Goal: Answer question/provide support: Share knowledge or assist other users

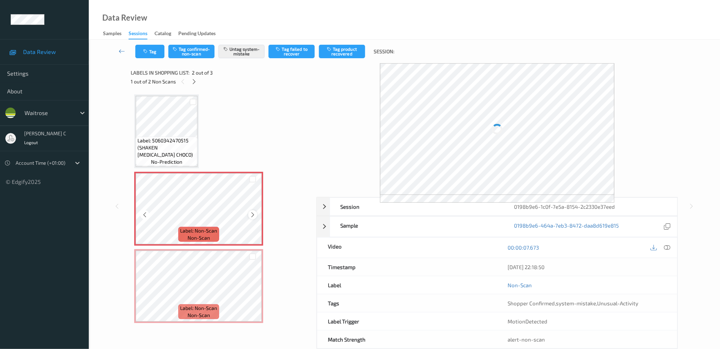
click at [252, 213] on icon at bounding box center [253, 215] width 6 height 6
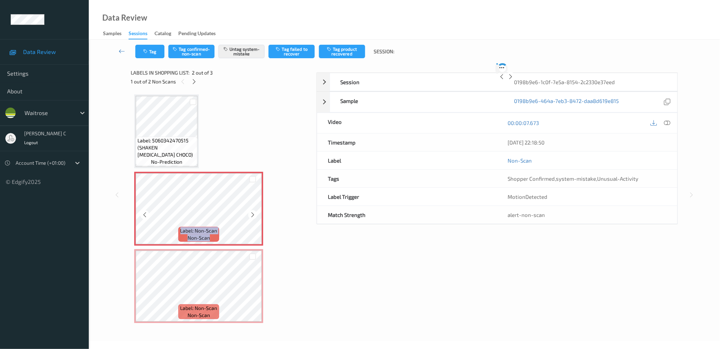
click at [252, 213] on icon at bounding box center [253, 215] width 6 height 6
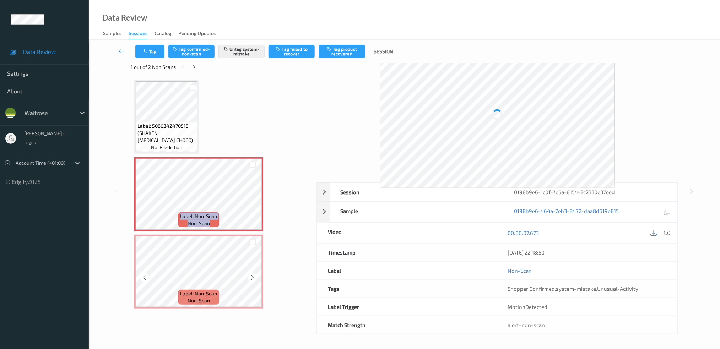
scroll to position [3, 0]
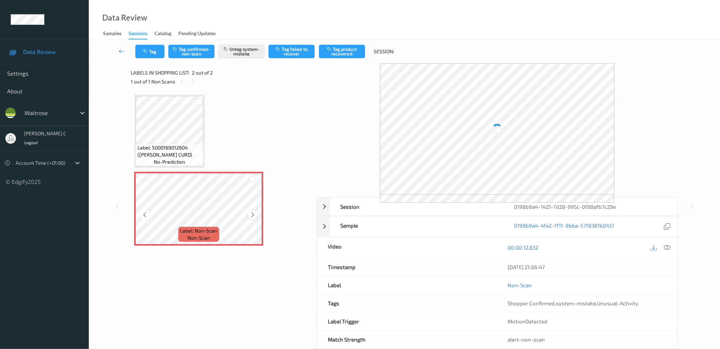
click at [251, 216] on icon at bounding box center [253, 215] width 6 height 6
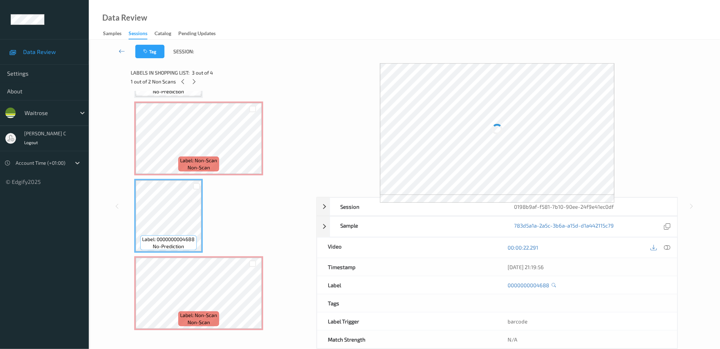
scroll to position [15, 0]
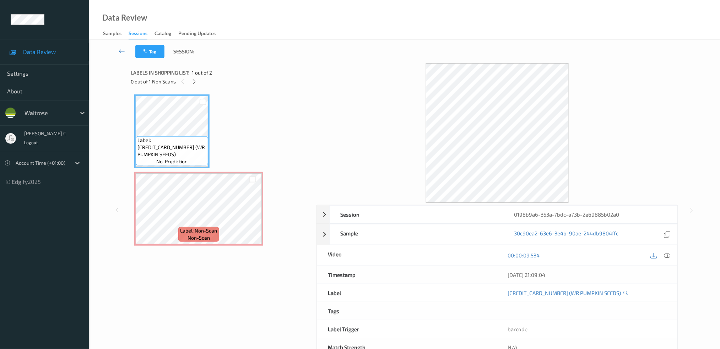
click at [215, 233] on span "Label: Non-Scan" at bounding box center [198, 230] width 37 height 7
click at [670, 259] on div at bounding box center [667, 256] width 10 height 10
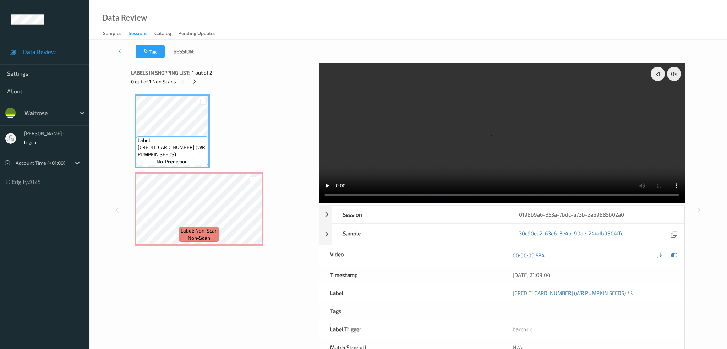
click at [310, 97] on div "Label: 5000169663288 (WR PUMPKIN SEEDS) no-prediction Label: Non-Scan non-scan" at bounding box center [222, 178] width 183 height 175
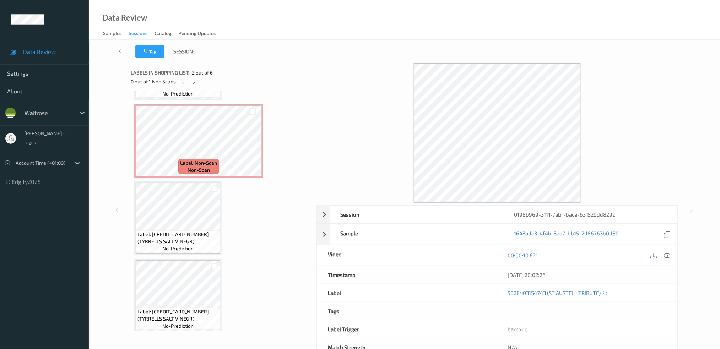
scroll to position [224, 0]
click at [207, 162] on span "Label: Non-Scan" at bounding box center [198, 161] width 37 height 7
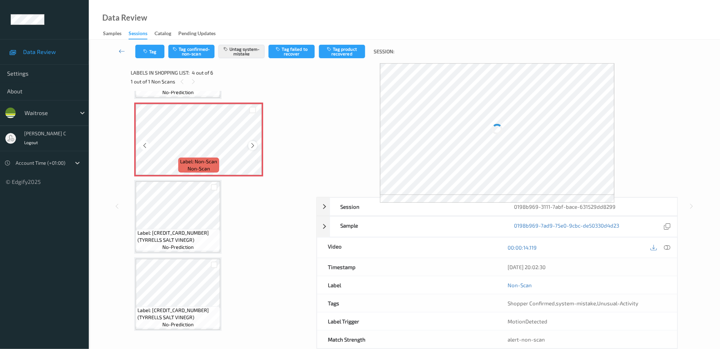
click at [252, 143] on icon at bounding box center [253, 145] width 6 height 6
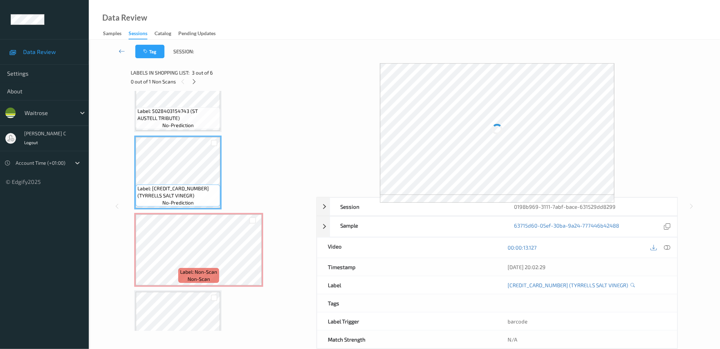
scroll to position [129, 0]
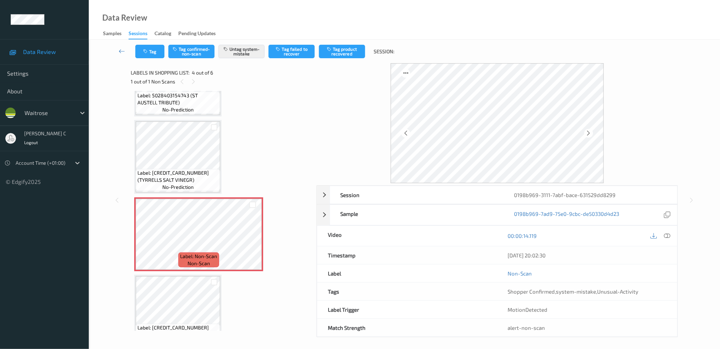
click at [178, 187] on span "no-prediction" at bounding box center [177, 187] width 31 height 7
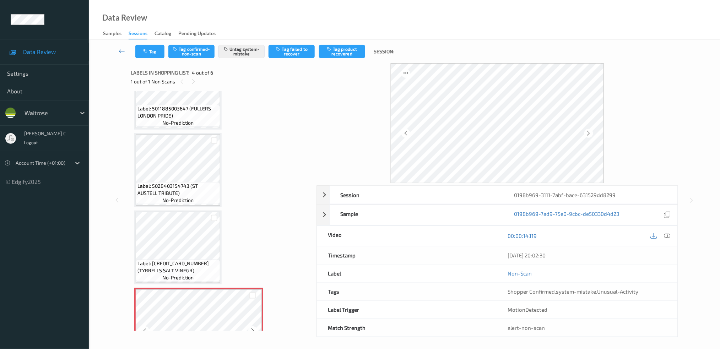
scroll to position [35, 0]
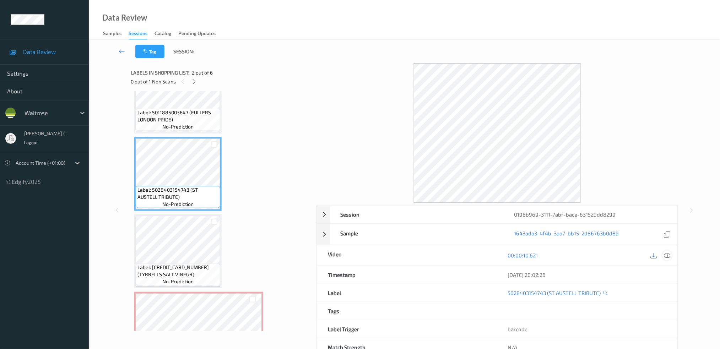
click at [666, 258] on icon at bounding box center [667, 255] width 6 height 6
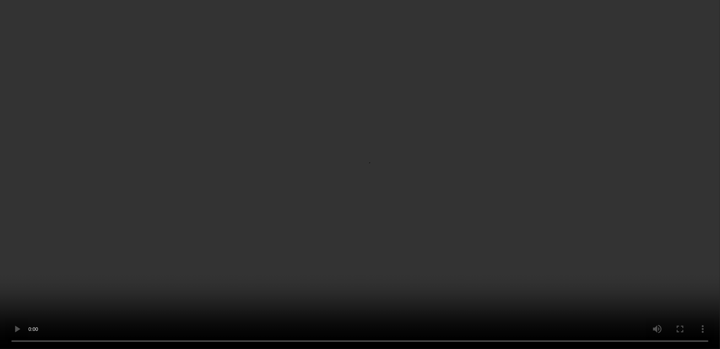
scroll to position [129, 0]
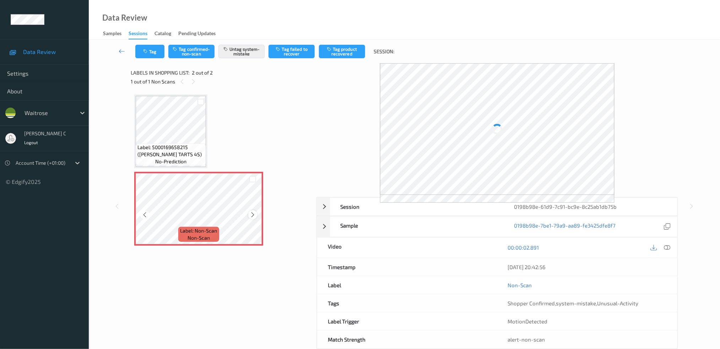
click at [252, 213] on icon at bounding box center [253, 215] width 6 height 6
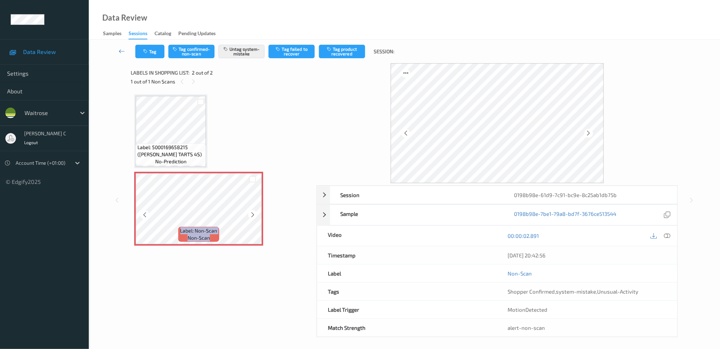
click at [252, 213] on icon at bounding box center [253, 215] width 6 height 6
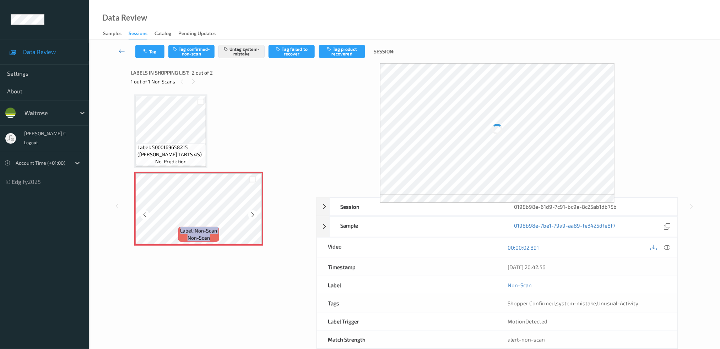
click at [252, 213] on icon at bounding box center [253, 215] width 6 height 6
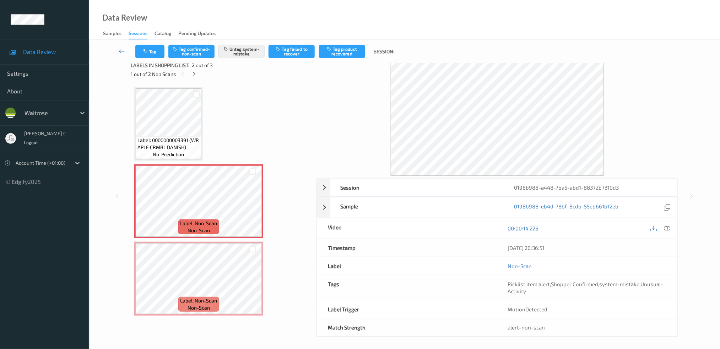
scroll to position [10, 0]
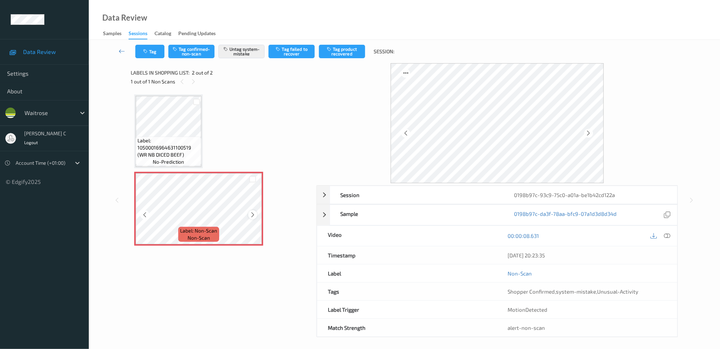
click at [253, 212] on icon at bounding box center [253, 215] width 6 height 6
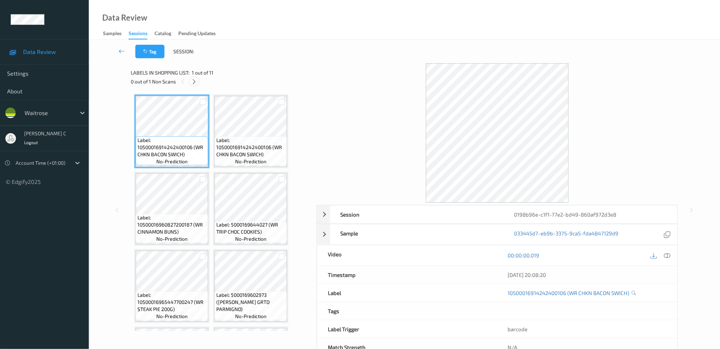
click at [195, 81] on icon at bounding box center [194, 81] width 6 height 6
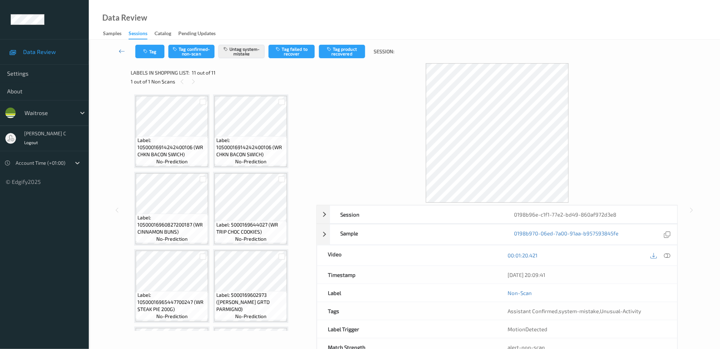
scroll to position [224, 0]
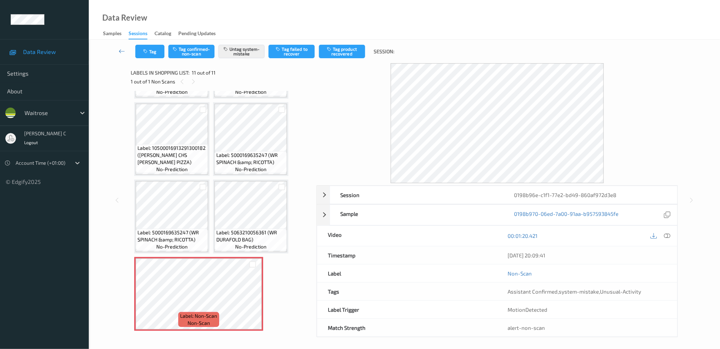
click at [212, 147] on div "Label: 10500016914242400106 (WR CHKN BACON SWICH) no-prediction Label: 10500016…" at bounding box center [221, 100] width 174 height 461
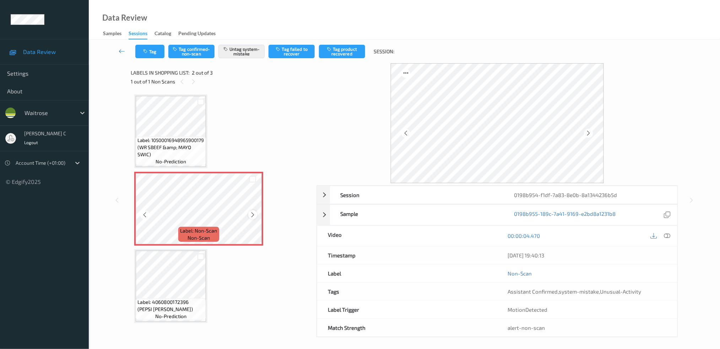
click at [253, 216] on icon at bounding box center [253, 215] width 6 height 6
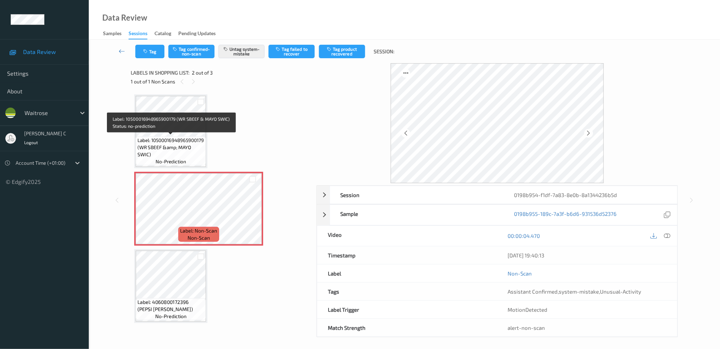
click at [179, 152] on span "Label: 10500016948965900179 (WR SBEEF &amp; MAYO SWIC)" at bounding box center [170, 147] width 67 height 21
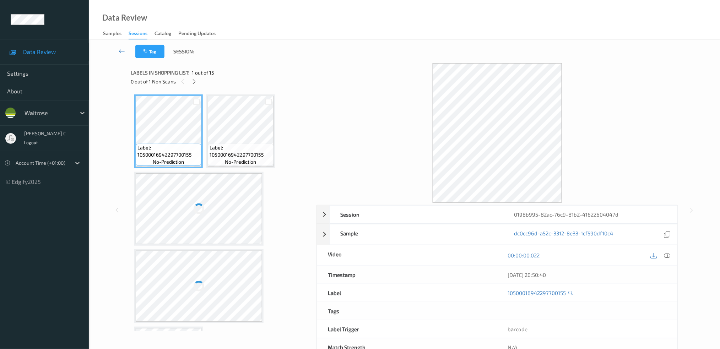
click at [201, 81] on div "0 out of 1 Non Scans" at bounding box center [221, 81] width 181 height 9
click at [197, 81] on div at bounding box center [194, 81] width 9 height 9
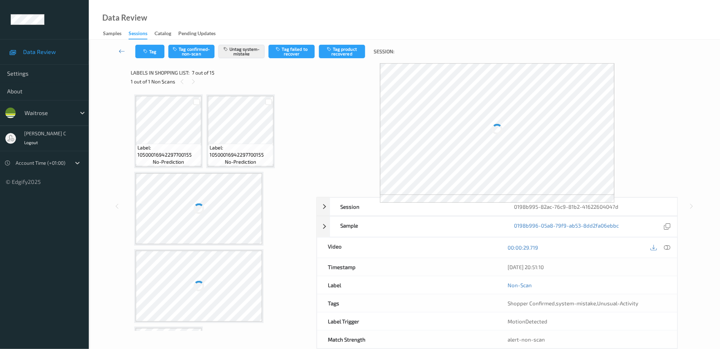
scroll to position [311, 0]
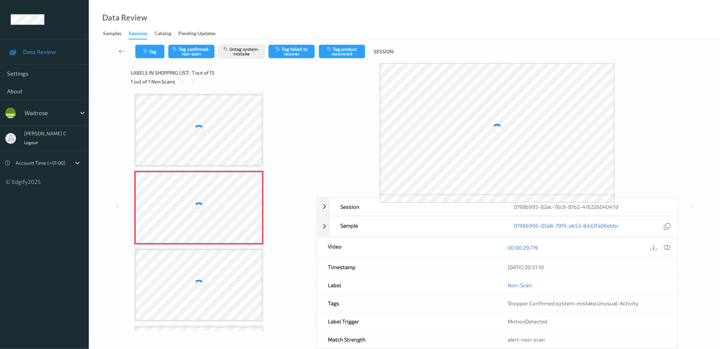
click at [208, 196] on div at bounding box center [199, 207] width 126 height 71
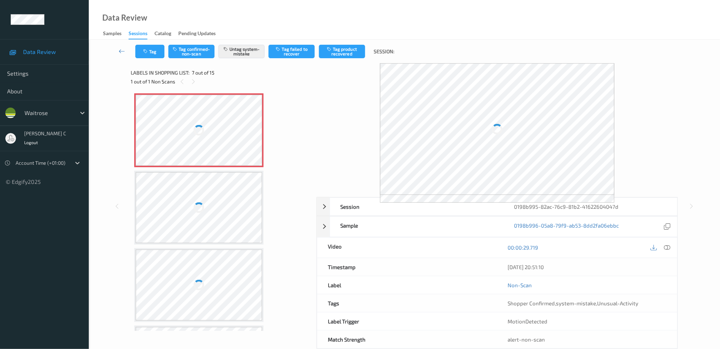
scroll to position [157, 0]
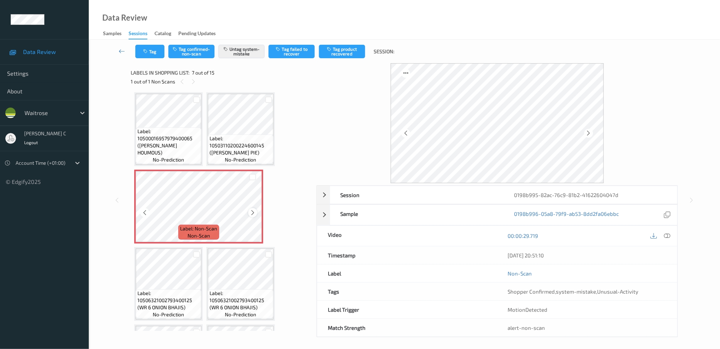
click at [252, 210] on icon at bounding box center [253, 213] width 6 height 6
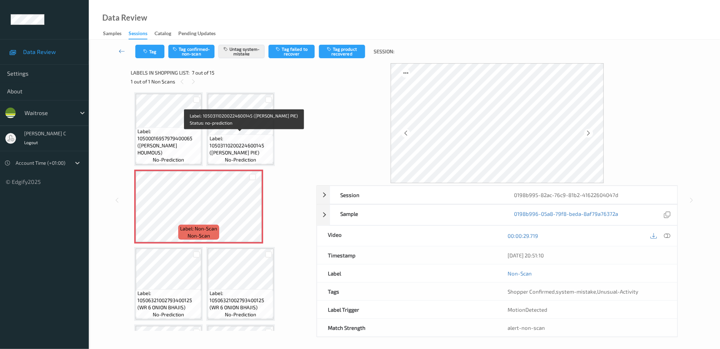
click at [242, 137] on span "Label: 10503110200224600145 (CLIVES MUSH PIE)" at bounding box center [241, 145] width 62 height 21
click at [202, 136] on div "Label: 10500016957979400065 (WR ESS HOUMOUS) no-prediction" at bounding box center [168, 129] width 69 height 74
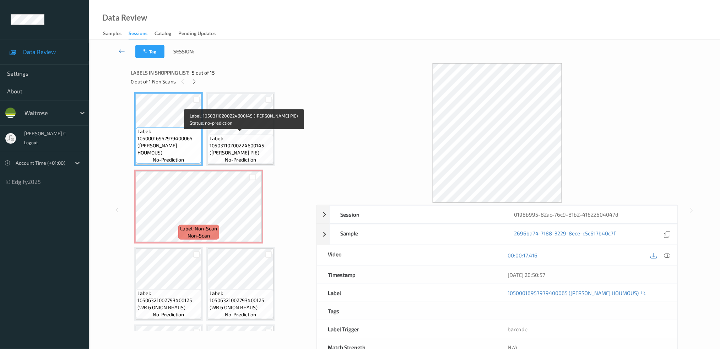
click at [232, 141] on span "Label: 10503110200224600145 (CLIVES MUSH PIE)" at bounding box center [241, 145] width 62 height 21
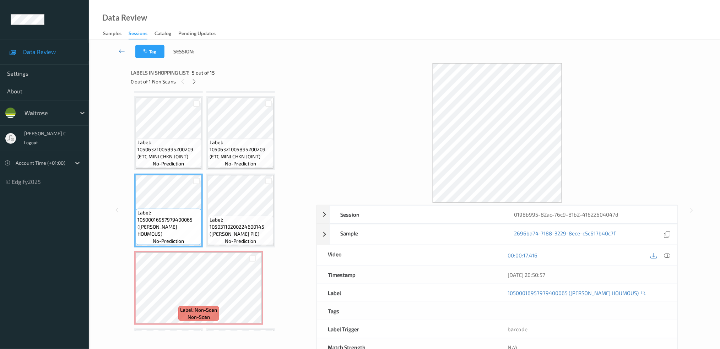
scroll to position [0, 0]
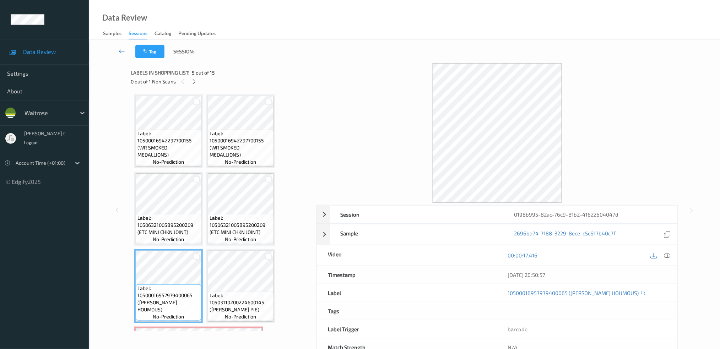
click at [162, 148] on span "Label: 10500016942297700155 (WR SMOKED MEDALLIONS)" at bounding box center [168, 144] width 62 height 28
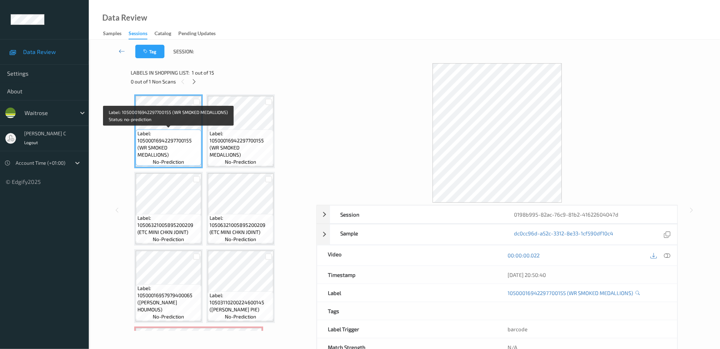
click at [235, 147] on span "Label: 10500016942297700155 (WR SMOKED MEDALLIONS)" at bounding box center [241, 144] width 62 height 28
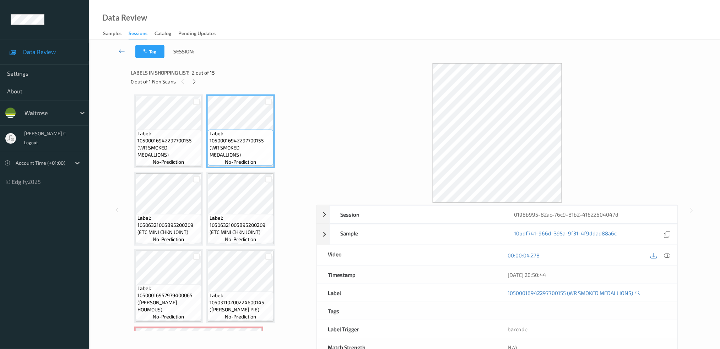
click at [193, 172] on div "Label: 10506321005895200209 (ETC MINI CHKN JOINT) no-prediction" at bounding box center [168, 209] width 69 height 74
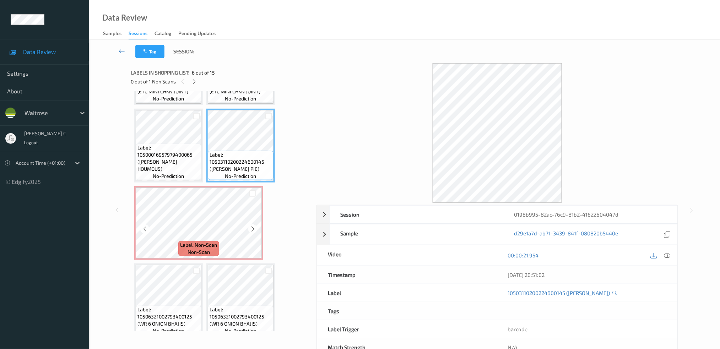
scroll to position [189, 0]
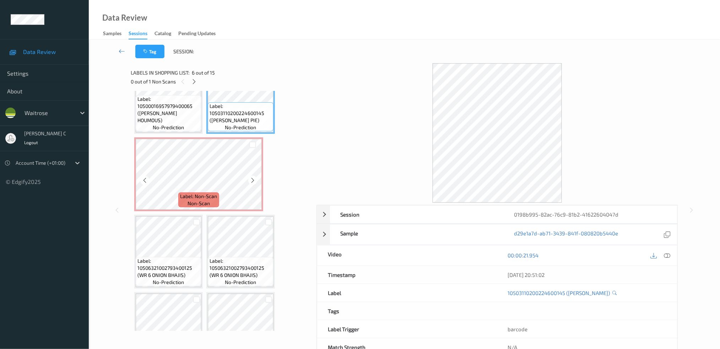
click at [210, 211] on div "Label: 10500016942297700155 (WR SMOKED MEDALLIONS) no-prediction Label: 1050001…" at bounding box center [221, 213] width 174 height 616
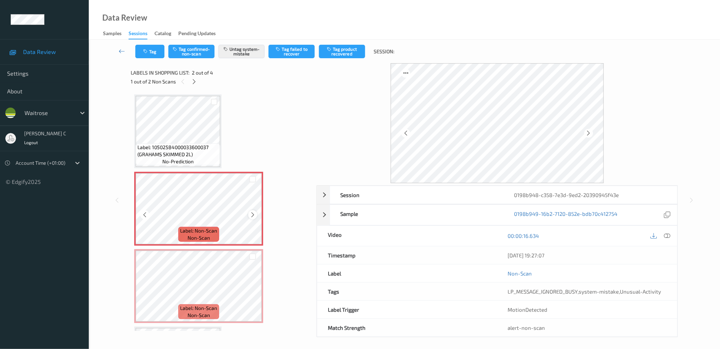
click at [256, 211] on div at bounding box center [252, 214] width 9 height 9
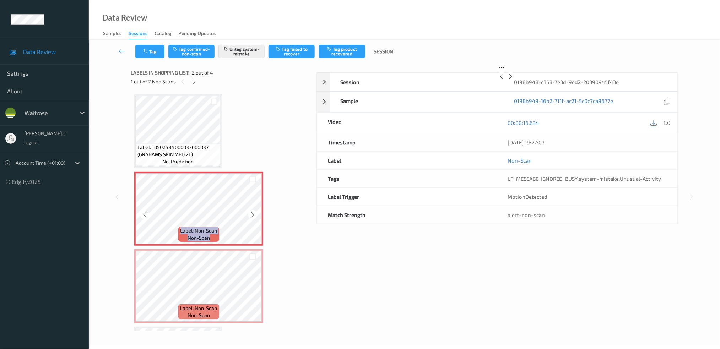
click at [256, 211] on div at bounding box center [252, 214] width 9 height 9
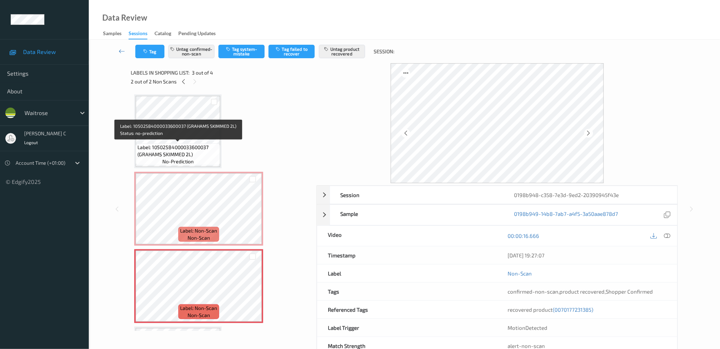
click at [182, 144] on span "Label: 10502584000033600037 (GRAHAMS SKIMMED 2L)" at bounding box center [177, 151] width 81 height 14
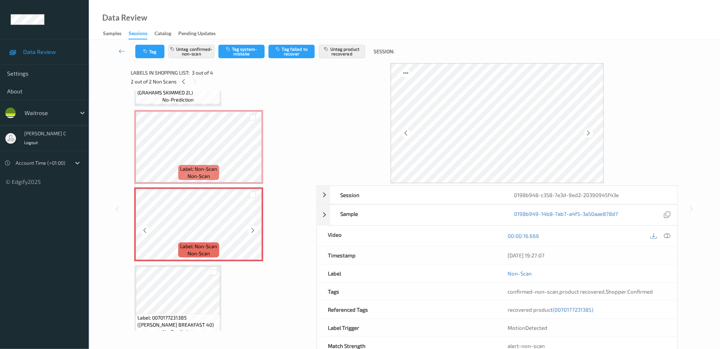
scroll to position [70, 0]
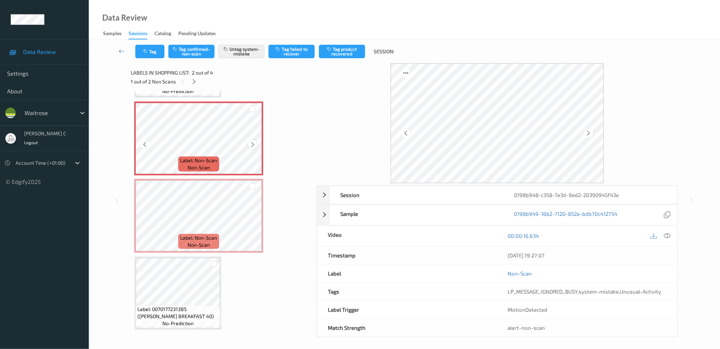
click at [256, 142] on div at bounding box center [252, 144] width 9 height 9
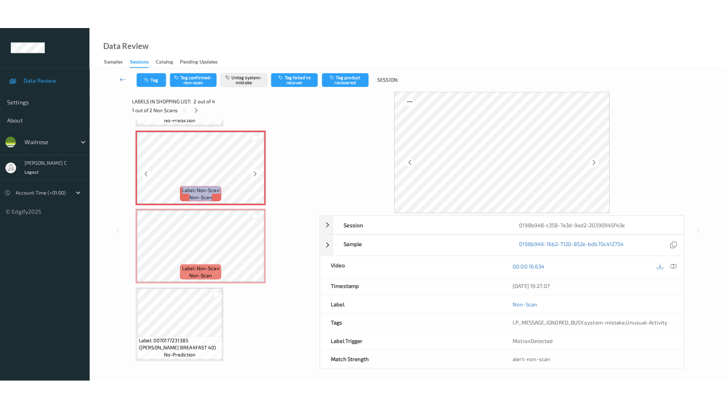
scroll to position [23, 0]
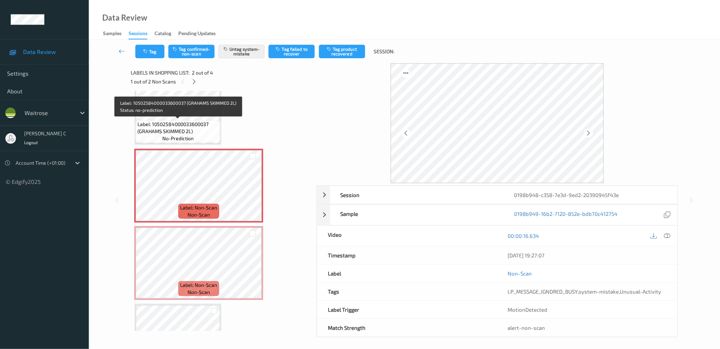
click at [185, 122] on span "Label: 10502584000033600037 (GRAHAMS SKIMMED 2L)" at bounding box center [177, 128] width 81 height 14
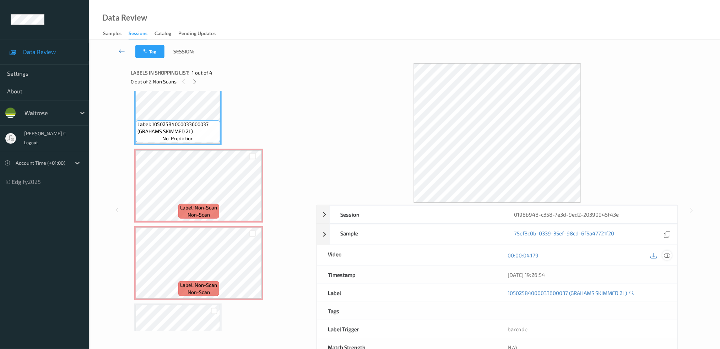
click at [671, 255] on div at bounding box center [667, 256] width 10 height 10
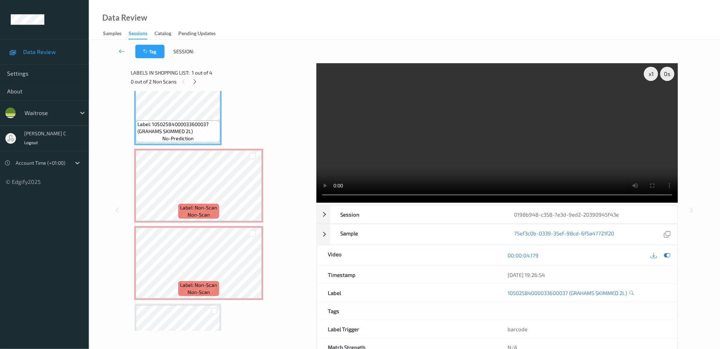
scroll to position [11, 0]
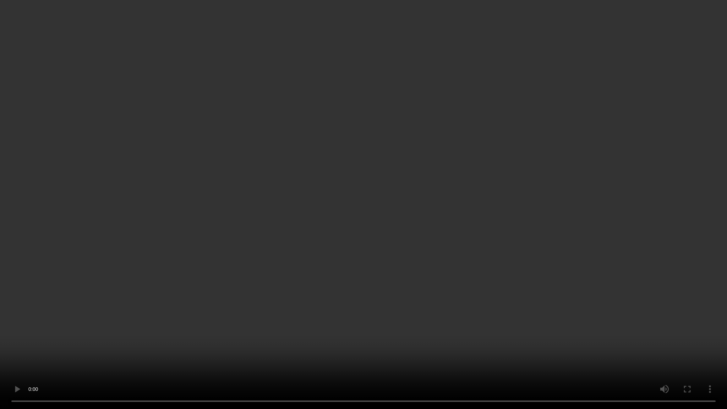
click at [357, 32] on video at bounding box center [363, 204] width 727 height 409
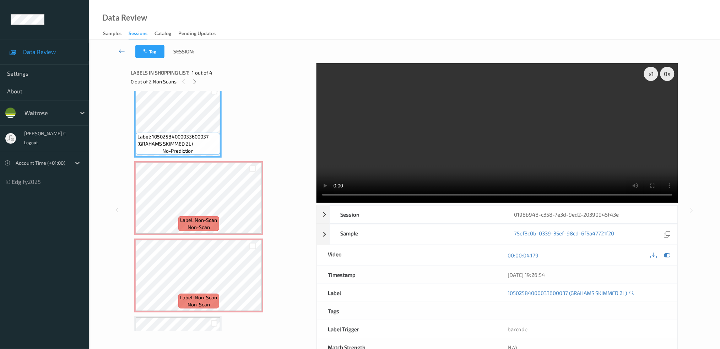
click at [164, 133] on span "Label: 10502584000033600037 (GRAHAMS SKIMMED 2L)" at bounding box center [177, 140] width 81 height 14
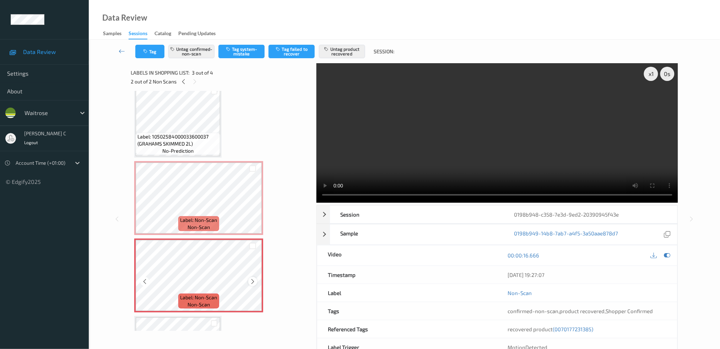
click at [253, 278] on icon at bounding box center [253, 281] width 6 height 6
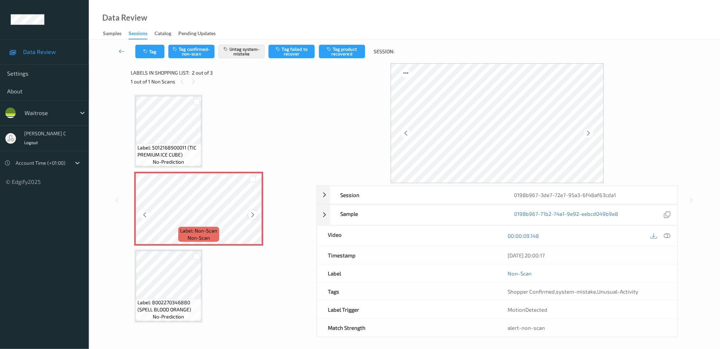
click at [254, 215] on icon at bounding box center [253, 215] width 6 height 6
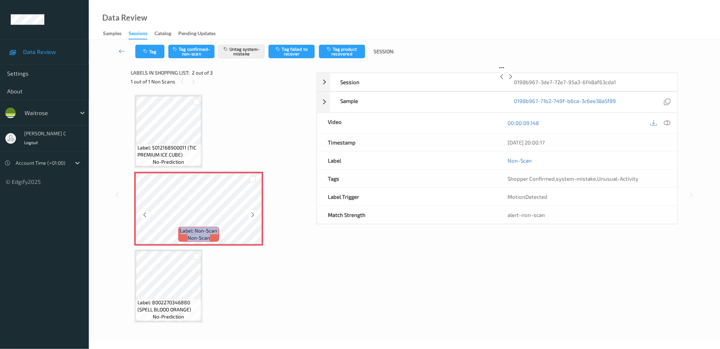
click at [254, 215] on icon at bounding box center [253, 215] width 6 height 6
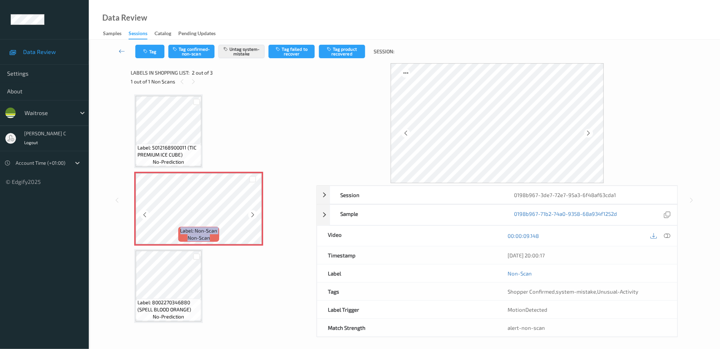
click at [254, 215] on icon at bounding box center [253, 215] width 6 height 6
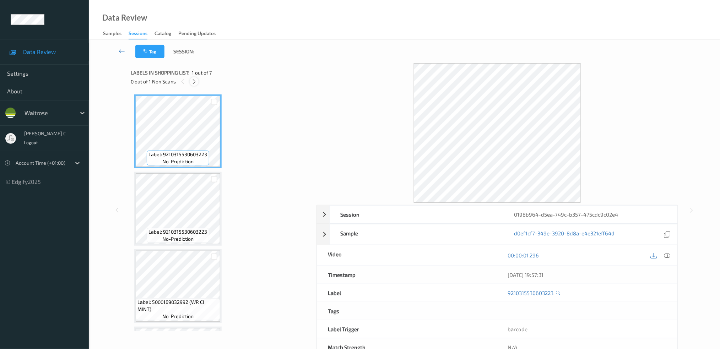
click at [192, 80] on icon at bounding box center [194, 81] width 6 height 6
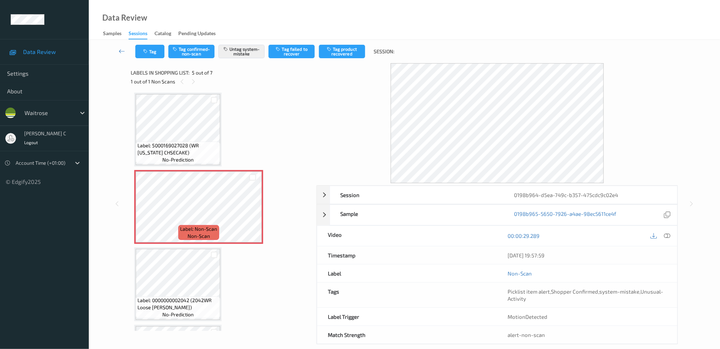
click at [201, 155] on div "Label: 5000169027028 (WR [US_STATE] CHSECAKE) no-prediction" at bounding box center [178, 153] width 85 height 22
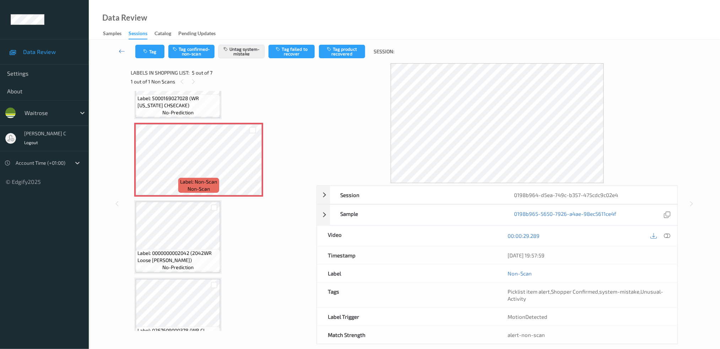
click at [178, 250] on span "Label: 0000000002042 (2042WR Loose [PERSON_NAME])" at bounding box center [177, 257] width 81 height 14
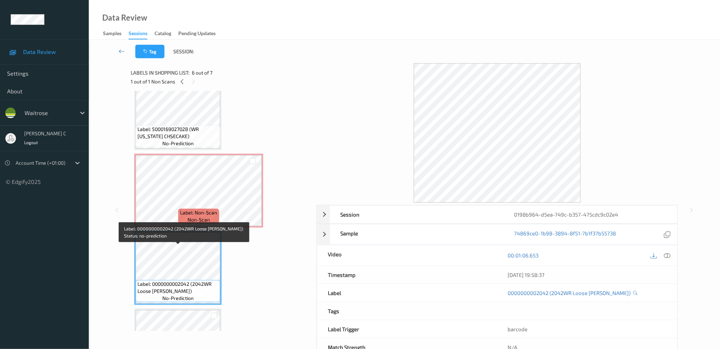
scroll to position [234, 0]
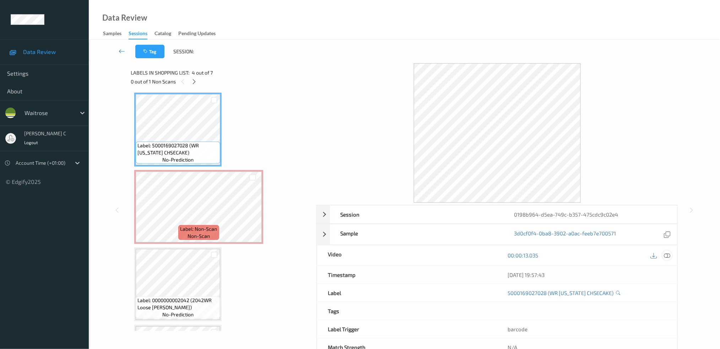
click at [669, 254] on icon at bounding box center [667, 255] width 6 height 6
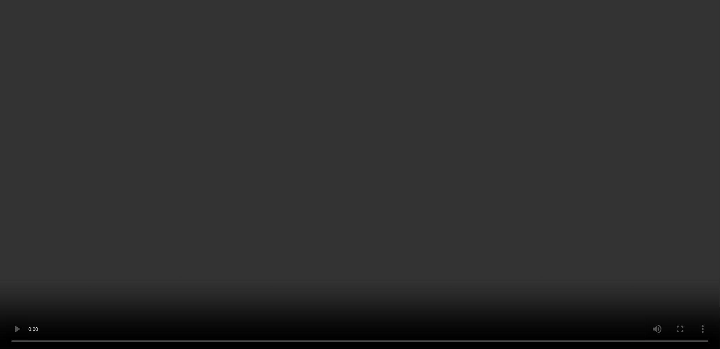
scroll to position [301, 0]
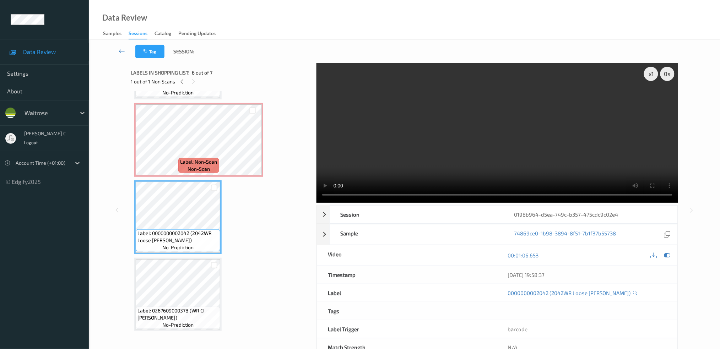
click at [200, 160] on span "Label: Non-Scan" at bounding box center [198, 161] width 37 height 7
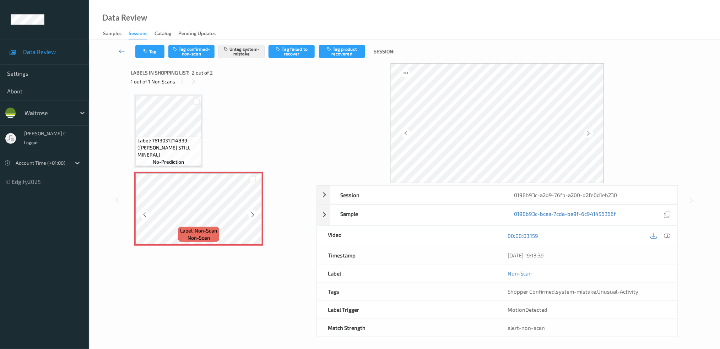
click at [252, 213] on icon at bounding box center [253, 215] width 6 height 6
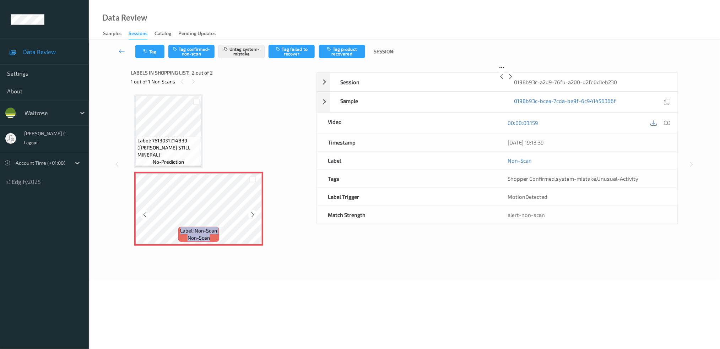
click at [252, 213] on icon at bounding box center [253, 215] width 6 height 6
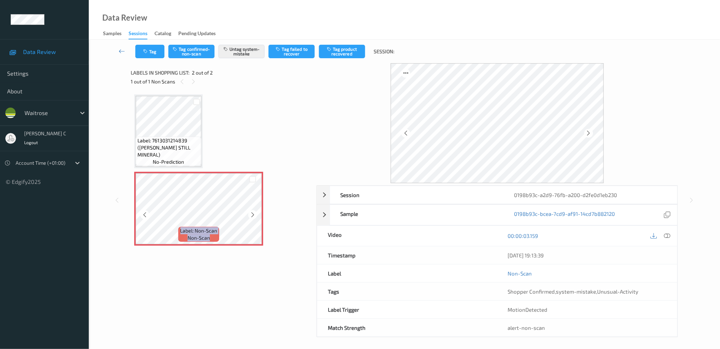
click at [252, 213] on icon at bounding box center [253, 215] width 6 height 6
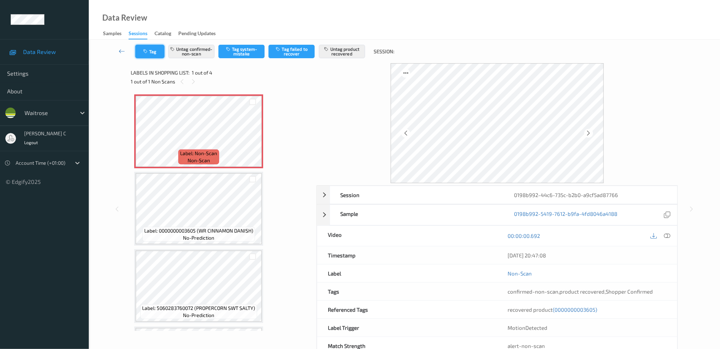
click at [152, 55] on button "Tag" at bounding box center [149, 51] width 29 height 13
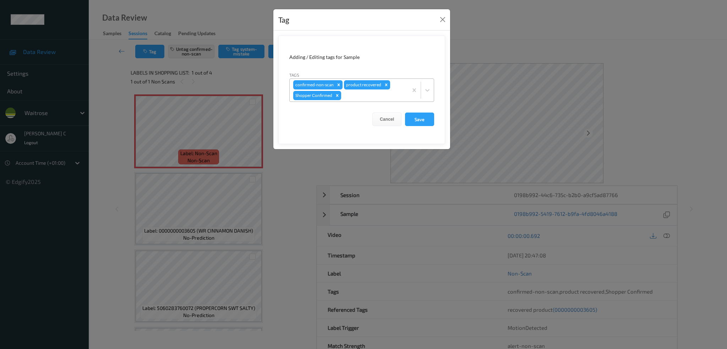
click at [351, 100] on div "confirmed-non-scan product recovered Shopper Confirmed" at bounding box center [349, 90] width 118 height 23
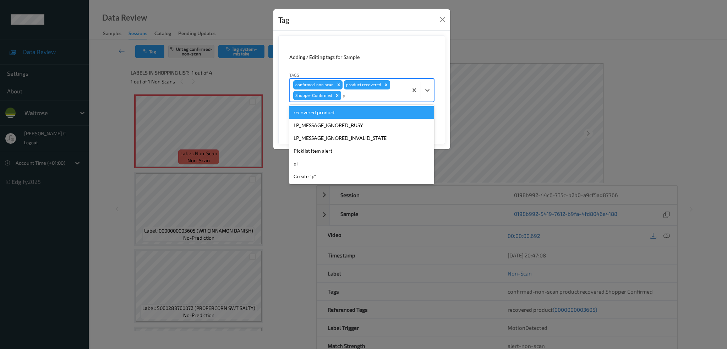
type input "pi"
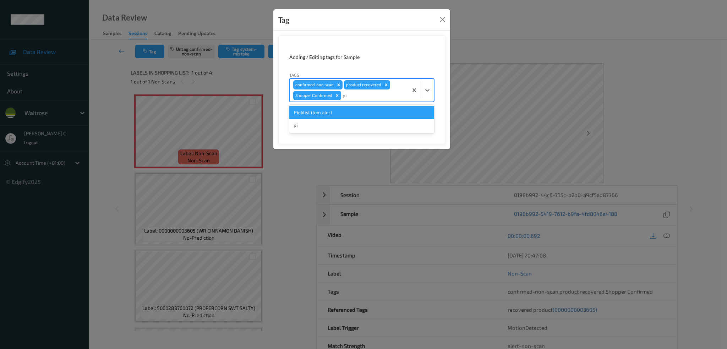
click at [340, 111] on div "Picklist item alert" at bounding box center [361, 112] width 145 height 13
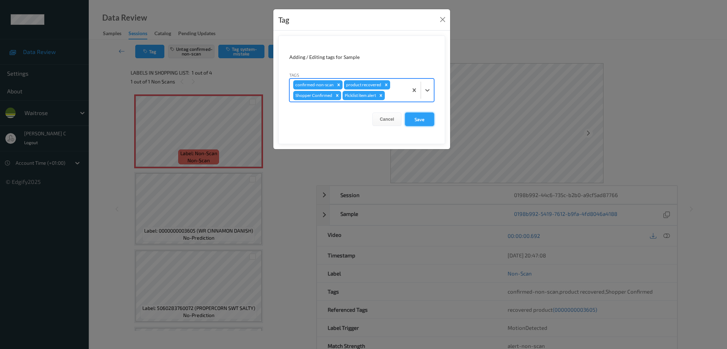
click at [421, 124] on button "Save" at bounding box center [419, 119] width 29 height 13
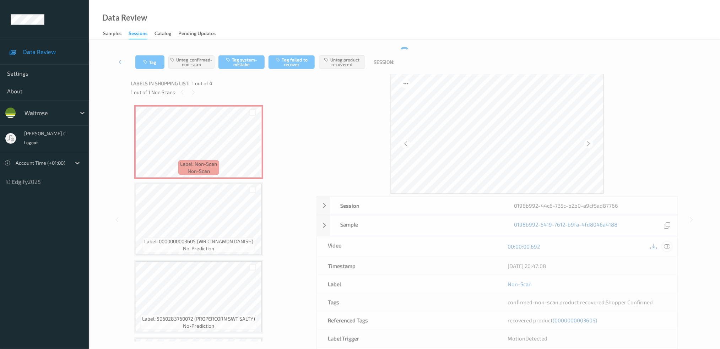
click at [668, 246] on icon at bounding box center [667, 246] width 6 height 6
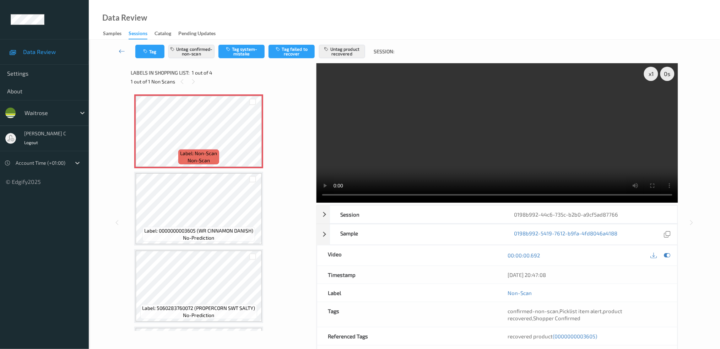
click at [182, 168] on div "Label: Non-Scan non-scan Label: Non-Scan non-scan Label: 0000000003605 (WR CINN…" at bounding box center [221, 247] width 174 height 306
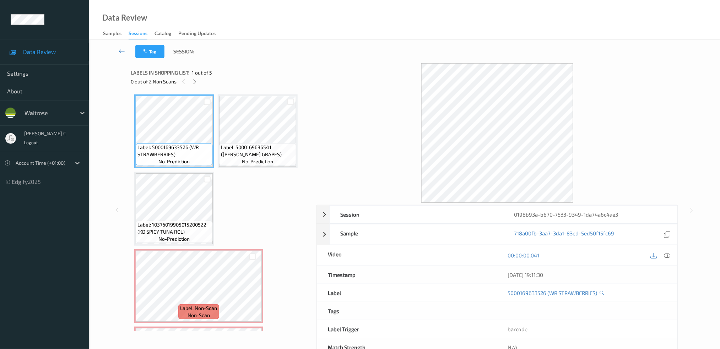
click at [191, 77] on div "0 out of 2 Non Scans" at bounding box center [221, 81] width 181 height 9
click at [195, 85] on icon at bounding box center [195, 81] width 6 height 6
click at [666, 256] on icon at bounding box center [667, 255] width 6 height 6
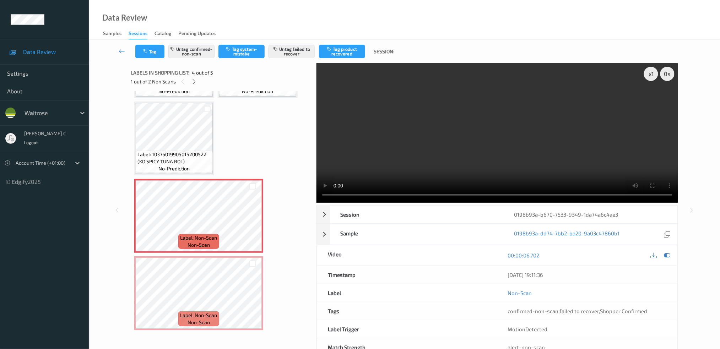
scroll to position [22, 0]
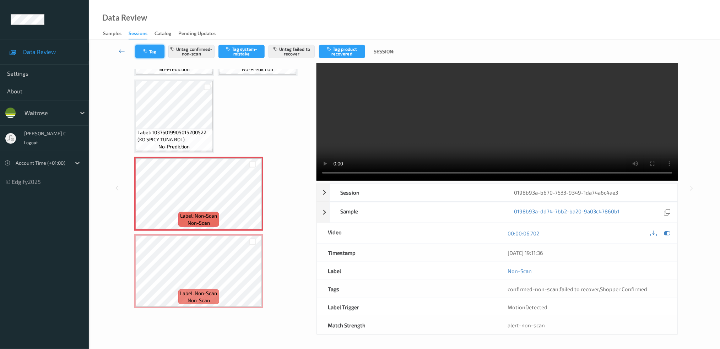
click at [137, 54] on button "Tag" at bounding box center [149, 51] width 29 height 13
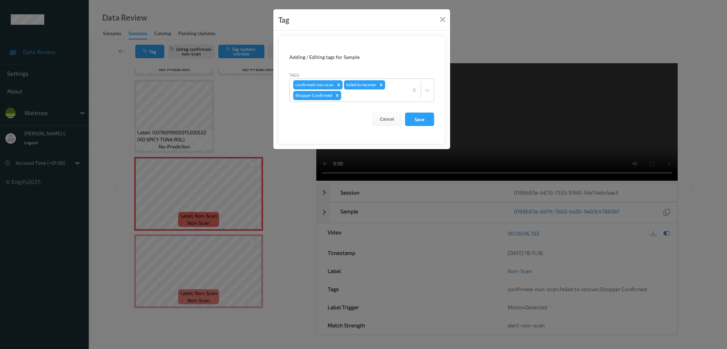
click at [447, 16] on div "Tag" at bounding box center [361, 20] width 177 height 22
click at [444, 17] on button "Close" at bounding box center [443, 20] width 10 height 10
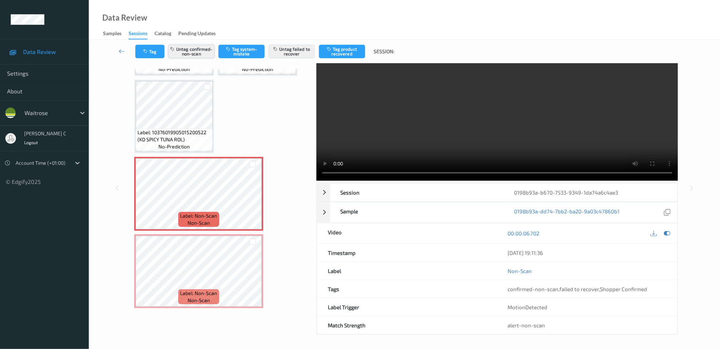
click at [206, 48] on button "Untag confirmed-non-scan" at bounding box center [191, 51] width 46 height 13
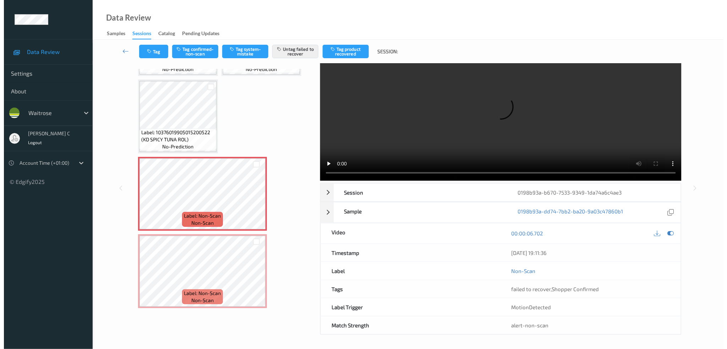
scroll to position [0, 0]
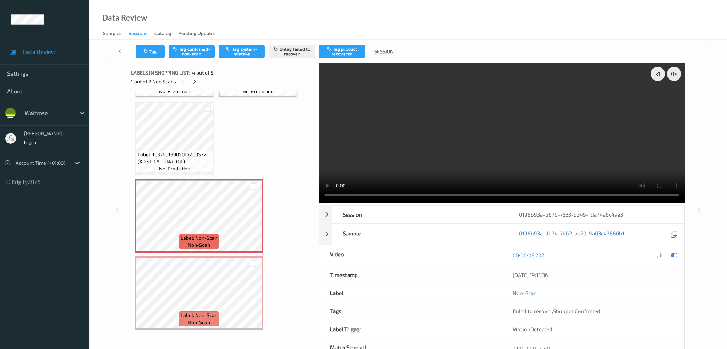
click at [304, 44] on div "Tag Tag confirmed-non-scan Tag system-mistake Untag failed to recover Tag produ…" at bounding box center [407, 51] width 609 height 23
click at [302, 51] on button "Untag failed to recover" at bounding box center [292, 51] width 46 height 13
click at [246, 54] on button "Tag system-mistake" at bounding box center [242, 51] width 46 height 13
click at [156, 53] on button "Tag" at bounding box center [150, 51] width 29 height 13
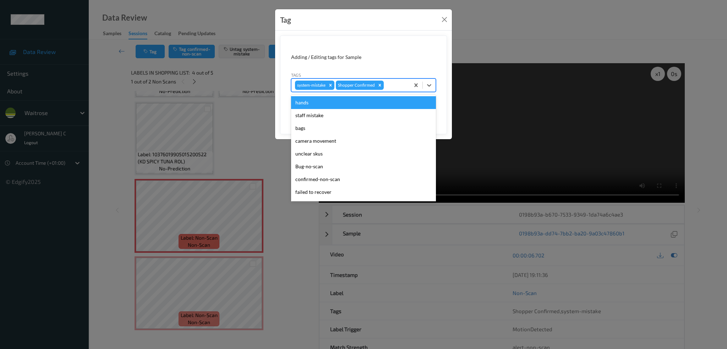
click at [398, 86] on div at bounding box center [395, 85] width 21 height 9
type input "un"
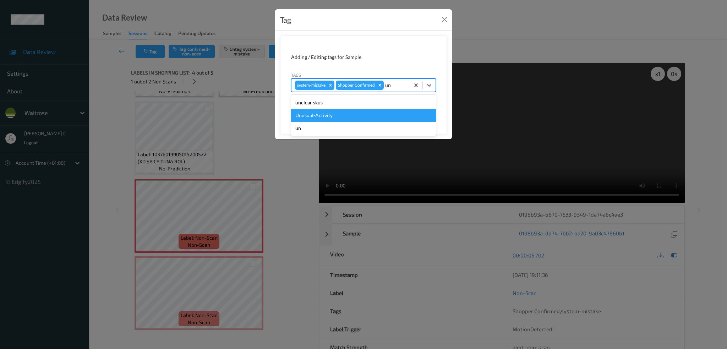
click at [365, 112] on div "Unusual-Activity" at bounding box center [363, 115] width 145 height 13
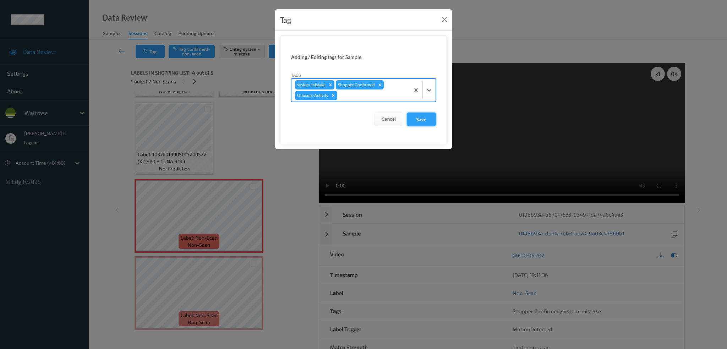
click at [428, 121] on button "Save" at bounding box center [421, 119] width 29 height 13
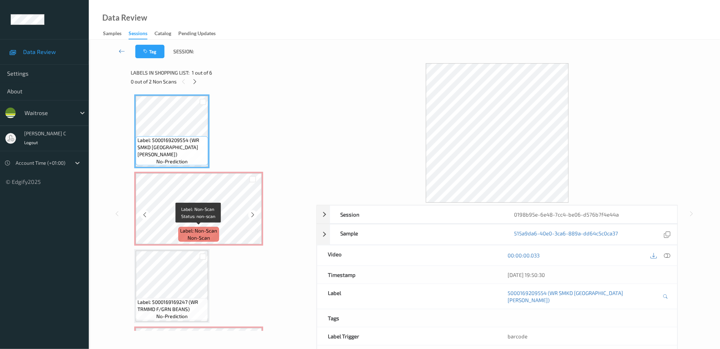
click at [215, 235] on div "Label: Non-Scan non-scan" at bounding box center [198, 234] width 40 height 15
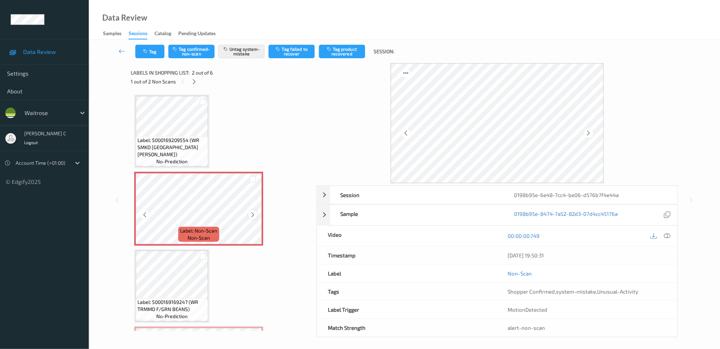
click at [249, 213] on div at bounding box center [252, 214] width 9 height 9
click at [250, 214] on icon at bounding box center [253, 215] width 6 height 6
click at [177, 144] on span "Label: 5000169209554 (WR SMKD [GEOGRAPHIC_DATA][PERSON_NAME])" at bounding box center [171, 147] width 69 height 21
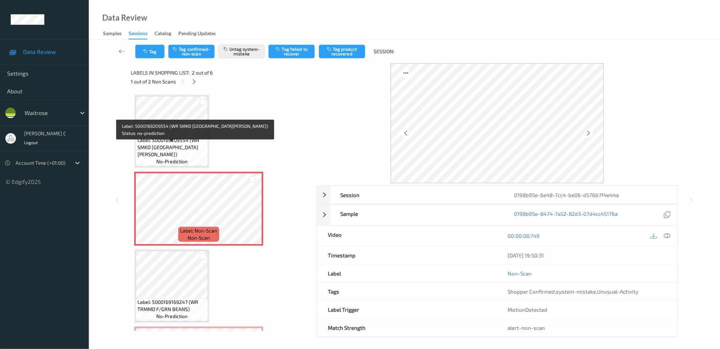
click at [160, 148] on span "Label: 5000169209554 (WR SMKD [GEOGRAPHIC_DATA][PERSON_NAME])" at bounding box center [171, 147] width 69 height 21
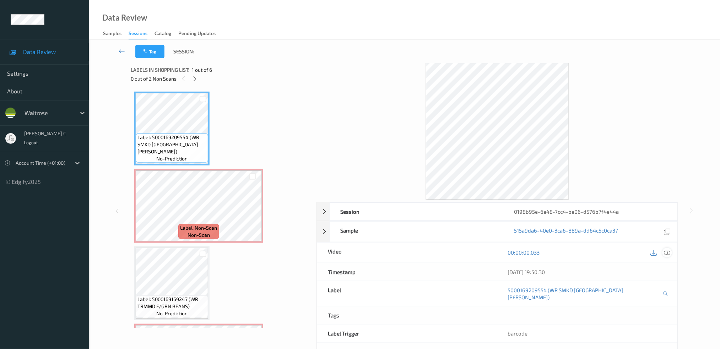
click at [668, 255] on icon at bounding box center [667, 252] width 6 height 6
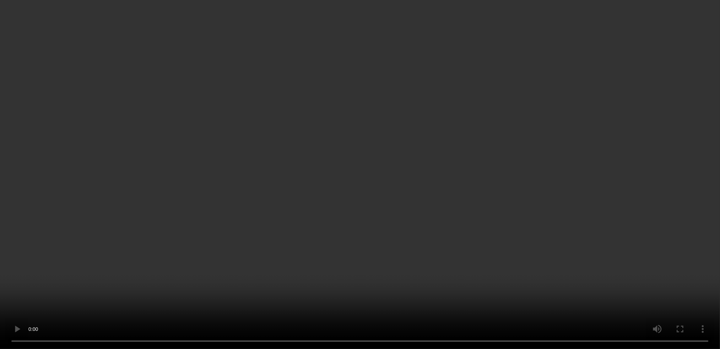
scroll to position [94, 0]
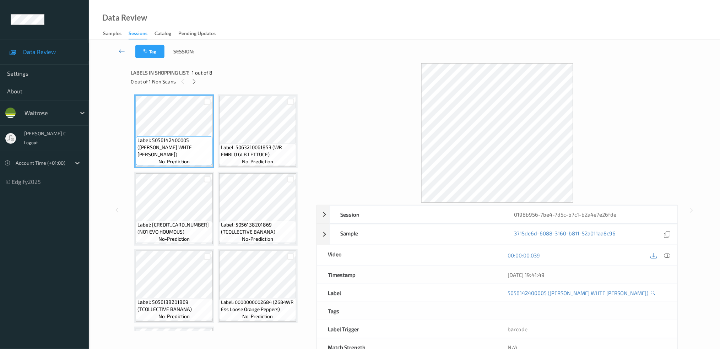
click at [188, 76] on div "Labels in shopping list: 1 out of 8" at bounding box center [221, 72] width 181 height 9
click at [191, 79] on icon at bounding box center [194, 81] width 6 height 6
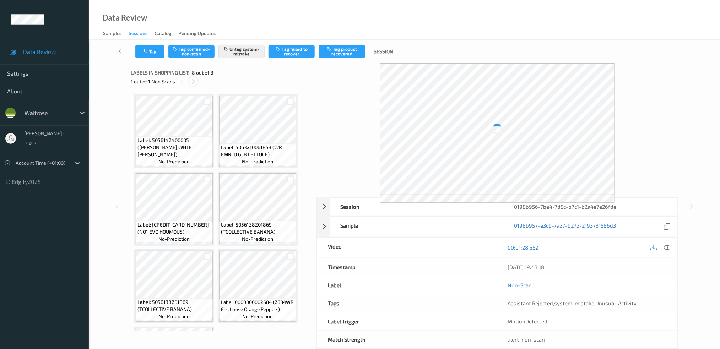
scroll to position [148, 0]
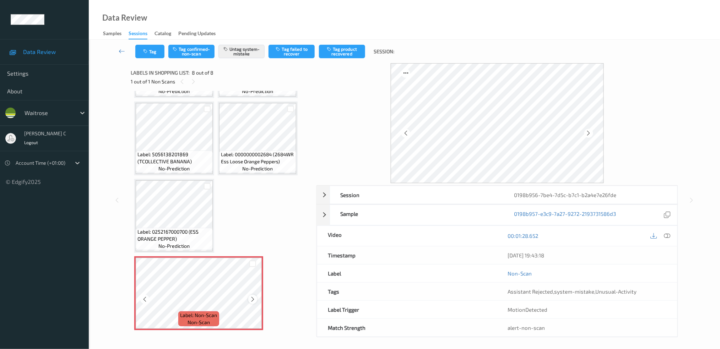
click at [250, 298] on icon at bounding box center [253, 299] width 6 height 6
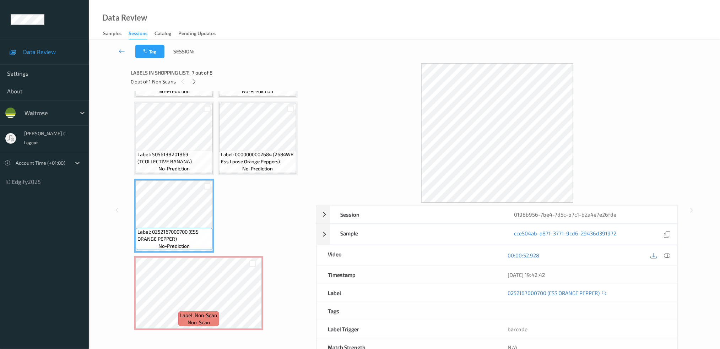
scroll to position [147, 0]
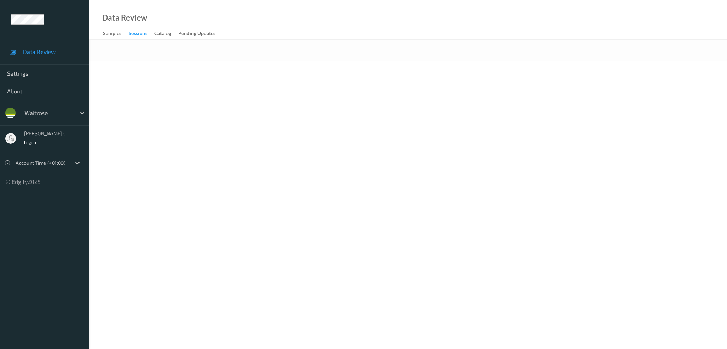
click at [142, 36] on div "Sessions" at bounding box center [138, 35] width 19 height 10
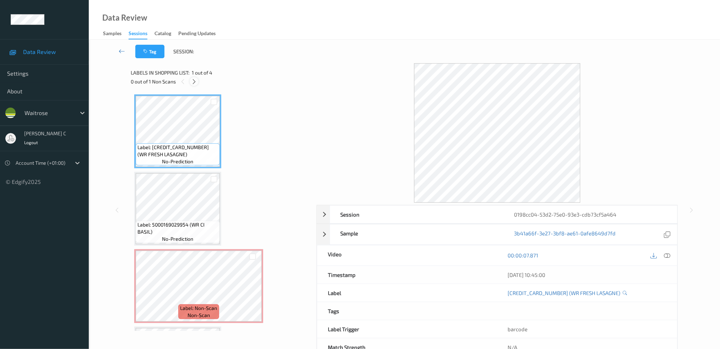
click at [196, 81] on icon at bounding box center [194, 81] width 6 height 6
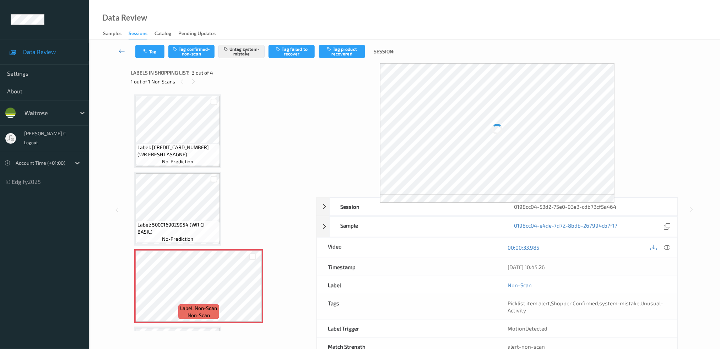
scroll to position [71, 0]
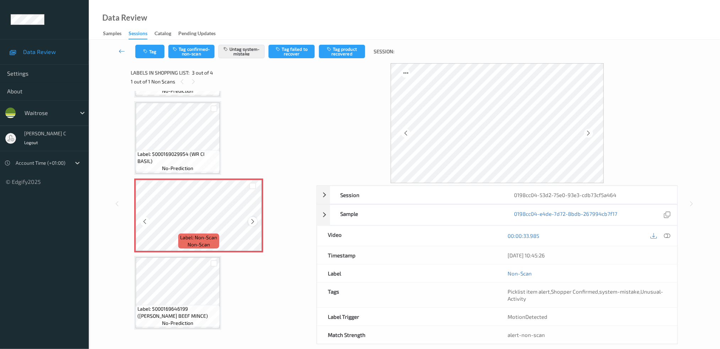
click at [252, 220] on icon at bounding box center [253, 221] width 6 height 6
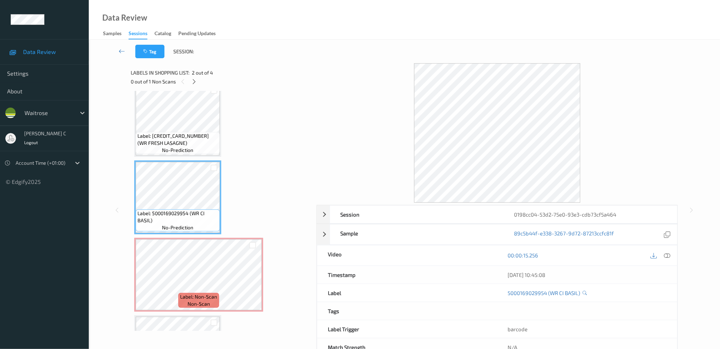
scroll to position [0, 0]
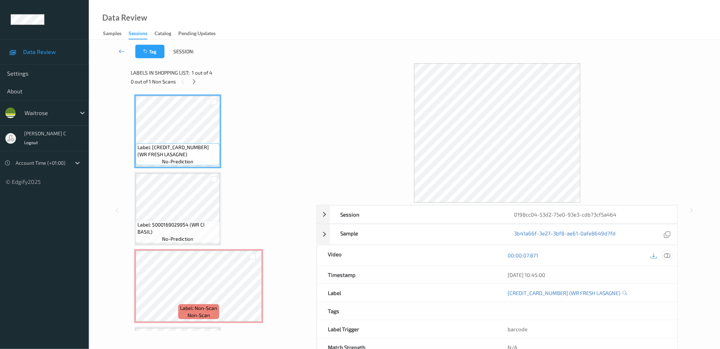
click at [668, 257] on icon at bounding box center [667, 255] width 6 height 6
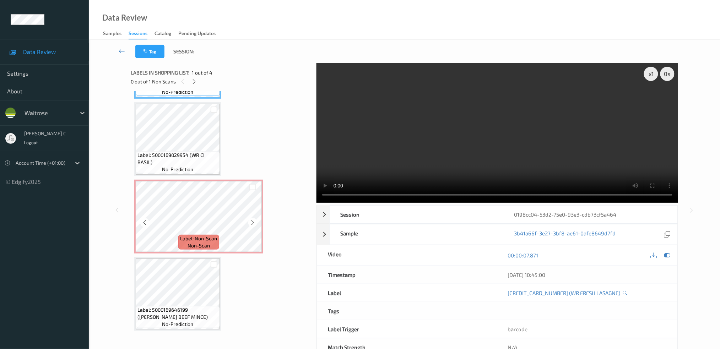
scroll to position [70, 0]
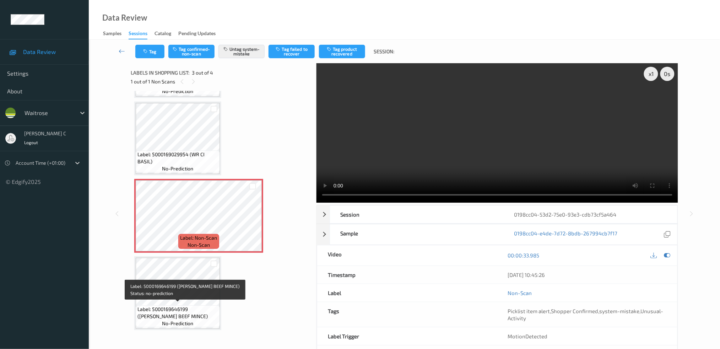
click at [182, 320] on span "no-prediction" at bounding box center [177, 323] width 31 height 7
click at [187, 306] on span "Label: 5000169646199 (WR DORG BEEF MINCE)" at bounding box center [177, 313] width 81 height 14
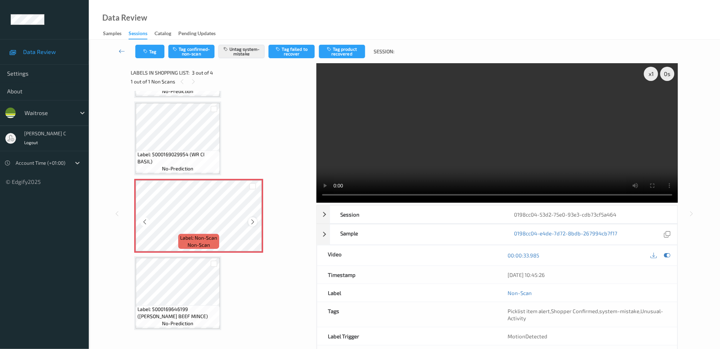
click at [250, 220] on icon at bounding box center [253, 222] width 6 height 6
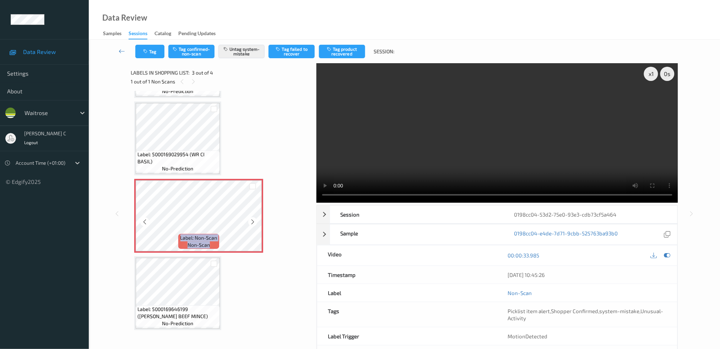
click at [250, 220] on icon at bounding box center [253, 222] width 6 height 6
click at [250, 221] on icon at bounding box center [253, 222] width 6 height 6
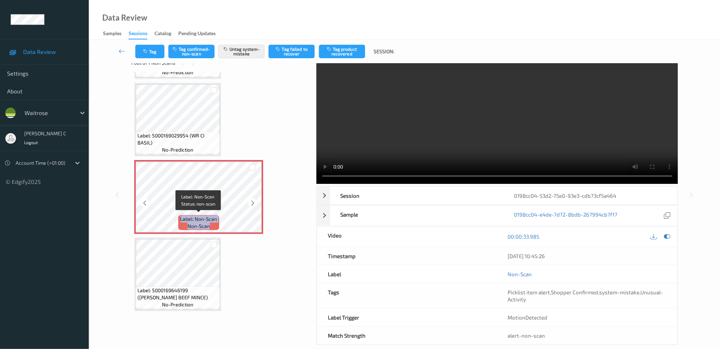
scroll to position [29, 0]
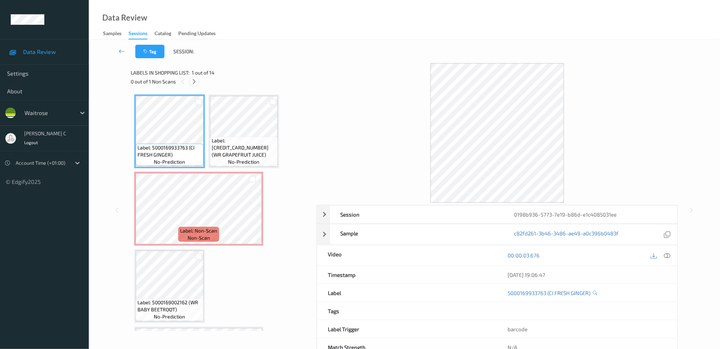
click at [195, 78] on icon at bounding box center [194, 81] width 6 height 6
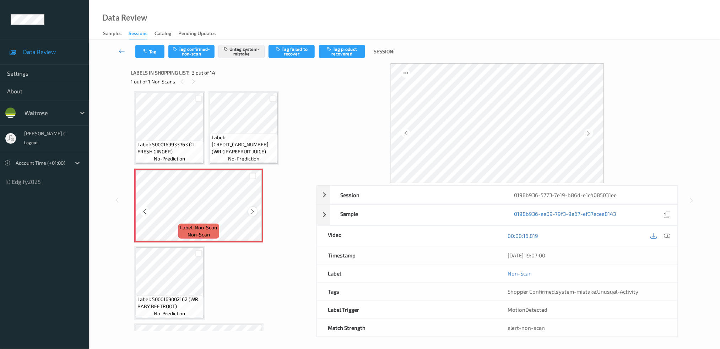
click at [251, 213] on icon at bounding box center [253, 211] width 6 height 6
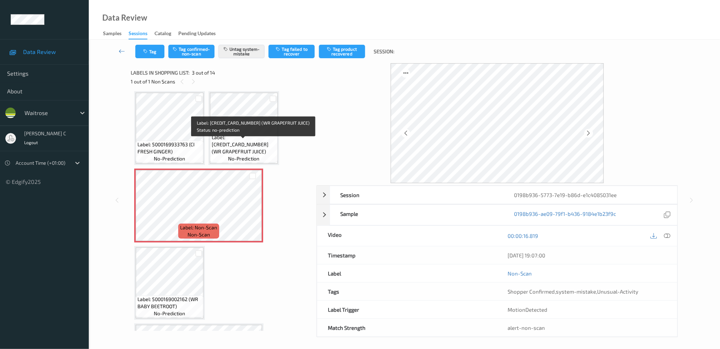
click at [228, 143] on span "Label: [CREDIT_CARD_NUMBER] (WR GRAPEFRUIT JUICE)" at bounding box center [244, 144] width 64 height 21
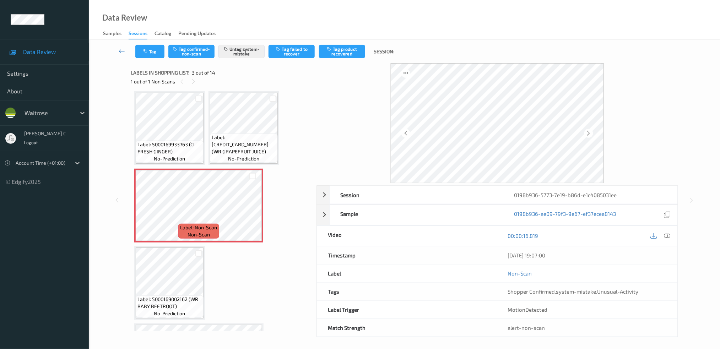
click at [212, 151] on span "Label: [CREDIT_CARD_NUMBER] (WR GRAPEFRUIT JUICE)" at bounding box center [244, 144] width 64 height 21
click at [255, 211] on icon at bounding box center [253, 211] width 6 height 6
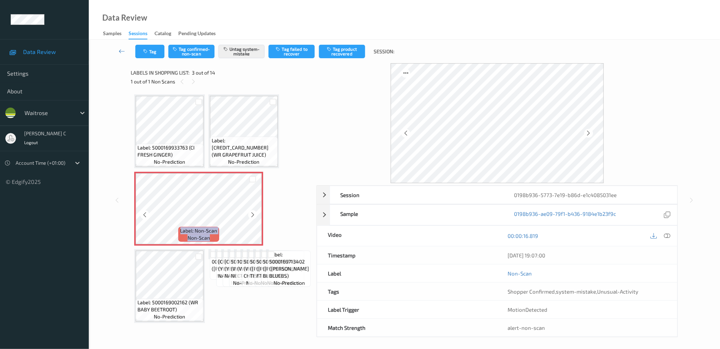
click at [255, 212] on icon at bounding box center [253, 215] width 6 height 6
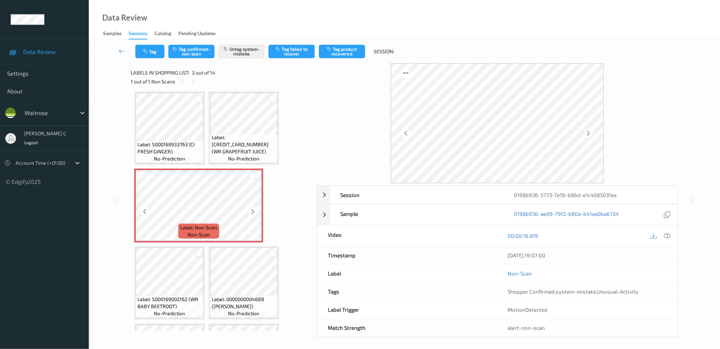
click at [255, 211] on icon at bounding box center [253, 211] width 6 height 6
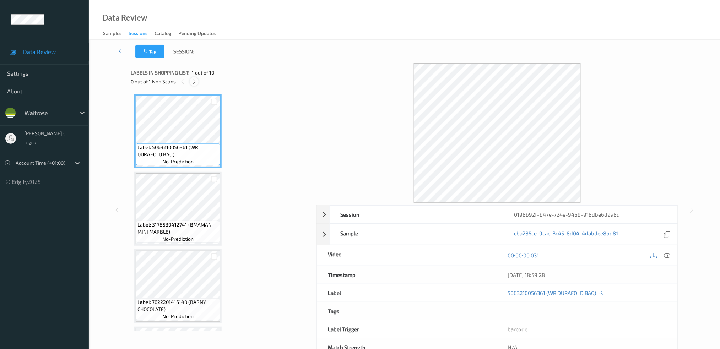
click at [197, 79] on icon at bounding box center [194, 81] width 6 height 6
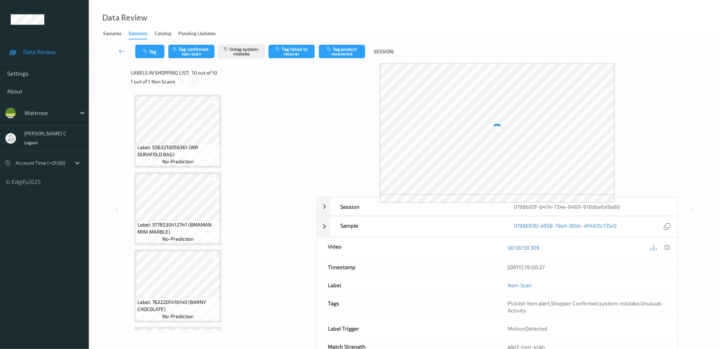
scroll to position [532, 0]
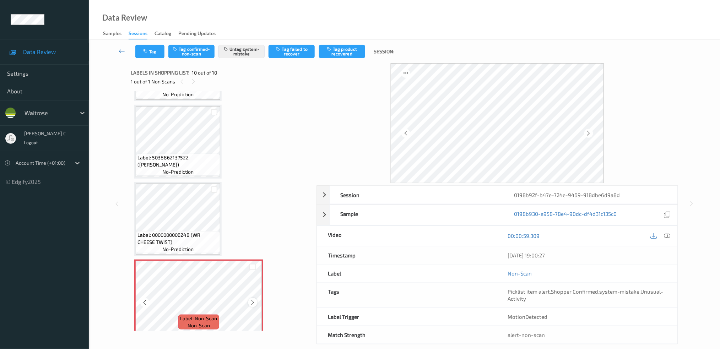
click at [252, 299] on icon at bounding box center [253, 302] width 6 height 6
click at [253, 299] on icon at bounding box center [253, 302] width 6 height 6
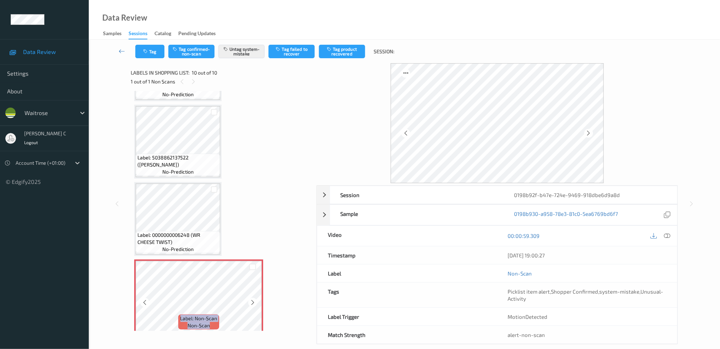
click at [253, 299] on icon at bounding box center [253, 302] width 6 height 6
click at [194, 238] on span "Label: 0000000006248 (WR CHEESE TWIST)" at bounding box center [177, 239] width 81 height 14
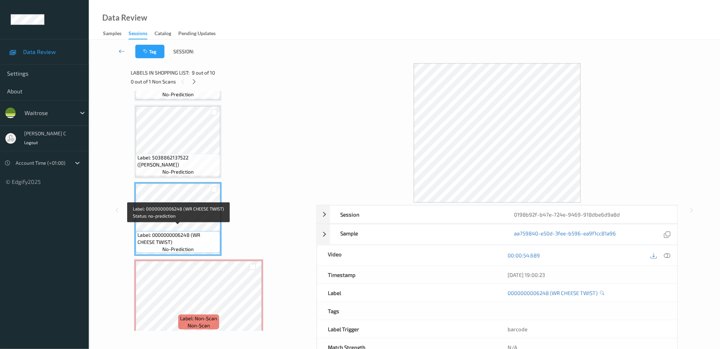
scroll to position [531, 0]
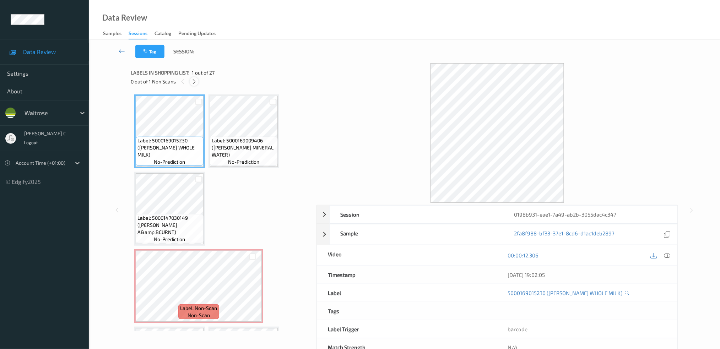
click at [194, 80] on icon at bounding box center [194, 81] width 6 height 6
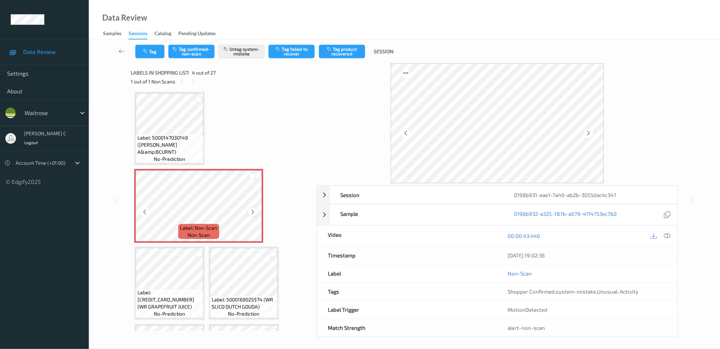
click at [252, 211] on icon at bounding box center [253, 212] width 6 height 6
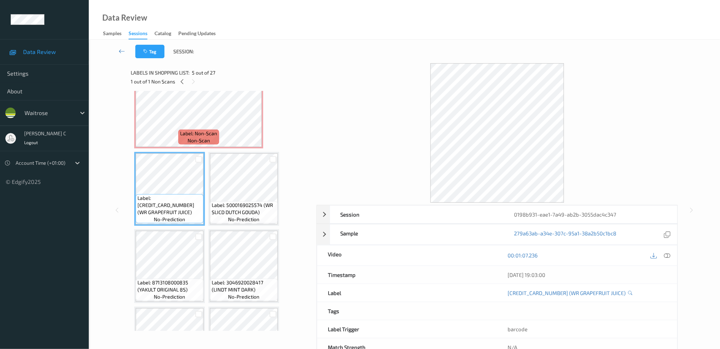
scroll to position [127, 0]
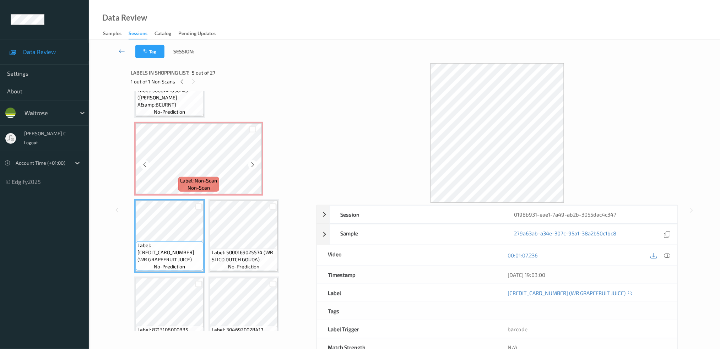
click at [183, 179] on span "Label: Non-Scan" at bounding box center [198, 180] width 37 height 7
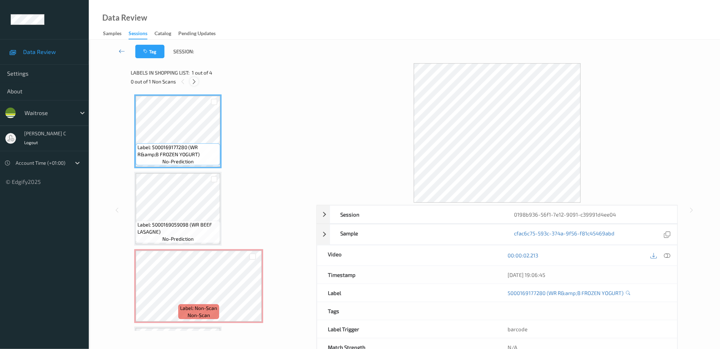
click at [192, 81] on icon at bounding box center [194, 81] width 6 height 6
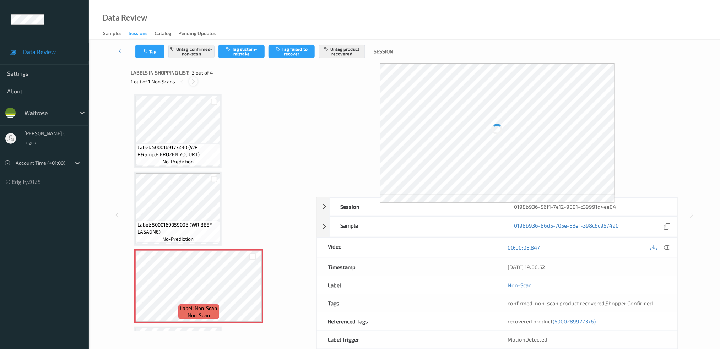
scroll to position [71, 0]
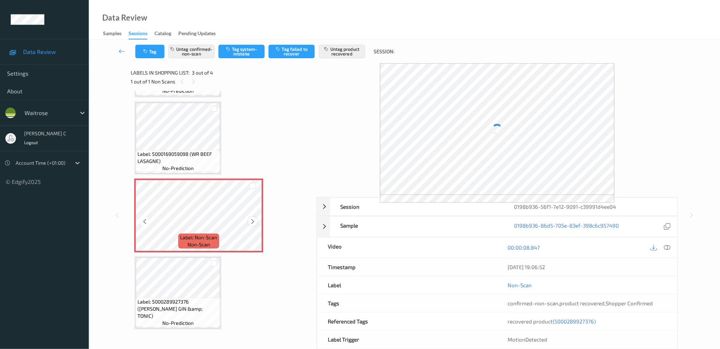
click at [251, 219] on icon at bounding box center [253, 221] width 6 height 6
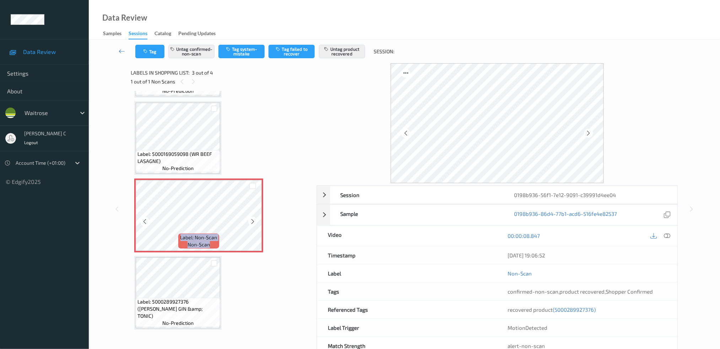
click at [251, 219] on icon at bounding box center [253, 221] width 6 height 6
click at [168, 154] on span "Label: 5000169059098 (WR BEEF LASAGNE)" at bounding box center [177, 158] width 81 height 14
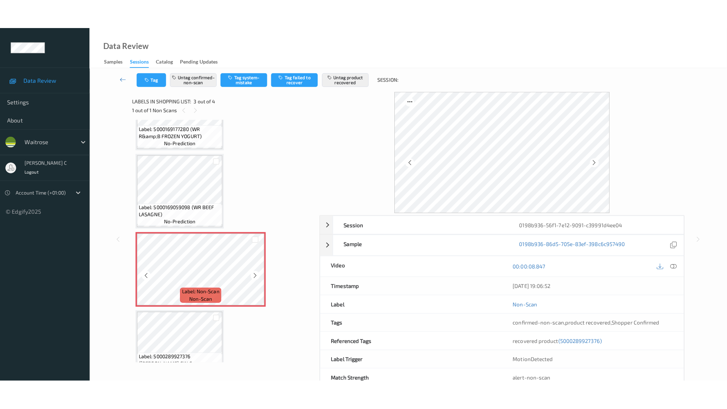
scroll to position [70, 0]
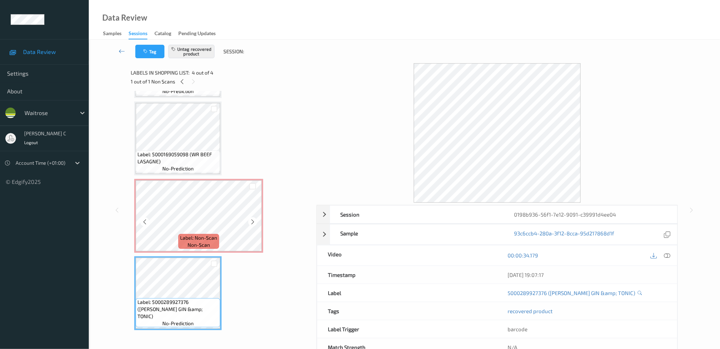
click at [177, 168] on span "no-prediction" at bounding box center [177, 168] width 31 height 7
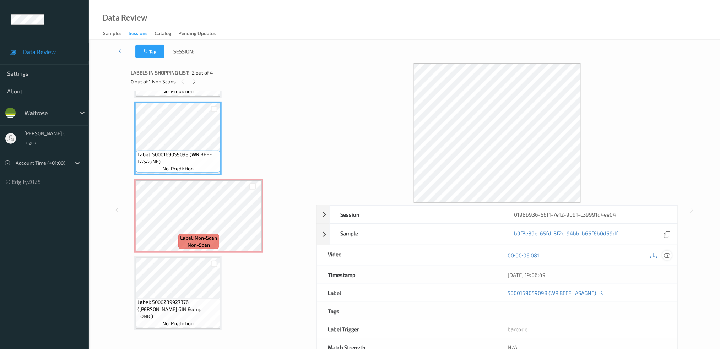
click at [663, 258] on div at bounding box center [667, 256] width 10 height 10
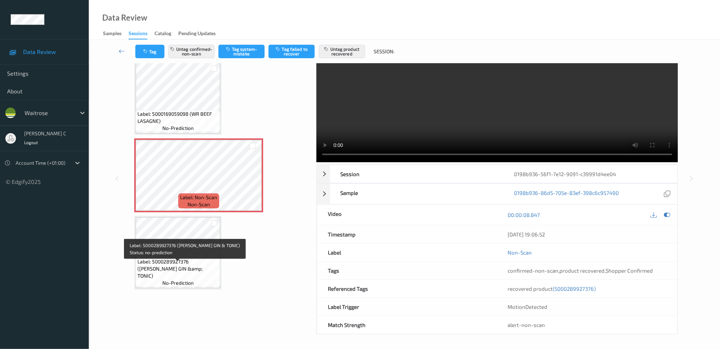
click at [179, 287] on div "Label: 5000289927376 (GORDONS GIN &amp; TONIC) no-prediction" at bounding box center [177, 253] width 87 height 74
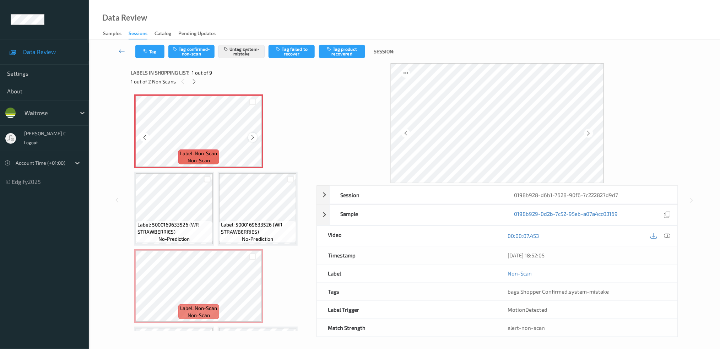
click at [256, 137] on div at bounding box center [252, 137] width 9 height 9
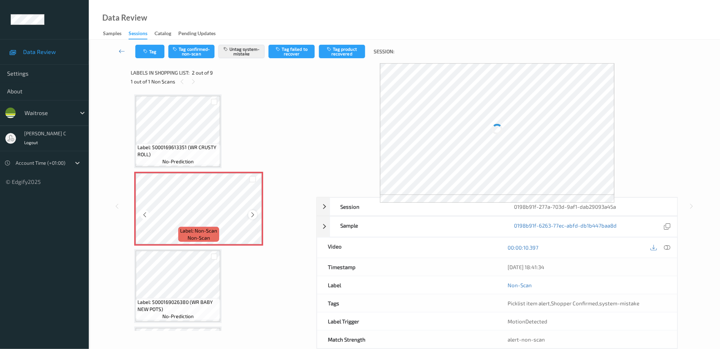
click at [254, 212] on icon at bounding box center [253, 215] width 6 height 6
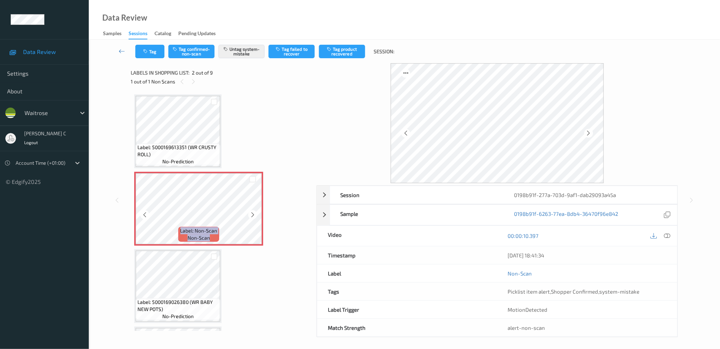
click at [254, 212] on icon at bounding box center [253, 215] width 6 height 6
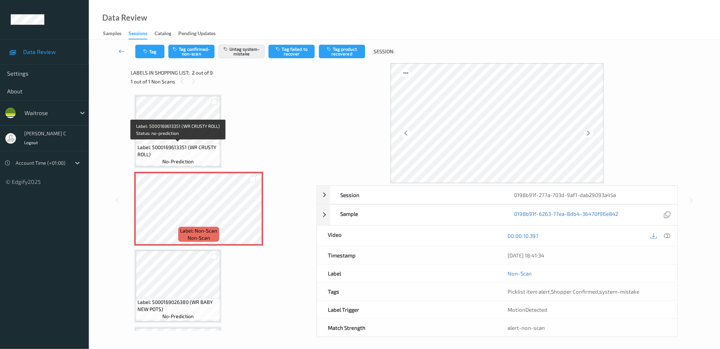
click at [202, 144] on span "Label: 5000169613351 (WR CRUSTY ROLL)" at bounding box center [177, 151] width 81 height 14
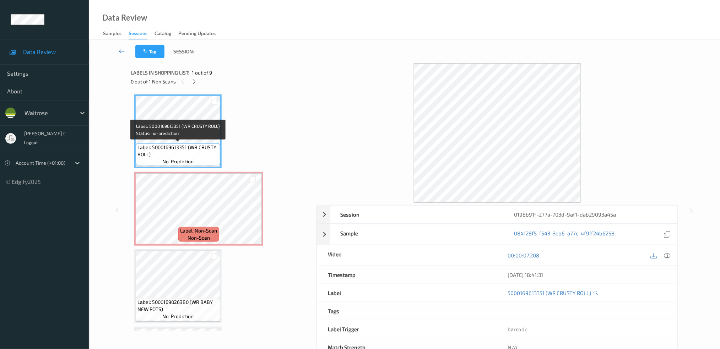
click at [195, 227] on span "Label: Non-Scan" at bounding box center [198, 230] width 37 height 7
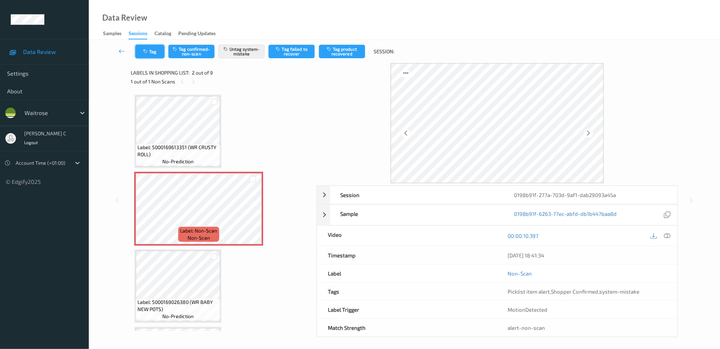
click at [157, 51] on button "Tag" at bounding box center [149, 51] width 29 height 13
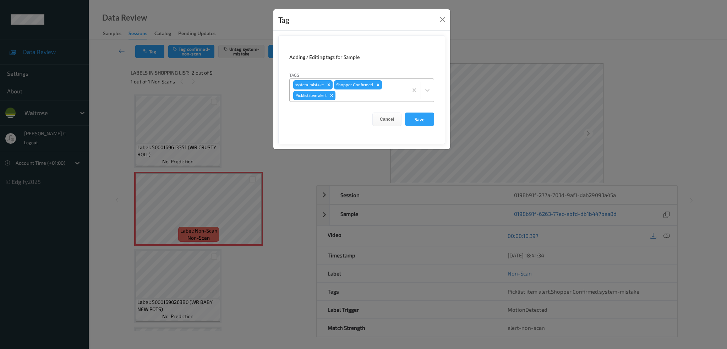
click at [352, 98] on div at bounding box center [370, 95] width 67 height 9
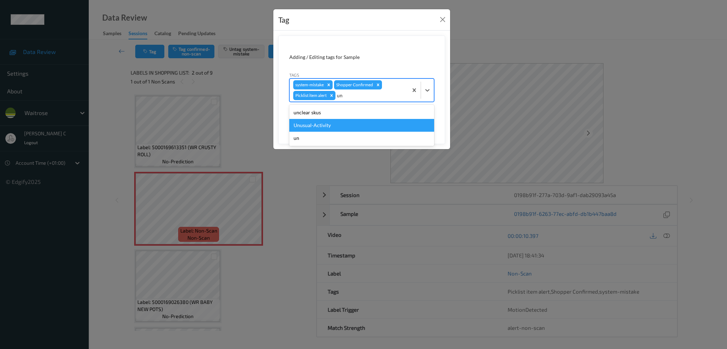
type input "un"
click at [287, 125] on form "Adding / Editing tags for Sample Tags option Unusual-Activity focused, 2 of 3. …" at bounding box center [361, 90] width 167 height 109
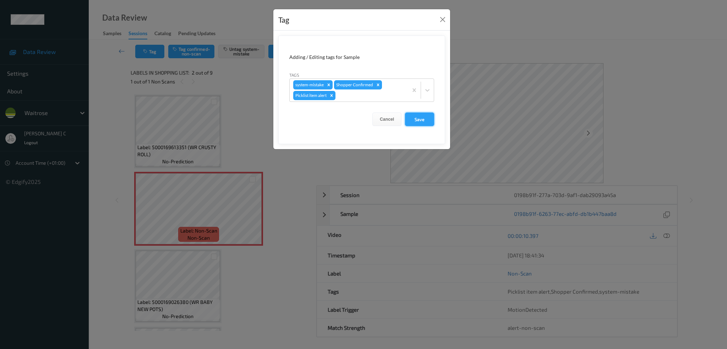
click at [413, 125] on button "Save" at bounding box center [419, 119] width 29 height 13
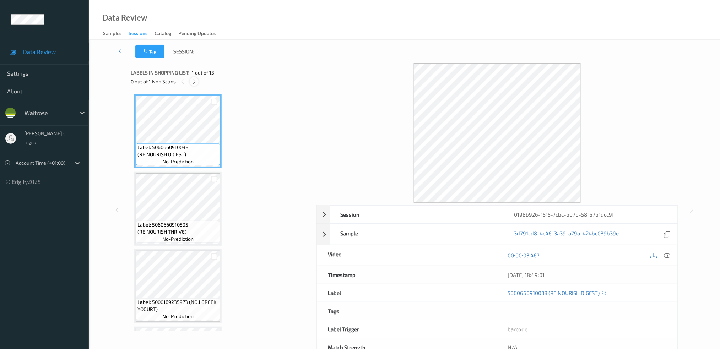
click at [197, 83] on div at bounding box center [194, 81] width 9 height 9
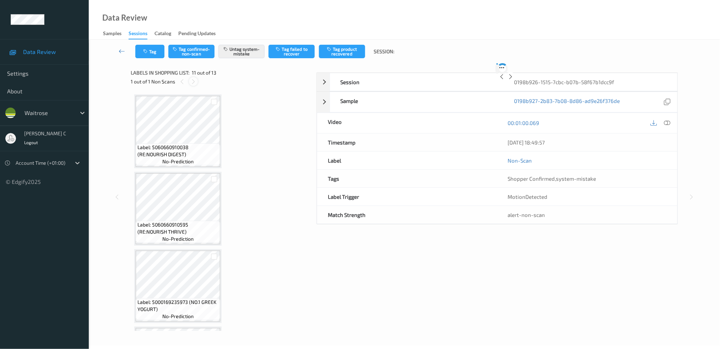
scroll to position [695, 0]
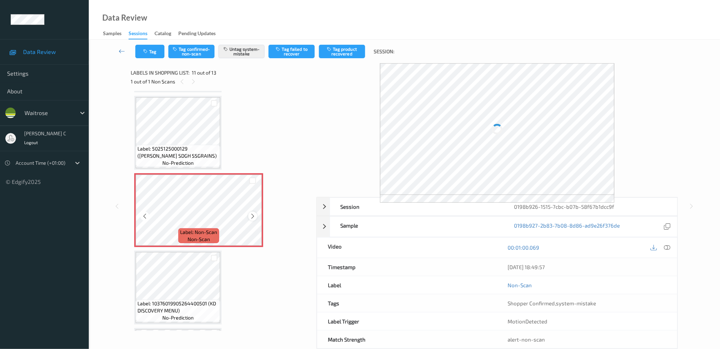
click at [251, 213] on icon at bounding box center [253, 216] width 6 height 6
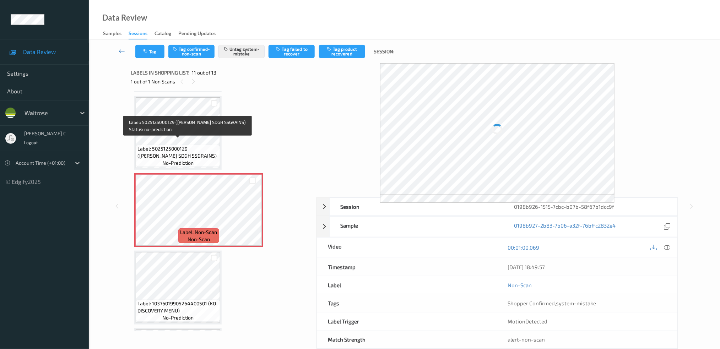
click at [197, 148] on span "Label: 5025125000129 (JASONS SDGH SSGRAINS)" at bounding box center [177, 152] width 81 height 14
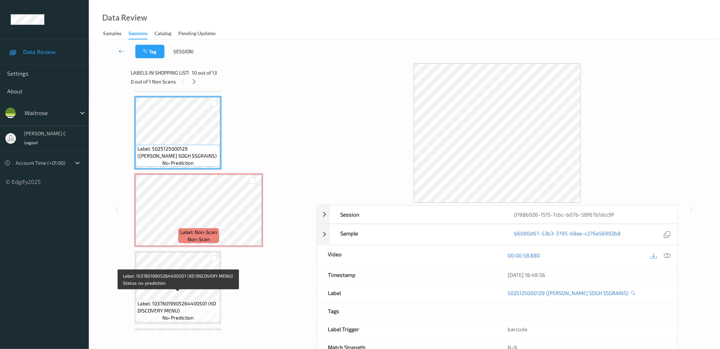
click at [200, 300] on span "Label: 10376019905264400501 (KD DISCOVERY MENU)" at bounding box center [177, 307] width 81 height 14
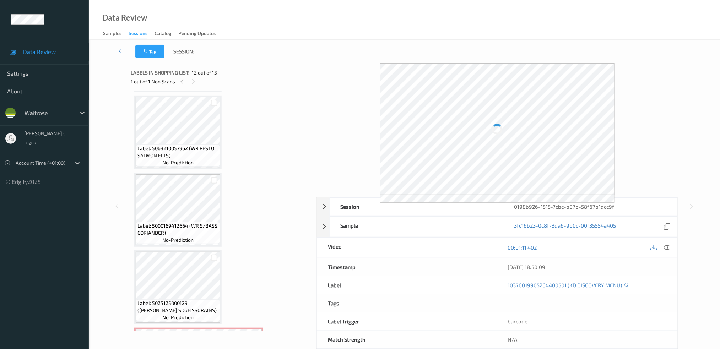
scroll to position [601, 0]
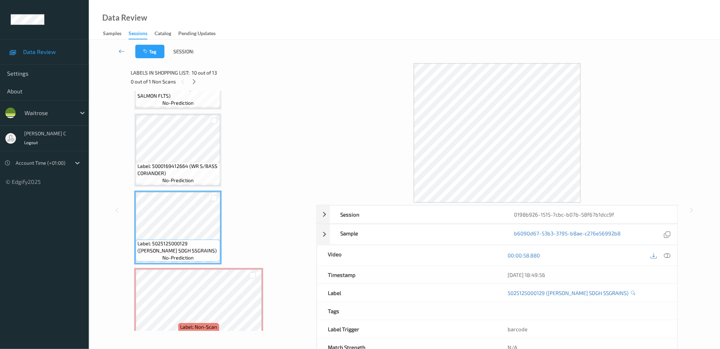
click at [173, 177] on span "no-prediction" at bounding box center [177, 180] width 31 height 7
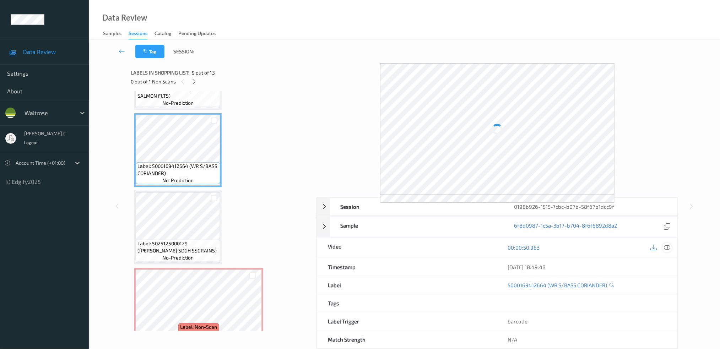
drag, startPoint x: 668, startPoint y: 245, endPoint x: 618, endPoint y: 303, distance: 76.3
click at [667, 245] on icon at bounding box center [667, 247] width 6 height 6
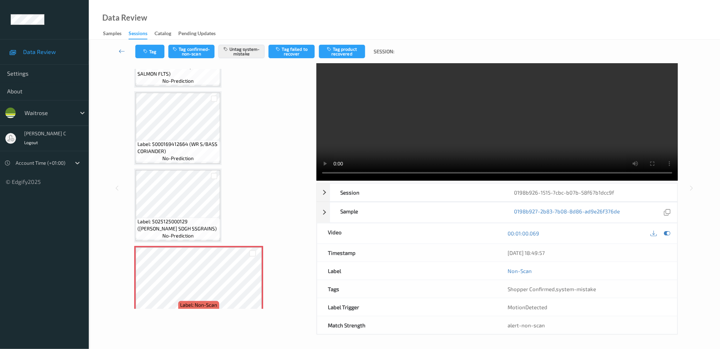
scroll to position [695, 0]
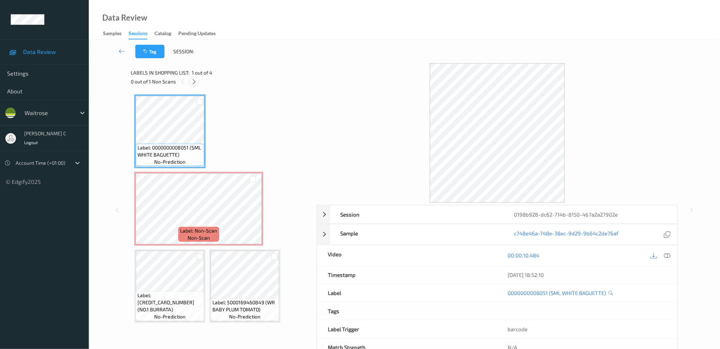
click at [194, 85] on div at bounding box center [194, 81] width 9 height 9
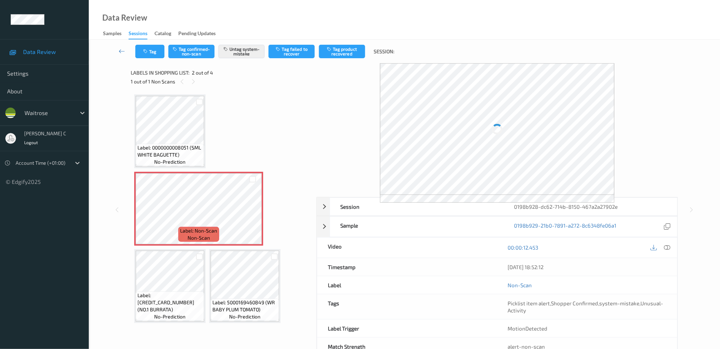
click at [207, 234] on span "non-scan" at bounding box center [199, 237] width 22 height 7
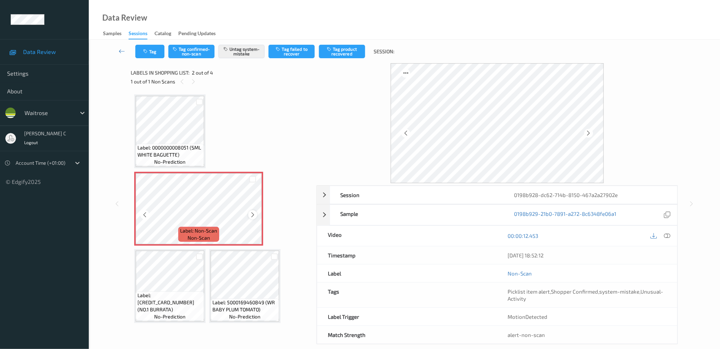
click at [249, 216] on div at bounding box center [252, 214] width 9 height 9
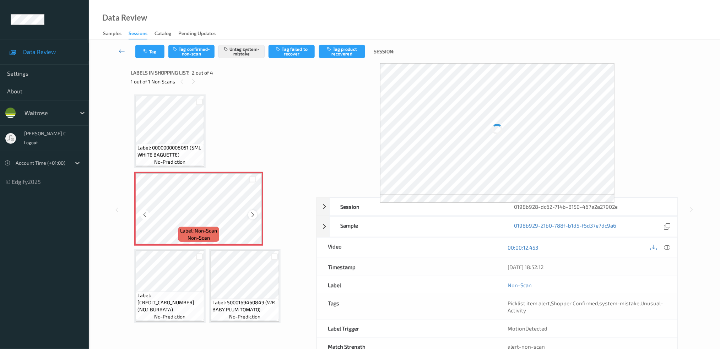
click at [250, 216] on icon at bounding box center [253, 215] width 6 height 6
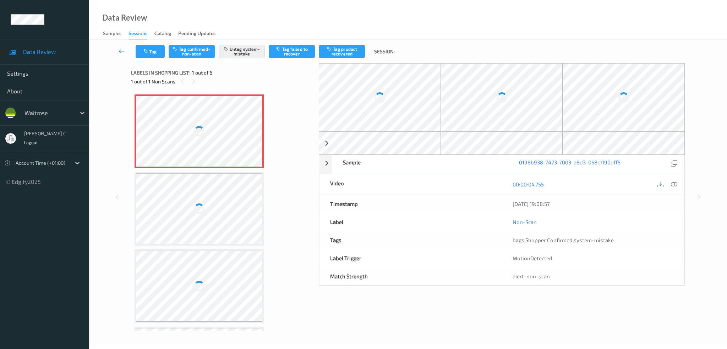
click at [165, 104] on div at bounding box center [199, 131] width 126 height 71
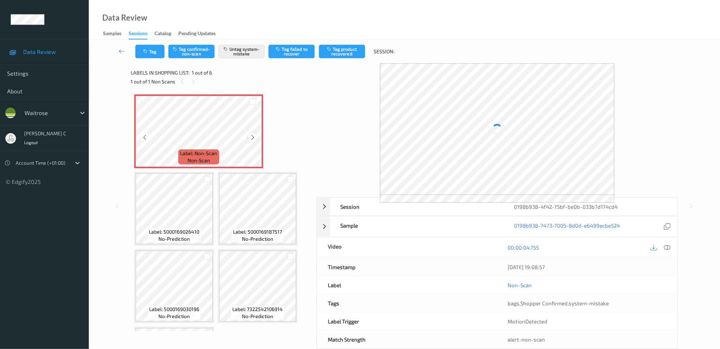
click at [252, 138] on icon at bounding box center [253, 137] width 6 height 6
click at [251, 138] on icon at bounding box center [253, 137] width 6 height 6
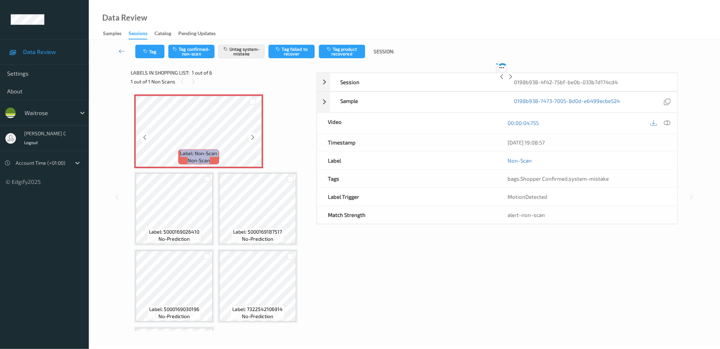
click at [251, 138] on icon at bounding box center [253, 137] width 6 height 6
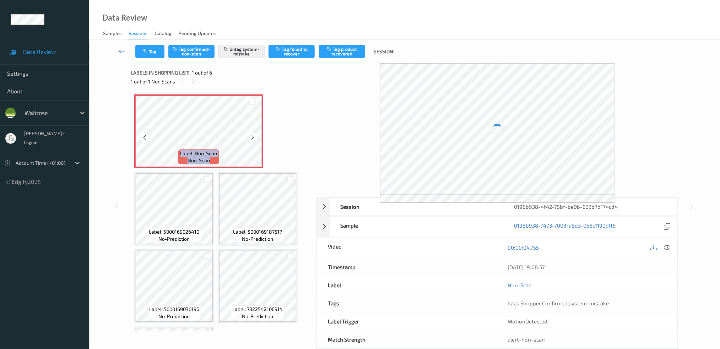
click at [251, 138] on icon at bounding box center [253, 137] width 6 height 6
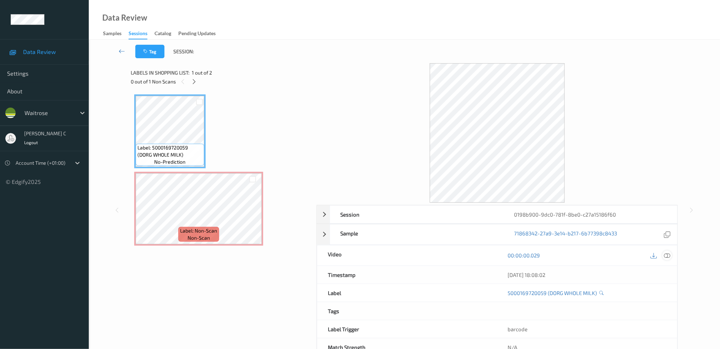
click at [670, 257] on icon at bounding box center [667, 255] width 6 height 6
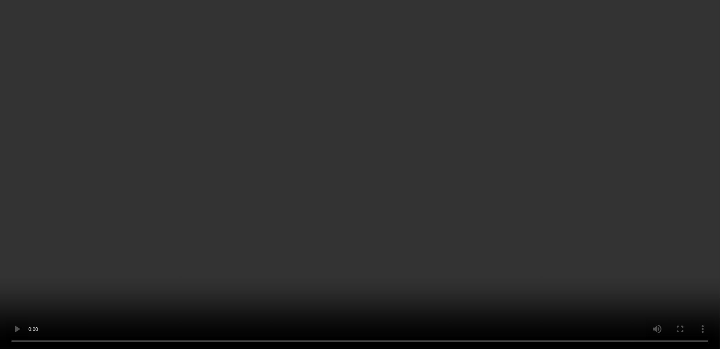
scroll to position [22, 0]
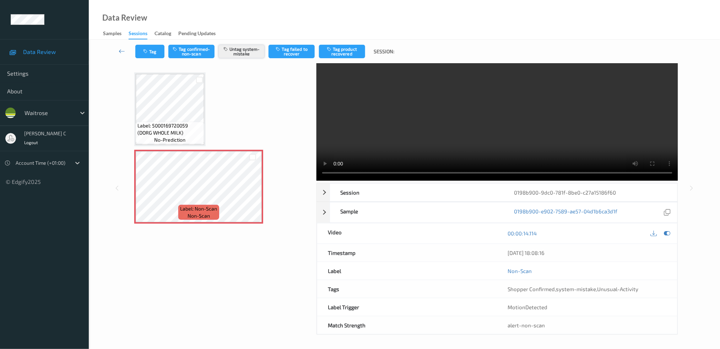
click at [255, 51] on button "Untag system-mistake" at bounding box center [241, 51] width 46 height 13
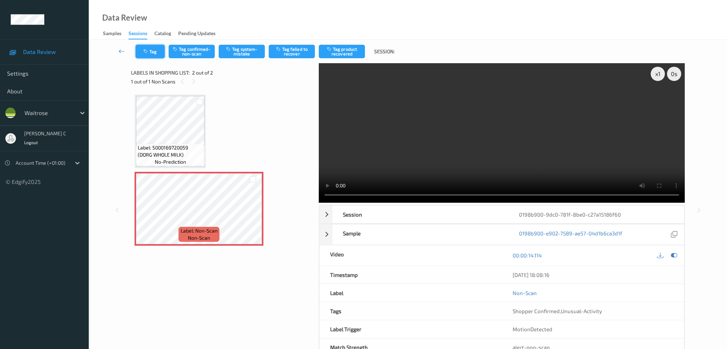
click at [156, 48] on button "Tag" at bounding box center [150, 51] width 29 height 13
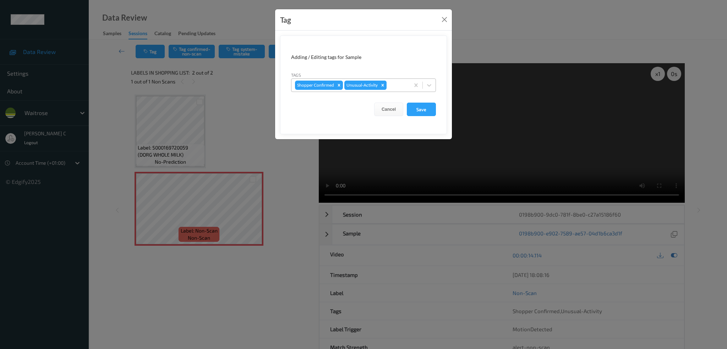
click at [381, 87] on icon "Remove Unusual-Activity" at bounding box center [382, 85] width 5 height 5
click at [429, 110] on button "Save" at bounding box center [421, 109] width 29 height 13
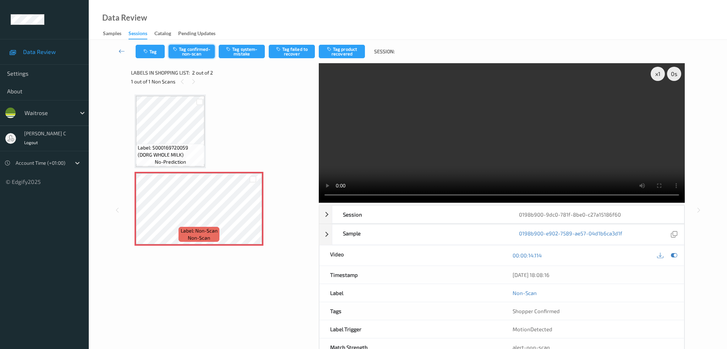
click at [202, 49] on button "Tag confirmed-non-scan" at bounding box center [192, 51] width 46 height 13
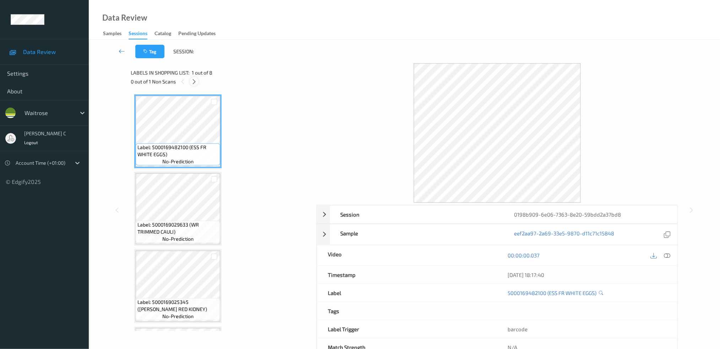
click at [196, 79] on icon at bounding box center [194, 81] width 6 height 6
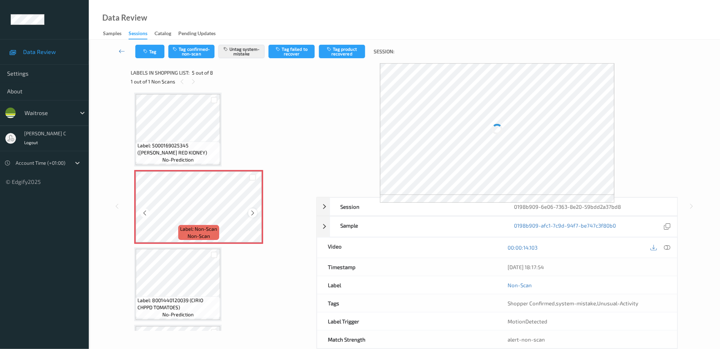
click at [253, 210] on icon at bounding box center [253, 213] width 6 height 6
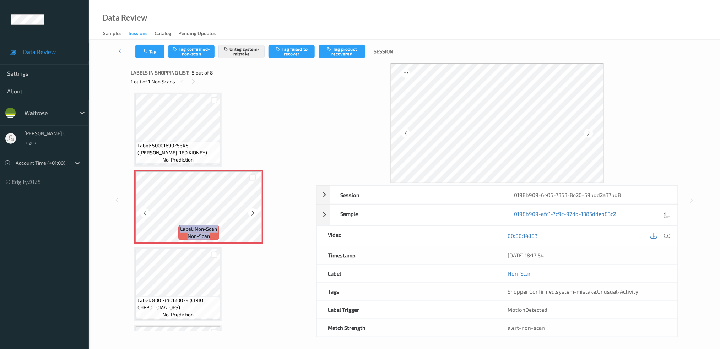
click at [253, 210] on icon at bounding box center [253, 213] width 6 height 6
click at [184, 147] on span "Label: 5000169025345 ([PERSON_NAME] RED KIDNEY)" at bounding box center [177, 149] width 81 height 14
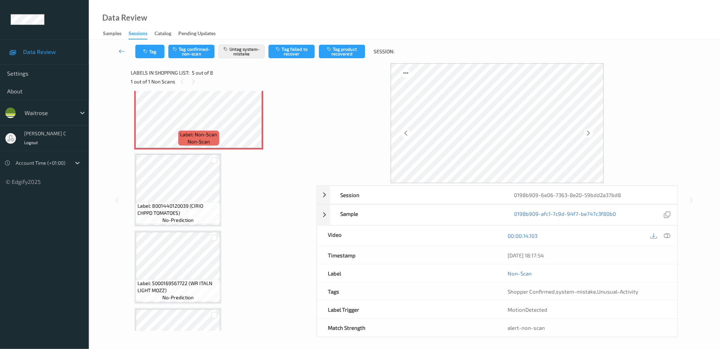
click at [184, 208] on span "Label: 8001440120039 (CIRIO CHPPD TOMATOES)" at bounding box center [177, 209] width 81 height 14
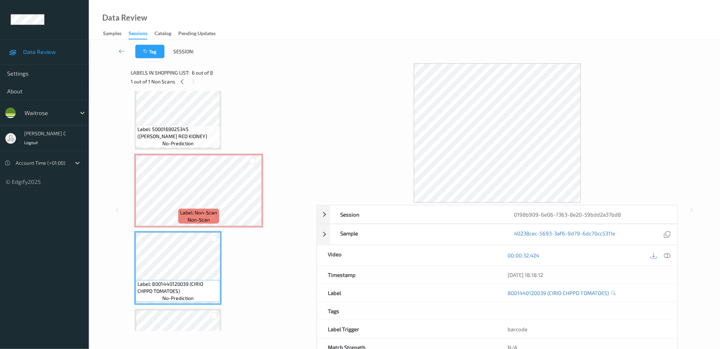
scroll to position [234, 0]
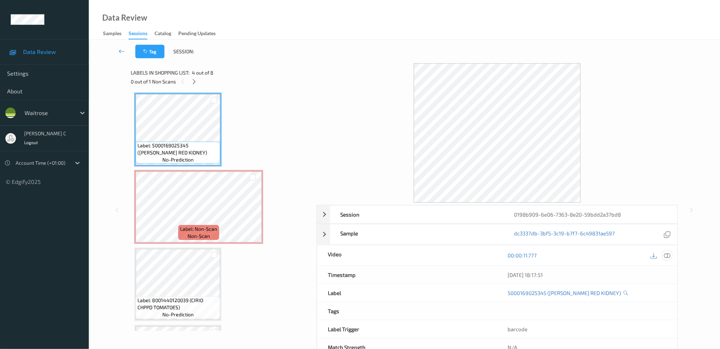
click at [669, 254] on icon at bounding box center [667, 255] width 6 height 6
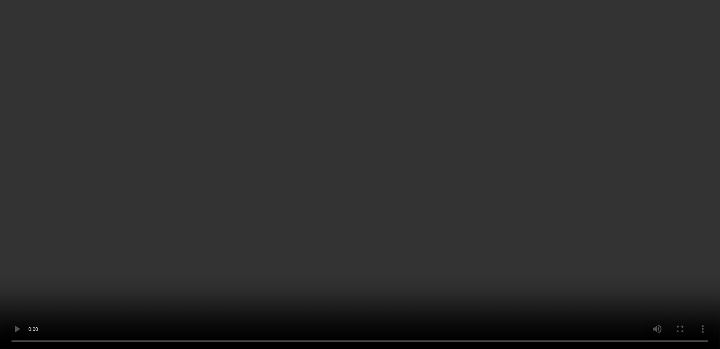
scroll to position [328, 0]
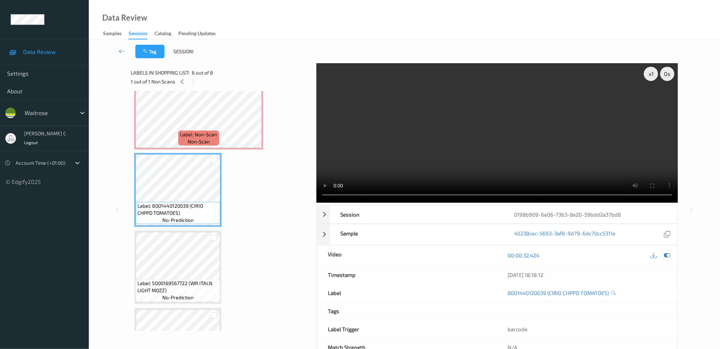
click at [667, 256] on icon at bounding box center [667, 255] width 6 height 6
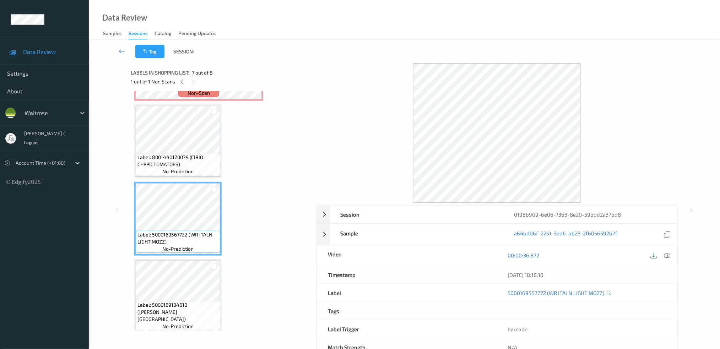
scroll to position [378, 0]
click at [182, 245] on span "no-prediction" at bounding box center [177, 248] width 31 height 7
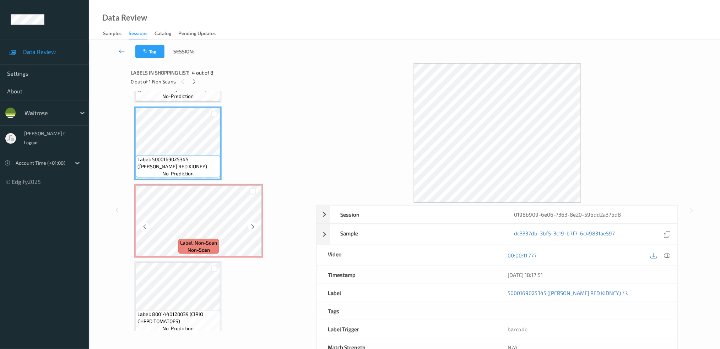
scroll to position [237, 0]
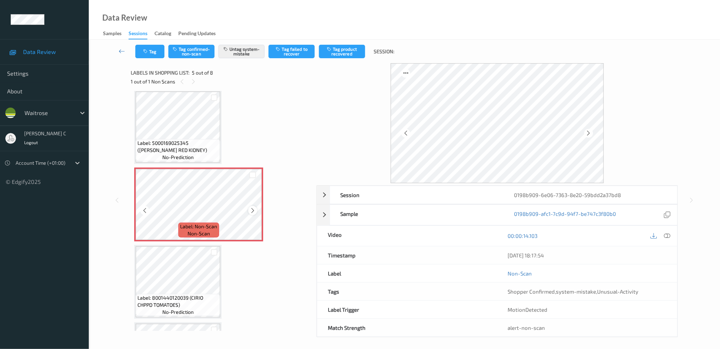
click at [250, 208] on icon at bounding box center [253, 210] width 6 height 6
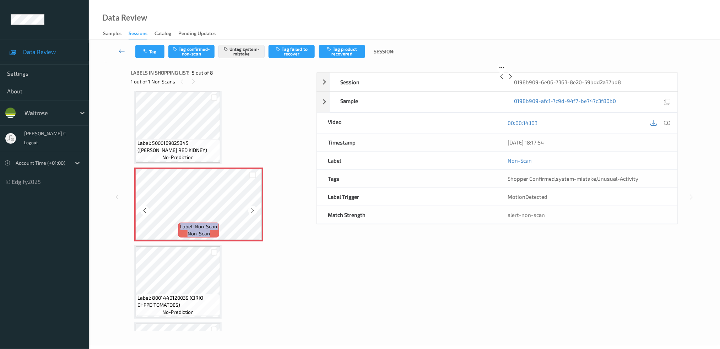
click at [250, 208] on icon at bounding box center [253, 210] width 6 height 6
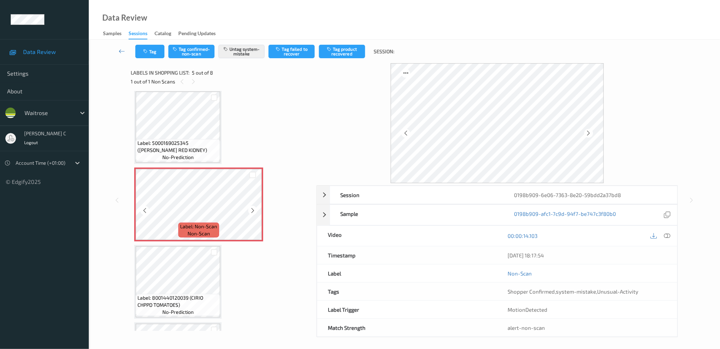
scroll to position [284, 0]
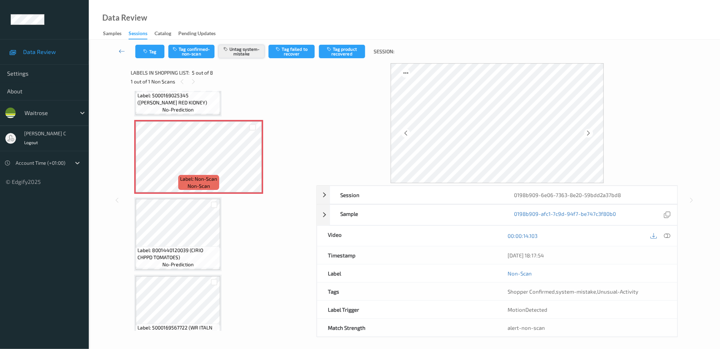
click at [244, 47] on button "Untag system-mistake" at bounding box center [241, 51] width 46 height 13
click at [148, 59] on div "Tag Tag confirmed-non-scan Tag system-mistake Tag failed to recover Tag product…" at bounding box center [404, 51] width 602 height 23
click at [149, 49] on icon "button" at bounding box center [146, 51] width 6 height 5
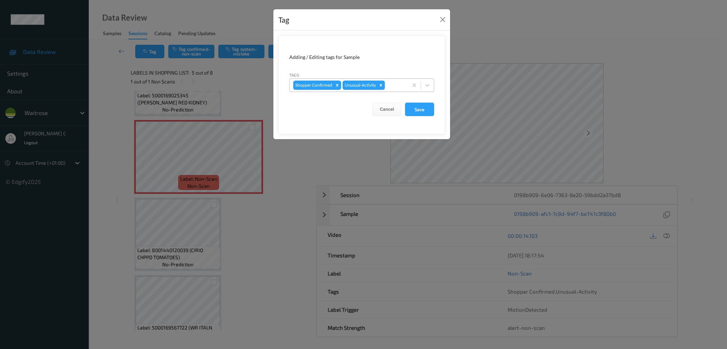
click at [380, 85] on icon "Remove Unusual-Activity" at bounding box center [381, 85] width 5 height 5
click at [416, 108] on button "Save" at bounding box center [419, 109] width 29 height 13
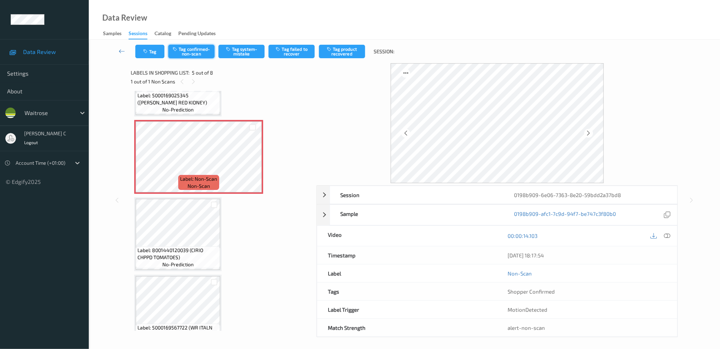
click at [196, 53] on button "Tag confirmed-non-scan" at bounding box center [191, 51] width 46 height 13
click at [295, 51] on button "Tag failed to recover" at bounding box center [291, 51] width 46 height 13
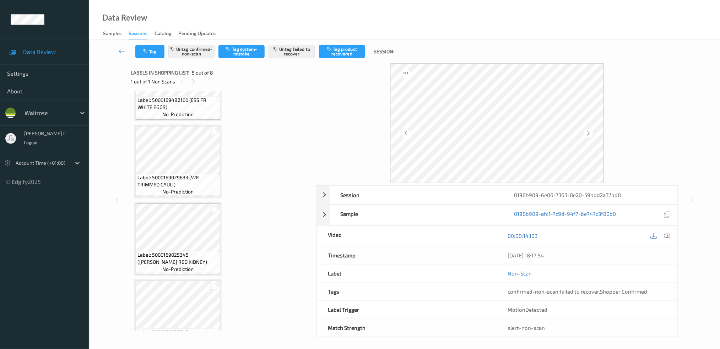
scroll to position [0, 0]
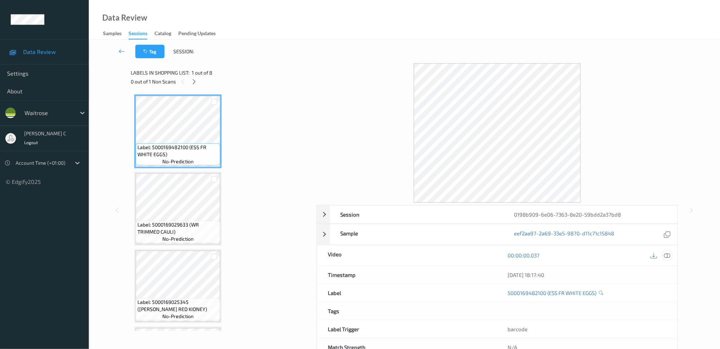
click at [669, 255] on icon at bounding box center [667, 255] width 6 height 6
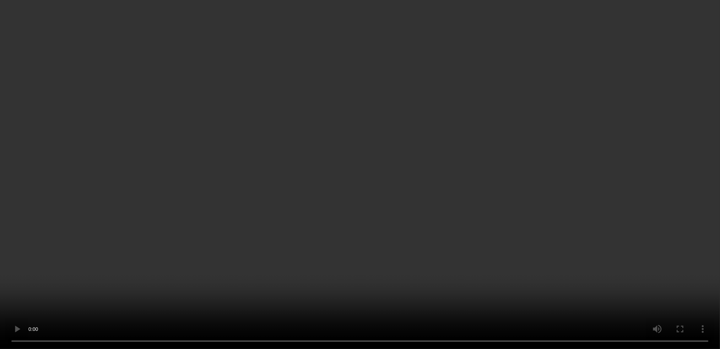
scroll to position [94, 0]
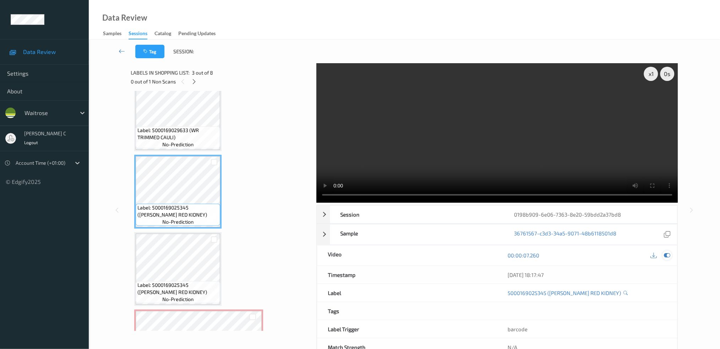
click at [670, 257] on icon at bounding box center [667, 255] width 6 height 6
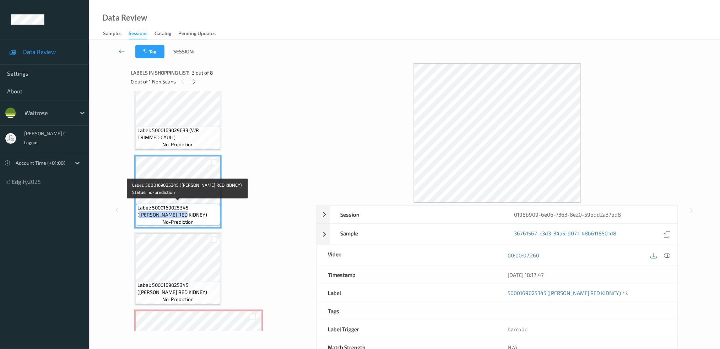
drag, startPoint x: 190, startPoint y: 206, endPoint x: 164, endPoint y: 212, distance: 27.5
click at [164, 212] on span "Label: 5000169025345 (WR ESS RED KIDNEY)" at bounding box center [177, 211] width 81 height 14
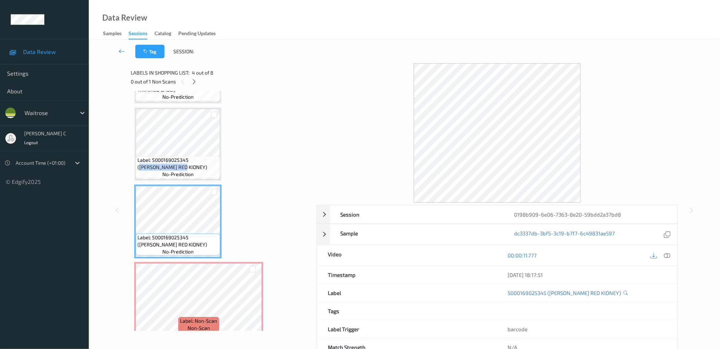
scroll to position [189, 0]
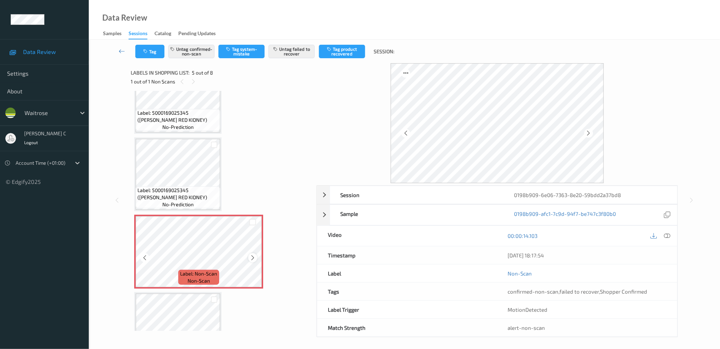
click at [250, 255] on icon at bounding box center [253, 258] width 6 height 6
click at [195, 43] on div "Tag Untag confirmed-non-scan Tag system-mistake Untag failed to recover Tag pro…" at bounding box center [404, 51] width 602 height 23
click at [195, 51] on button "Untag confirmed-non-scan" at bounding box center [191, 51] width 46 height 13
click at [297, 59] on div "Tag Tag confirmed-non-scan Tag system-mistake Untag failed to recover Tag produ…" at bounding box center [404, 51] width 602 height 23
click at [295, 57] on button "Untag failed to recover" at bounding box center [291, 51] width 46 height 13
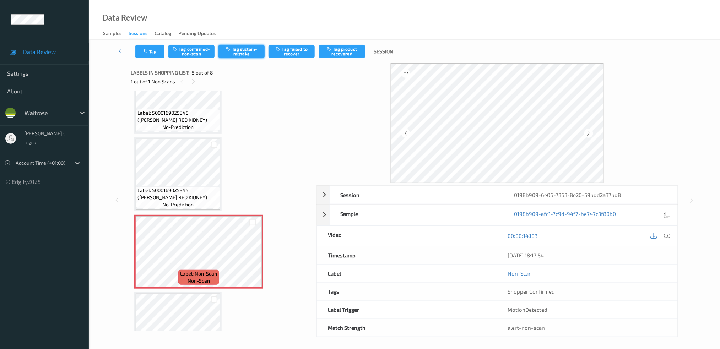
click at [229, 56] on button "Tag system-mistake" at bounding box center [241, 51] width 46 height 13
click at [149, 56] on button "Tag" at bounding box center [149, 51] width 29 height 13
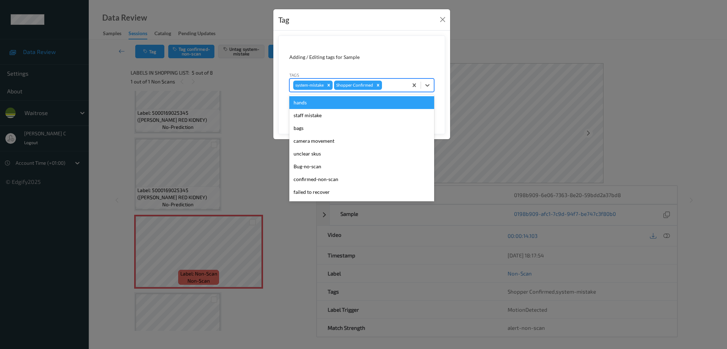
click at [392, 84] on div at bounding box center [394, 85] width 21 height 9
type input "un"
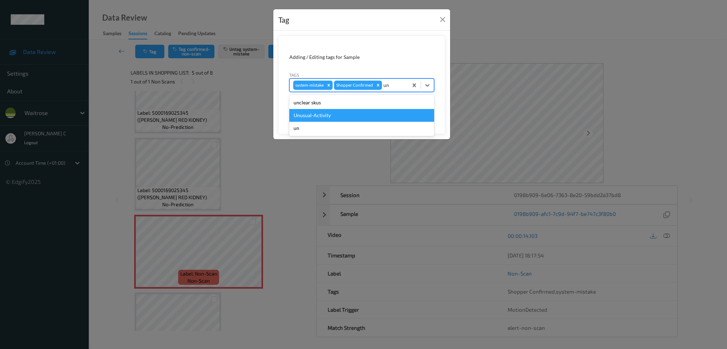
click at [365, 113] on div "Unusual-Activity" at bounding box center [361, 115] width 145 height 13
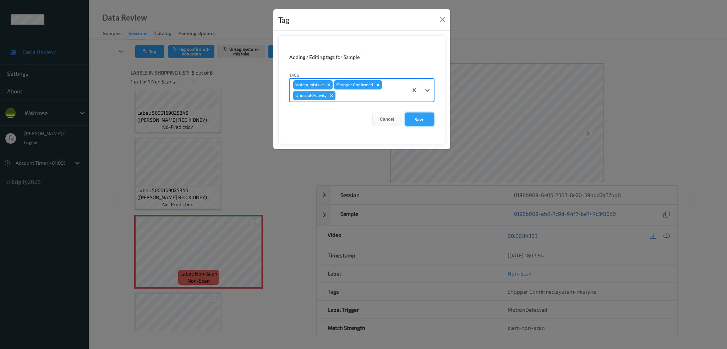
click at [428, 124] on button "Save" at bounding box center [419, 119] width 29 height 13
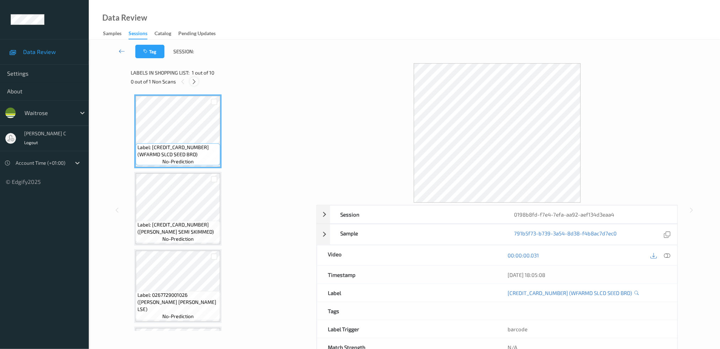
click at [192, 80] on icon at bounding box center [194, 81] width 6 height 6
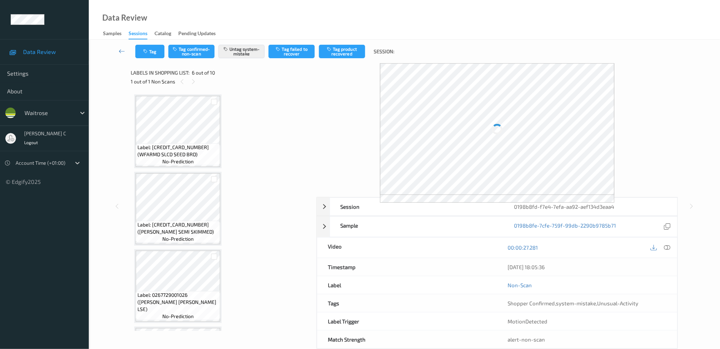
scroll to position [311, 0]
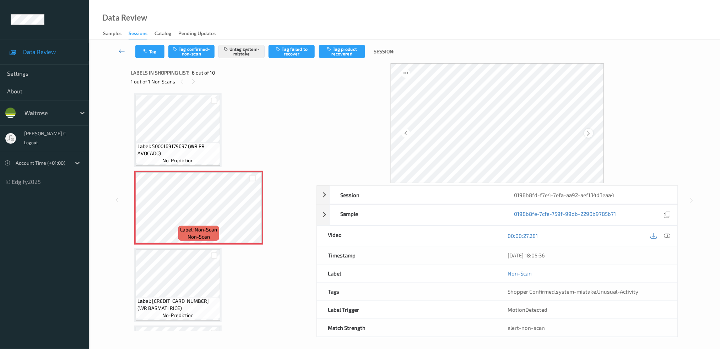
click at [591, 134] on icon at bounding box center [589, 133] width 6 height 6
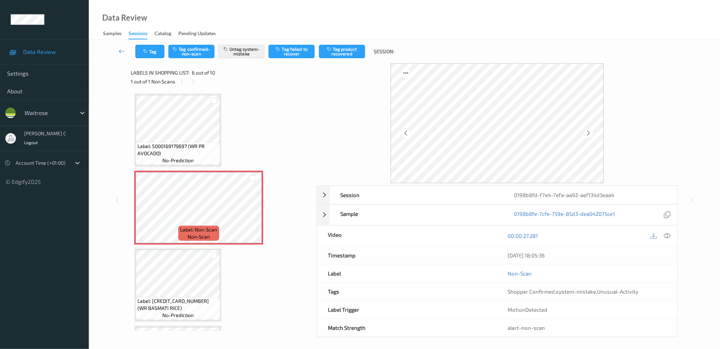
click at [167, 143] on span "Label: 5000169179697 (WR PR AVOCADO)" at bounding box center [177, 150] width 81 height 14
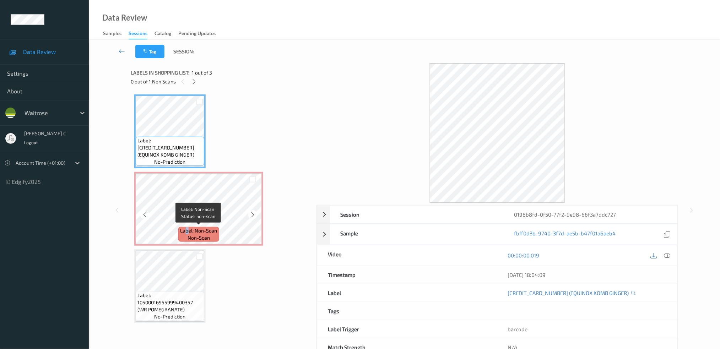
drag, startPoint x: 185, startPoint y: 228, endPoint x: 188, endPoint y: 230, distance: 3.8
click at [188, 230] on span "Label: Non-Scan" at bounding box center [198, 230] width 37 height 7
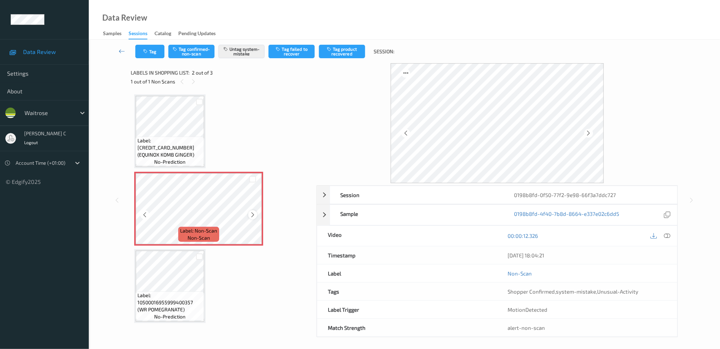
click at [255, 217] on icon at bounding box center [253, 215] width 6 height 6
click at [255, 216] on icon at bounding box center [253, 215] width 6 height 6
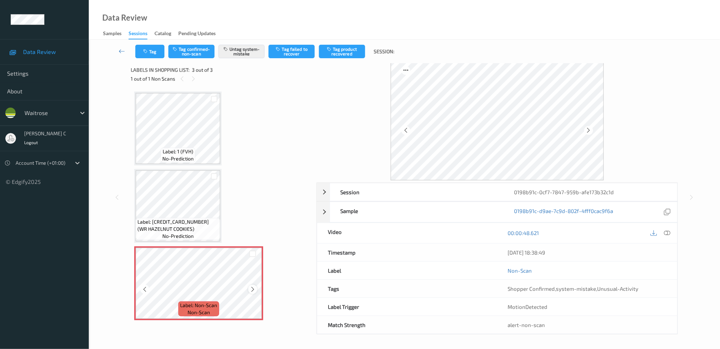
scroll to position [3, 0]
click at [252, 286] on icon at bounding box center [253, 289] width 6 height 6
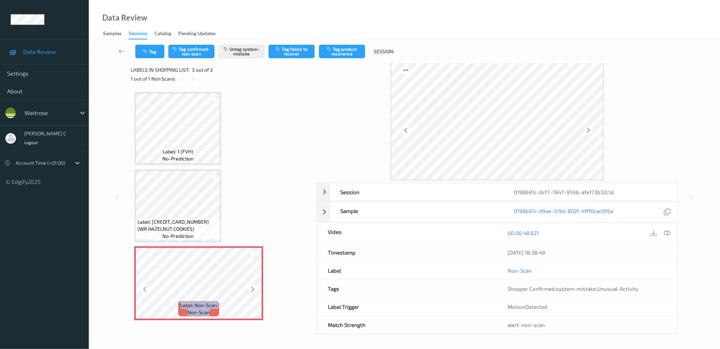
click at [252, 286] on icon at bounding box center [253, 289] width 6 height 6
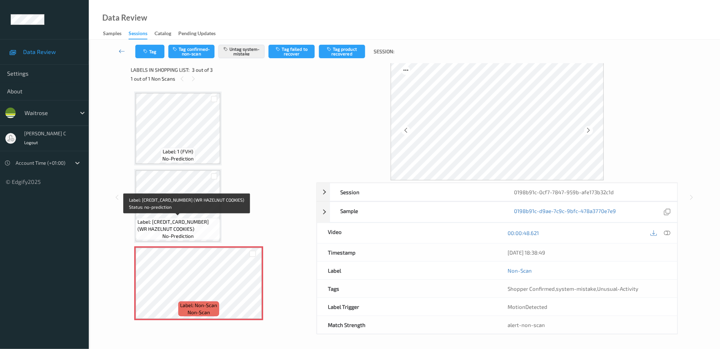
click at [150, 218] on span "Label: [CREDIT_CARD_NUMBER] (WR HAZELNUT COOKIES)" at bounding box center [177, 225] width 81 height 14
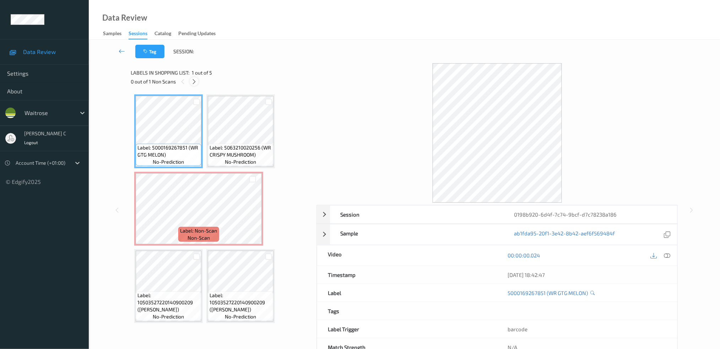
click at [194, 81] on icon at bounding box center [194, 81] width 6 height 6
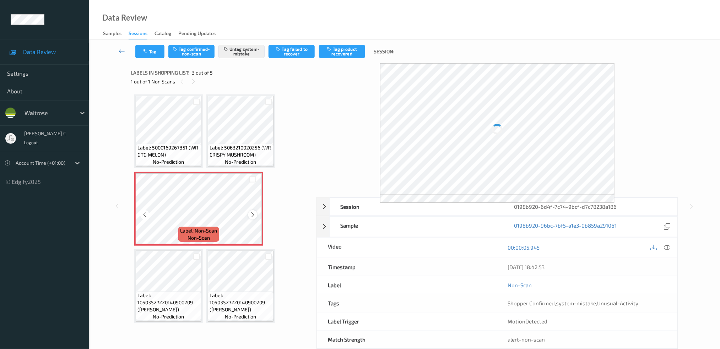
click at [254, 212] on icon at bounding box center [253, 215] width 6 height 6
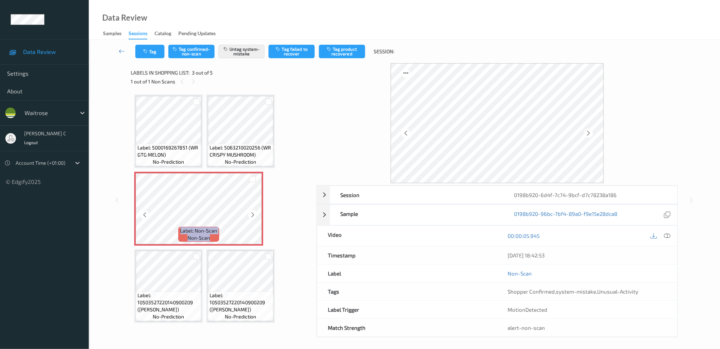
click at [254, 212] on icon at bounding box center [253, 215] width 6 height 6
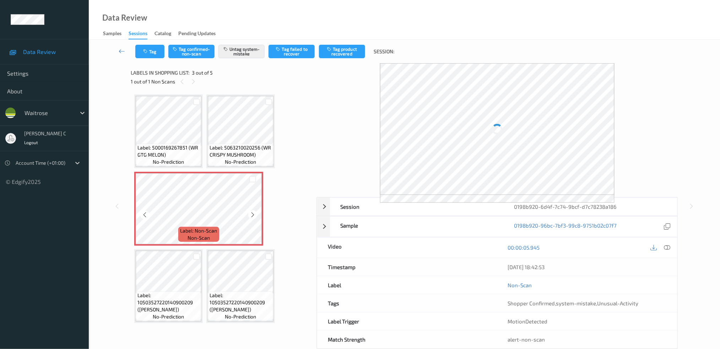
click at [254, 212] on icon at bounding box center [253, 215] width 6 height 6
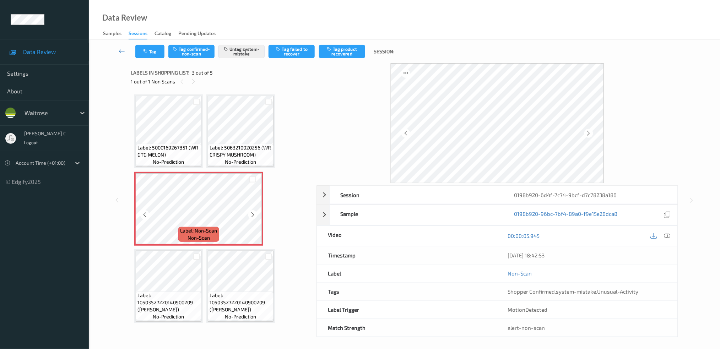
click at [254, 212] on icon at bounding box center [253, 215] width 6 height 6
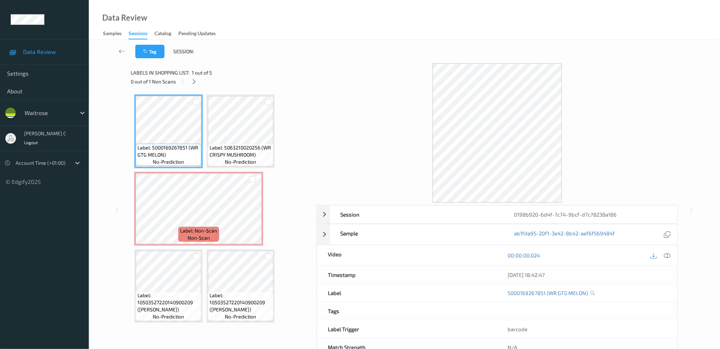
click at [662, 255] on div at bounding box center [660, 256] width 23 height 10
click at [668, 257] on icon at bounding box center [667, 255] width 6 height 6
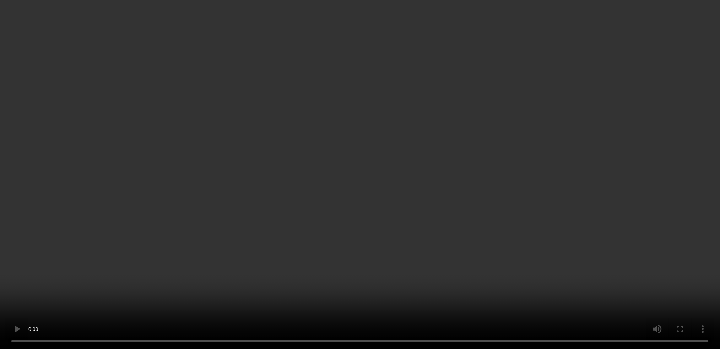
scroll to position [22, 0]
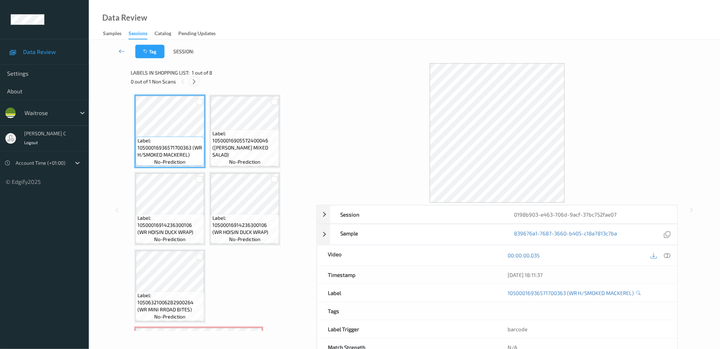
click at [192, 84] on icon at bounding box center [194, 81] width 6 height 6
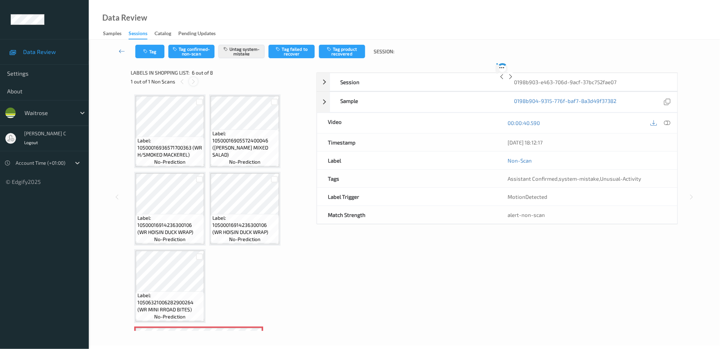
scroll to position [148, 0]
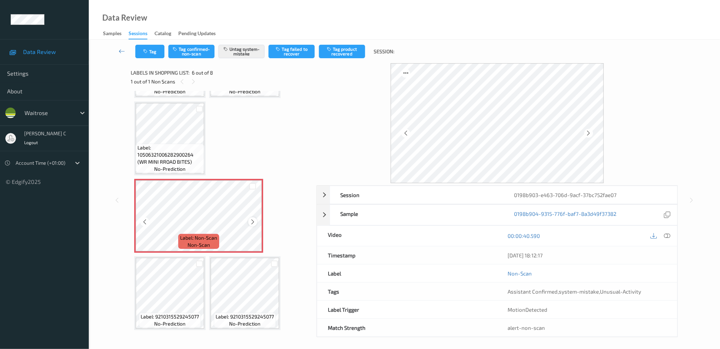
click at [255, 220] on icon at bounding box center [253, 222] width 6 height 6
click at [184, 150] on span "Label: 10506321006282900264 (WR MINI RROAD BITES)" at bounding box center [169, 154] width 65 height 21
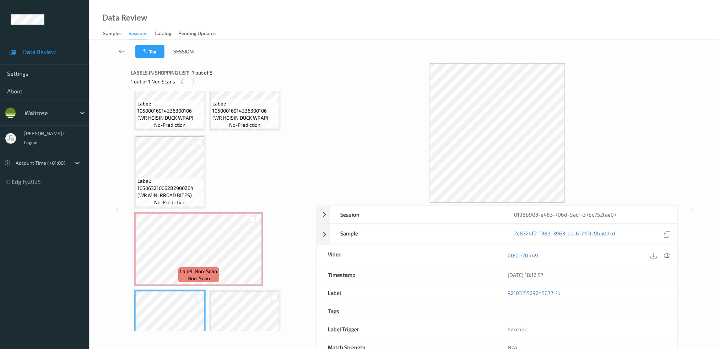
scroll to position [100, 0]
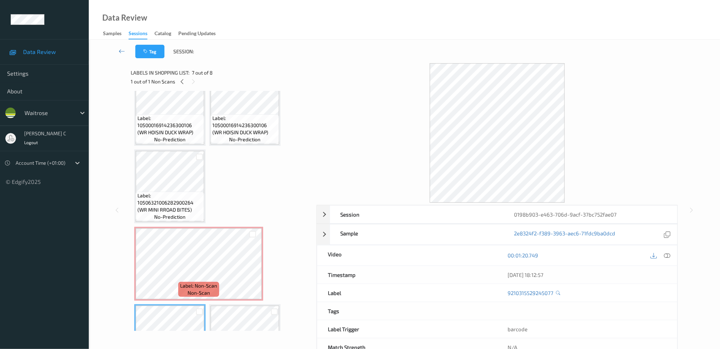
click at [169, 203] on span "Label: 10506321006282900264 (WR MINI RROAD BITES)" at bounding box center [169, 202] width 65 height 21
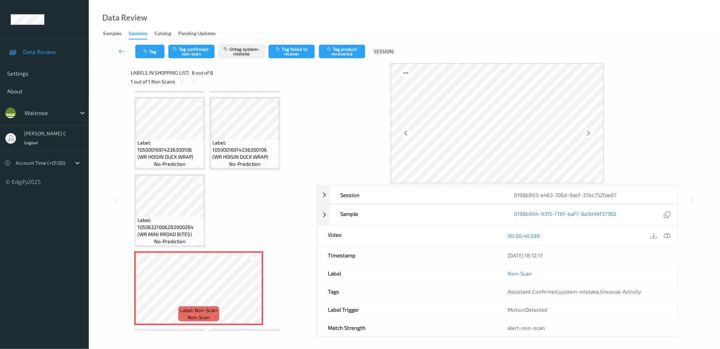
scroll to position [53, 0]
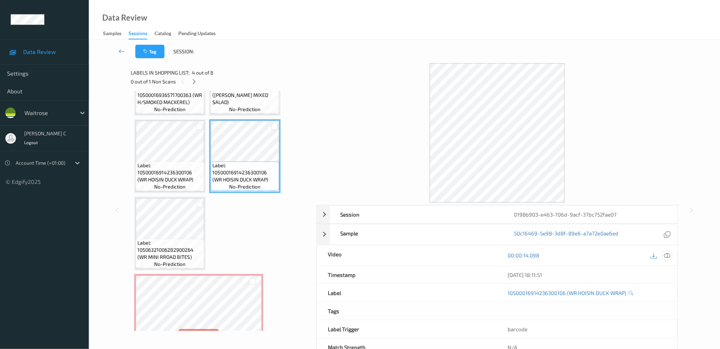
click at [666, 258] on icon at bounding box center [667, 255] width 6 height 6
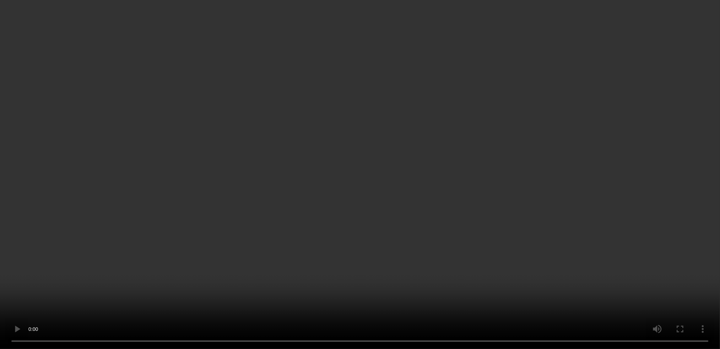
scroll to position [147, 0]
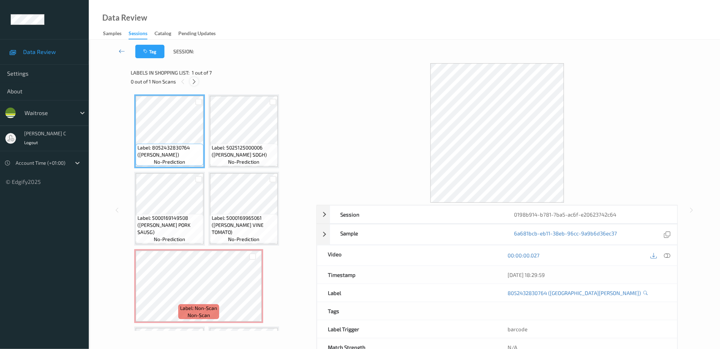
click at [196, 83] on icon at bounding box center [194, 81] width 6 height 6
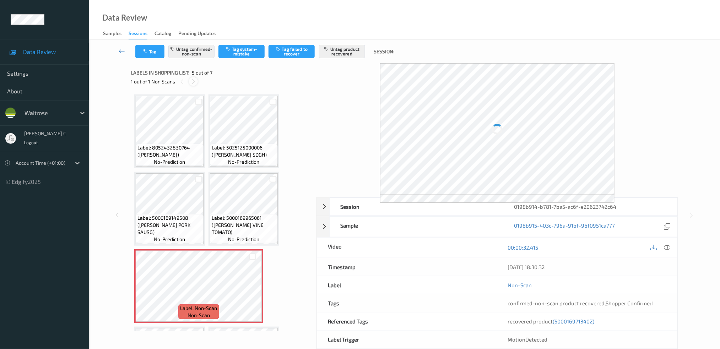
scroll to position [71, 0]
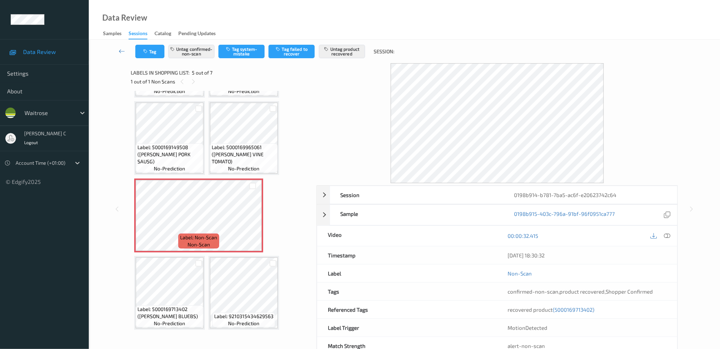
click at [249, 157] on span "Label: 5000169965061 (WR DORG VINE TOMATO)" at bounding box center [244, 154] width 64 height 21
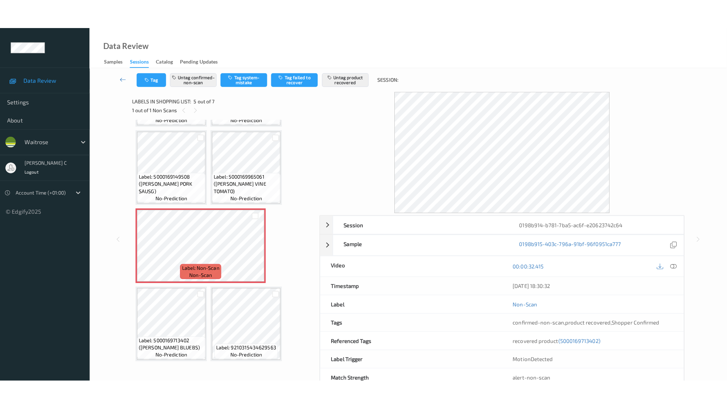
scroll to position [70, 0]
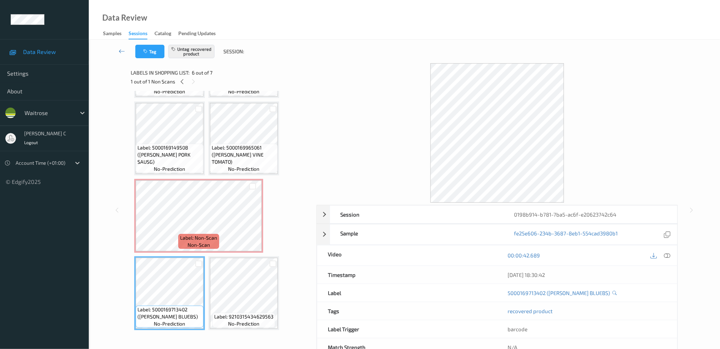
click at [243, 154] on span "Label: 5000169965061 (WR DORG VINE TOMATO)" at bounding box center [244, 154] width 64 height 21
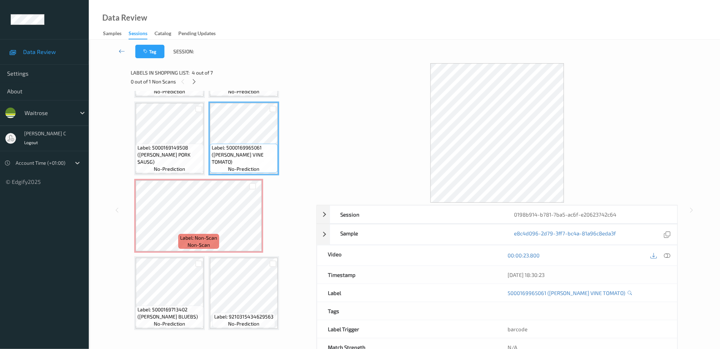
click at [667, 257] on icon at bounding box center [667, 255] width 6 height 6
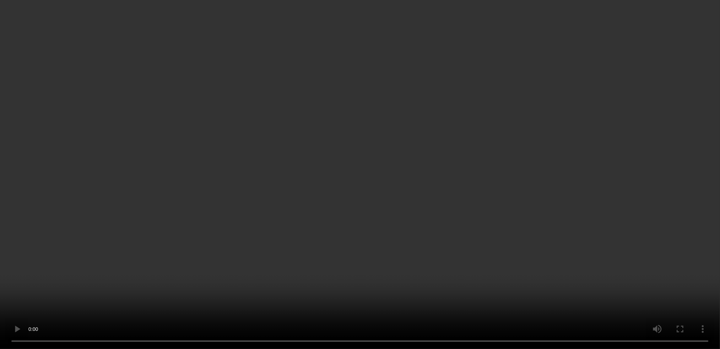
scroll to position [58, 0]
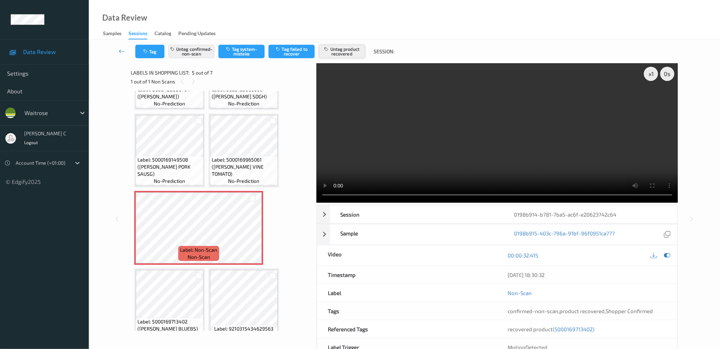
click at [337, 54] on button "Untag product recovered" at bounding box center [342, 51] width 46 height 13
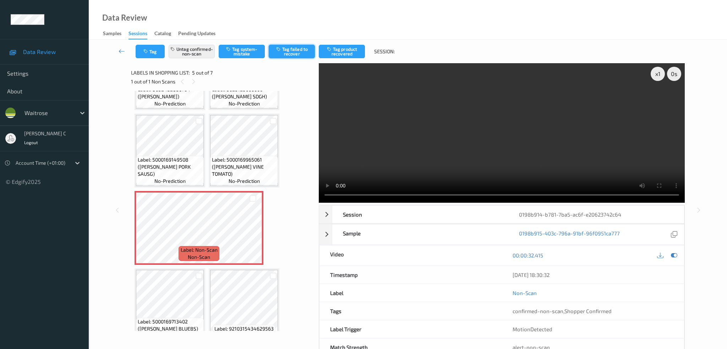
click at [309, 45] on button "Tag failed to recover" at bounding box center [292, 51] width 46 height 13
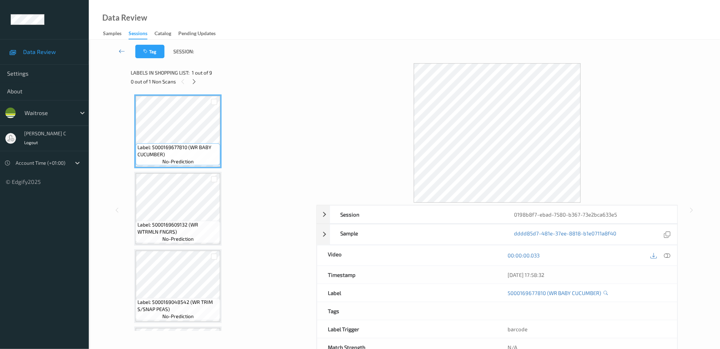
drag, startPoint x: 192, startPoint y: 83, endPoint x: 201, endPoint y: 154, distance: 71.2
click at [192, 83] on icon at bounding box center [194, 81] width 6 height 6
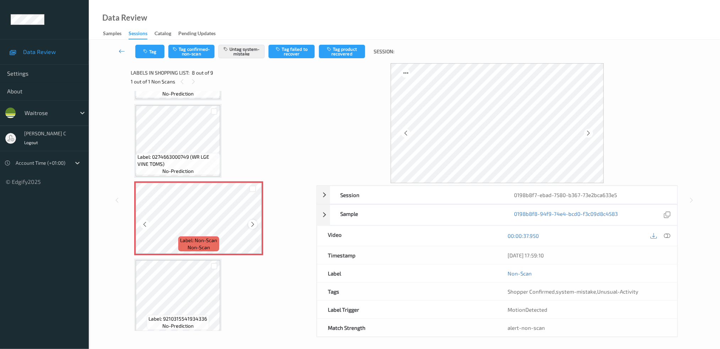
click at [252, 221] on icon at bounding box center [253, 224] width 6 height 6
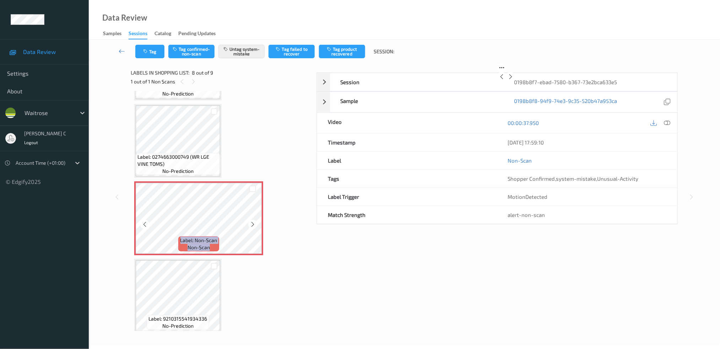
click at [252, 221] on icon at bounding box center [253, 224] width 6 height 6
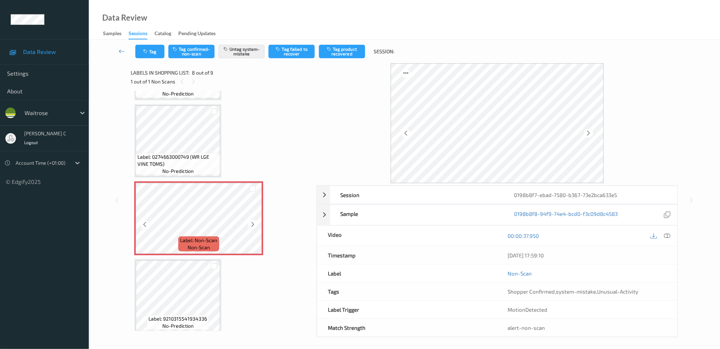
click at [252, 221] on icon at bounding box center [253, 224] width 6 height 6
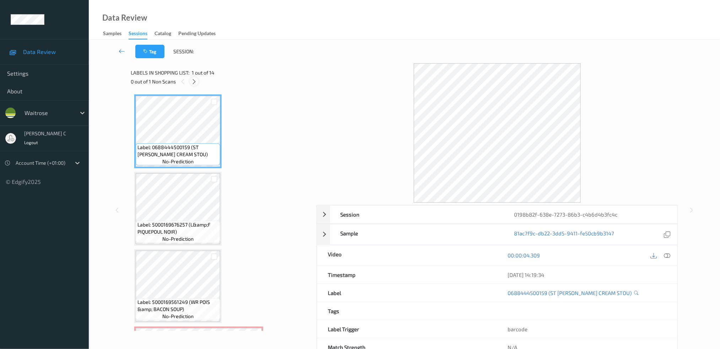
click at [195, 81] on icon at bounding box center [194, 81] width 6 height 6
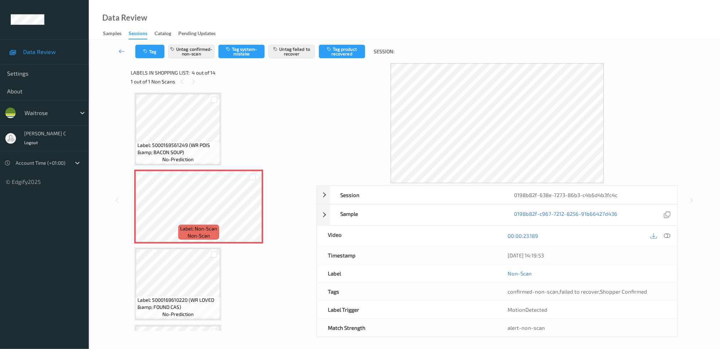
click at [168, 142] on span "Label: 5000169561249 (WR POIS &amp; BACON SOUP)" at bounding box center [177, 149] width 81 height 14
click at [207, 146] on span "Label: 5000169561249 (WR POIS &amp; BACON SOUP)" at bounding box center [177, 149] width 81 height 14
click at [192, 149] on span "Label: 5000169561249 (WR POIS &amp; BACON SOUP)" at bounding box center [177, 149] width 81 height 14
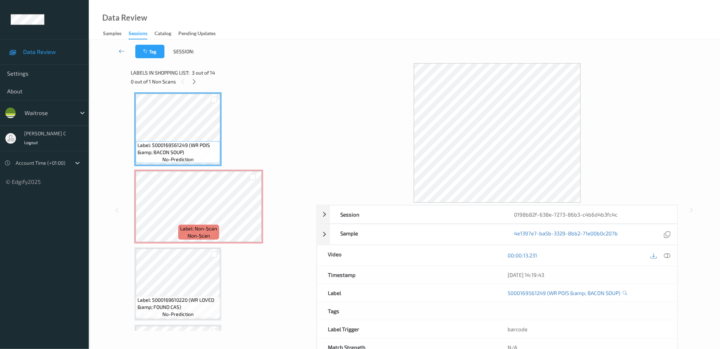
click at [202, 227] on span "Label: Non-Scan" at bounding box center [198, 228] width 37 height 7
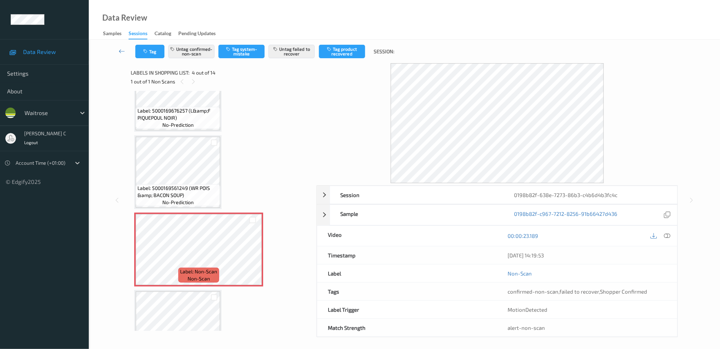
scroll to position [110, 0]
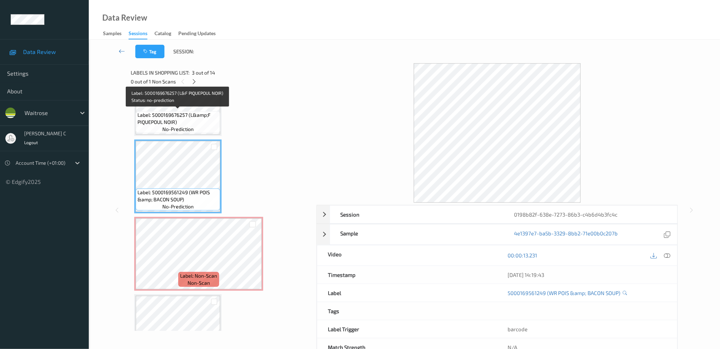
click at [178, 124] on span "Label: 5000169676257 (L&amp;F PIQUEPOUL NOIR)" at bounding box center [177, 119] width 81 height 14
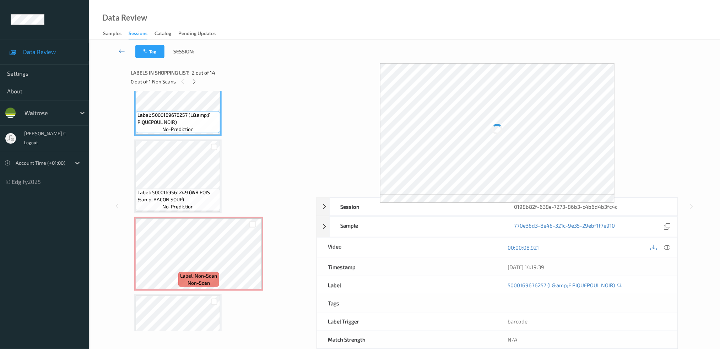
click at [668, 246] on icon at bounding box center [667, 247] width 6 height 6
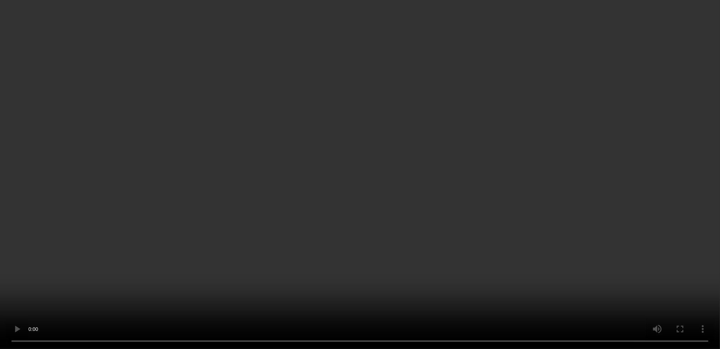
scroll to position [252, 0]
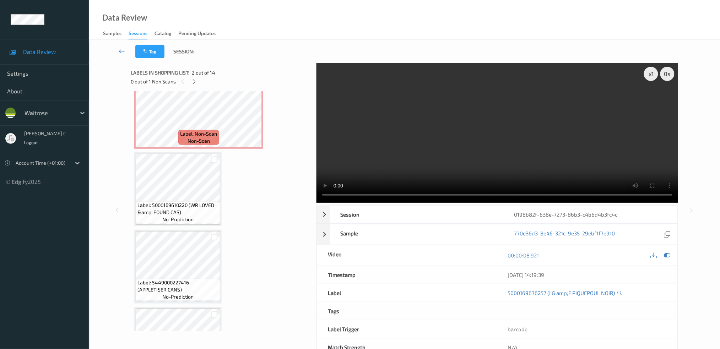
click at [202, 131] on span "Label: Non-Scan" at bounding box center [198, 133] width 37 height 7
click at [668, 257] on icon at bounding box center [667, 255] width 6 height 6
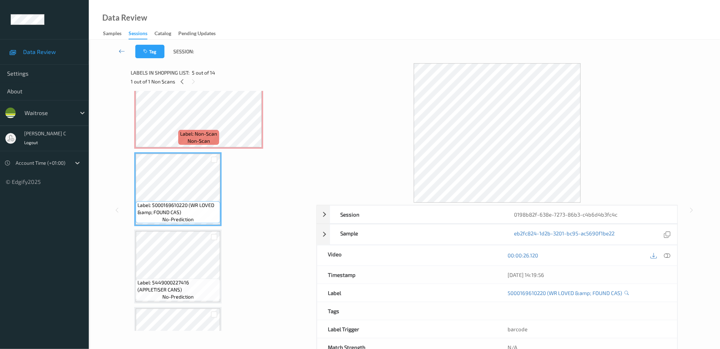
scroll to position [205, 0]
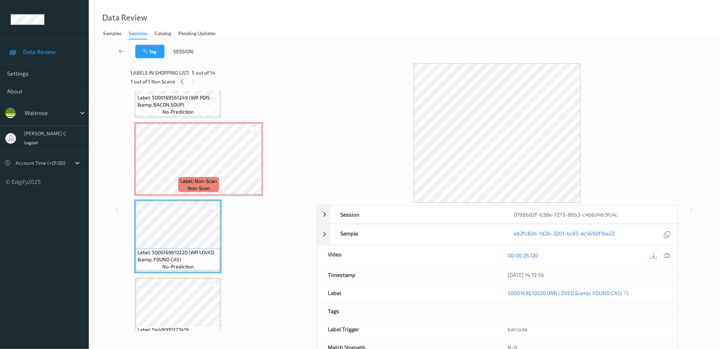
click at [168, 105] on span "Label: 5000169561249 (WR POIS &amp; BACON SOUP)" at bounding box center [177, 101] width 81 height 14
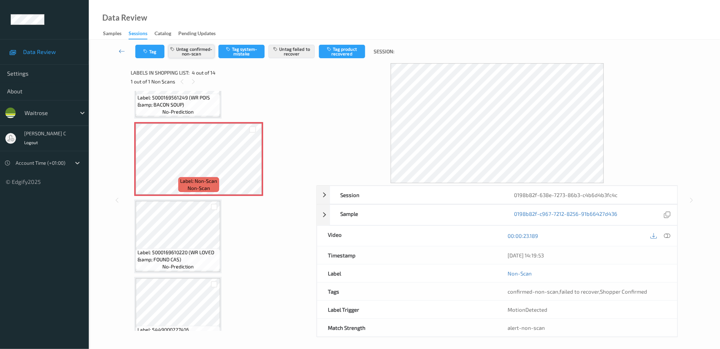
click at [197, 50] on button "Untag confirmed-non-scan" at bounding box center [191, 51] width 46 height 13
click at [299, 50] on button "Untag failed to recover" at bounding box center [291, 51] width 46 height 13
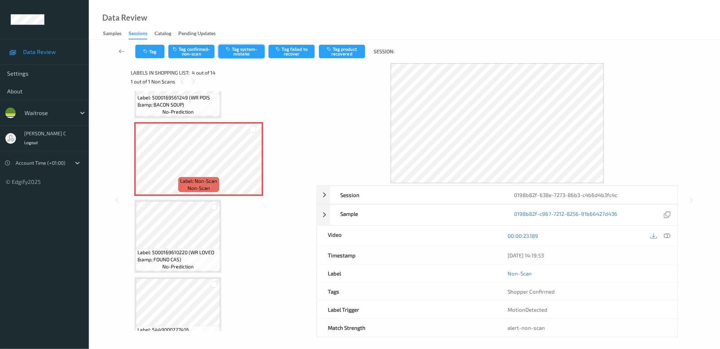
click at [242, 50] on button "Tag system-mistake" at bounding box center [241, 51] width 46 height 13
click at [154, 55] on button "Tag" at bounding box center [149, 51] width 29 height 13
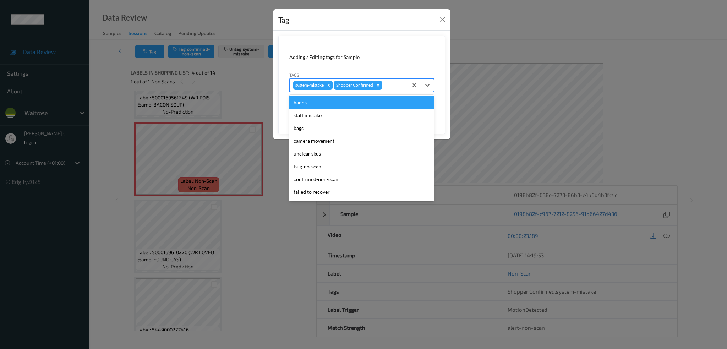
click at [394, 84] on div at bounding box center [394, 85] width 21 height 9
type input "un"
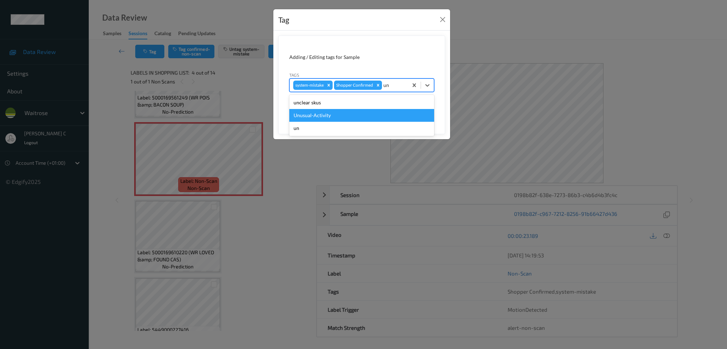
click at [334, 114] on div "Unusual-Activity" at bounding box center [361, 115] width 145 height 13
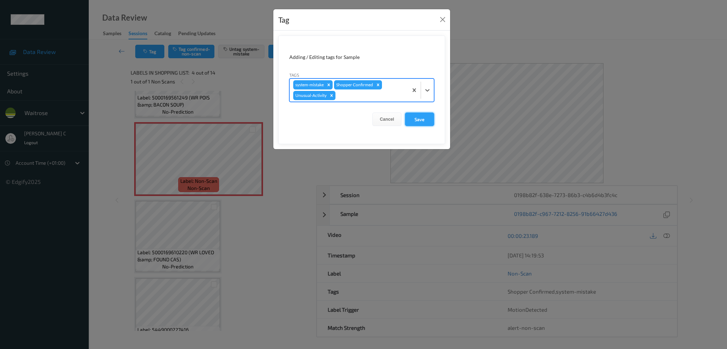
click at [429, 121] on button "Save" at bounding box center [419, 119] width 29 height 13
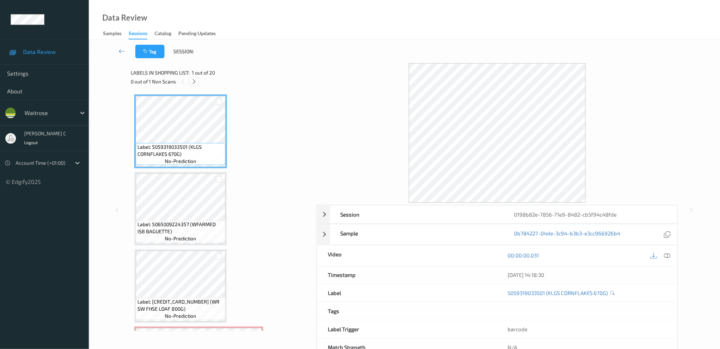
click at [196, 85] on div at bounding box center [194, 81] width 9 height 9
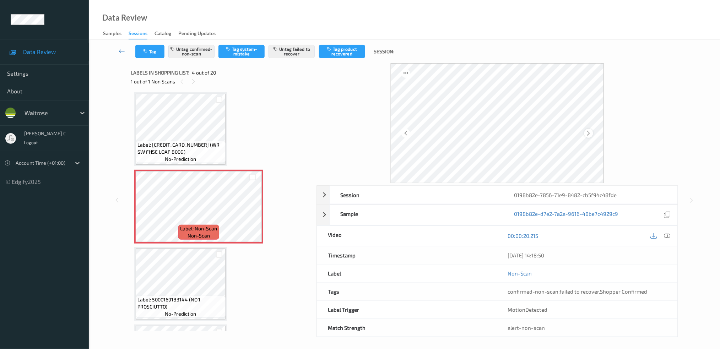
click at [591, 132] on icon at bounding box center [589, 133] width 6 height 6
click at [179, 145] on span "Label: [CREDIT_CARD_NUMBER] (WR SW FHSE LOAF 800G)" at bounding box center [180, 148] width 86 height 14
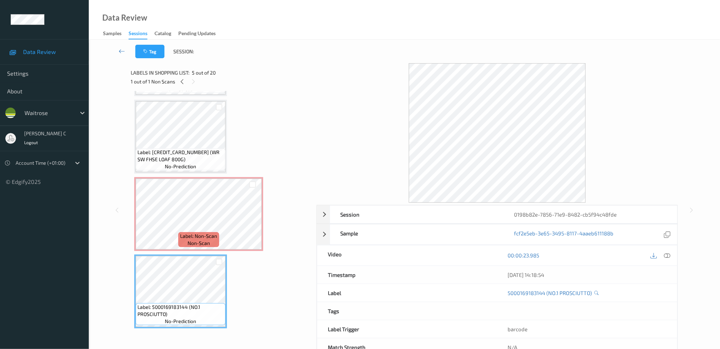
scroll to position [110, 0]
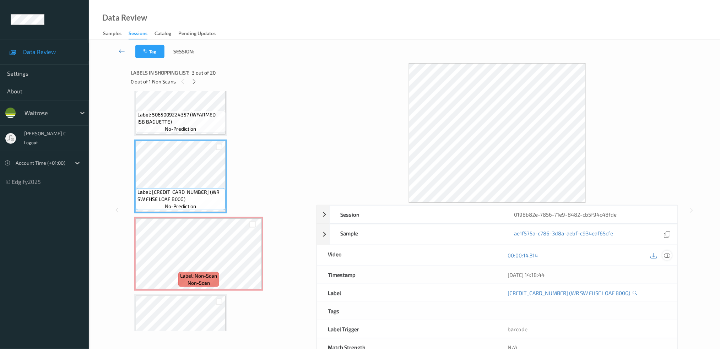
click at [668, 255] on icon at bounding box center [667, 255] width 6 height 6
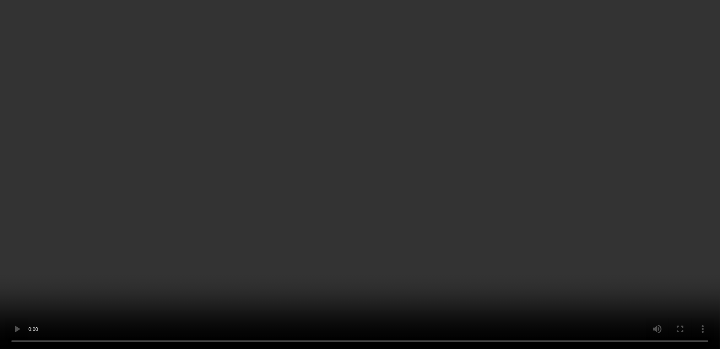
scroll to position [205, 0]
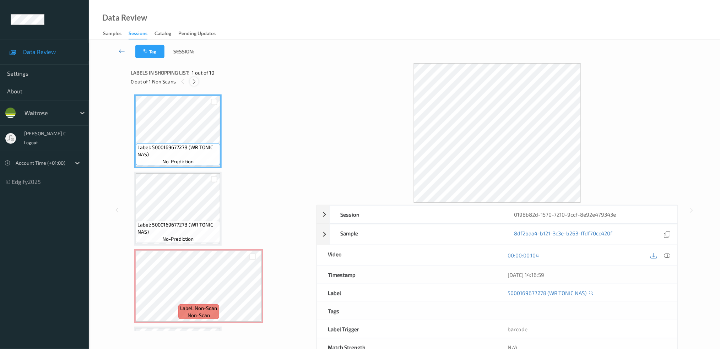
click at [197, 80] on icon at bounding box center [194, 81] width 6 height 6
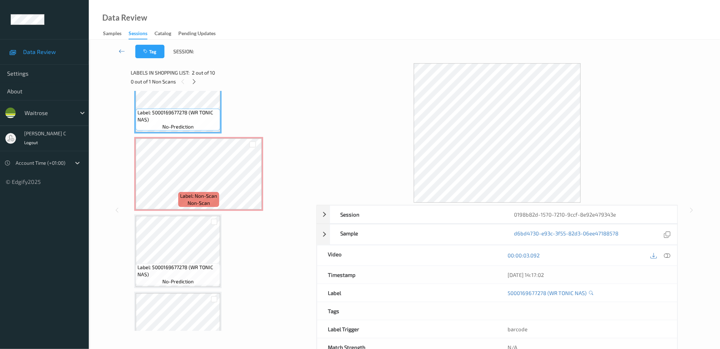
scroll to position [127, 0]
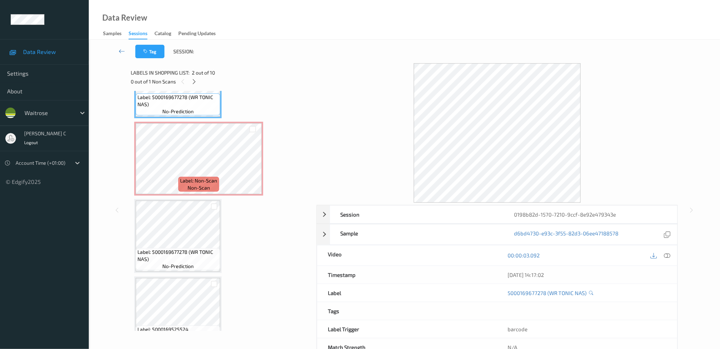
click at [212, 189] on div "Label: Non-Scan non-scan" at bounding box center [198, 184] width 40 height 15
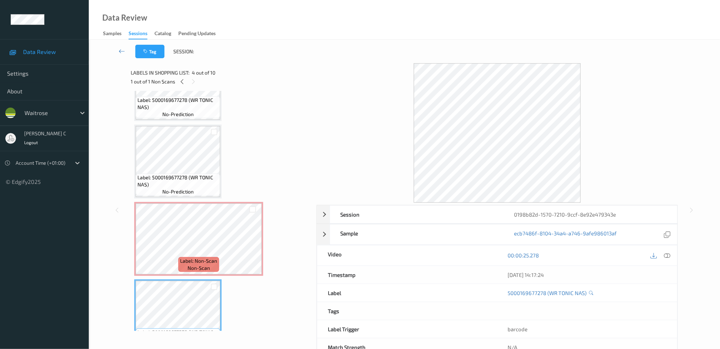
scroll to position [0, 0]
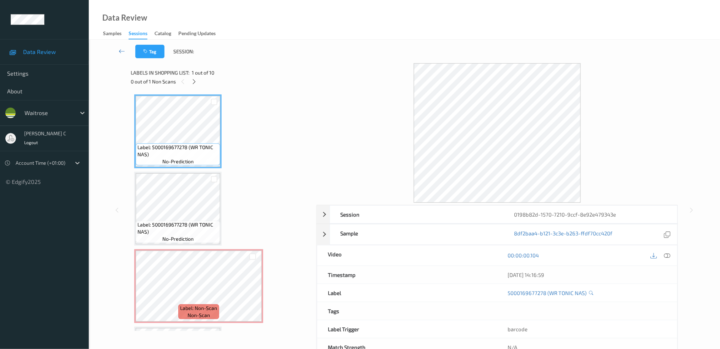
click at [670, 257] on icon at bounding box center [667, 255] width 6 height 6
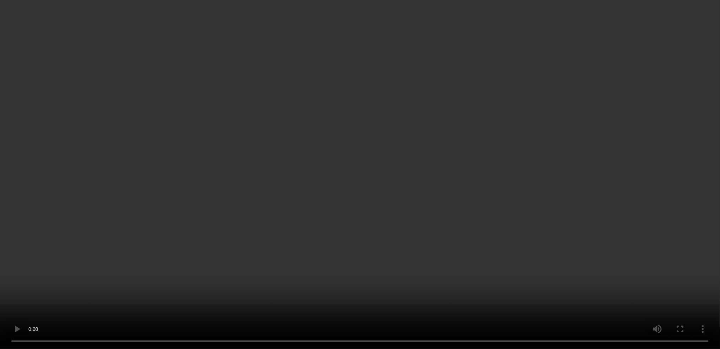
scroll to position [22, 0]
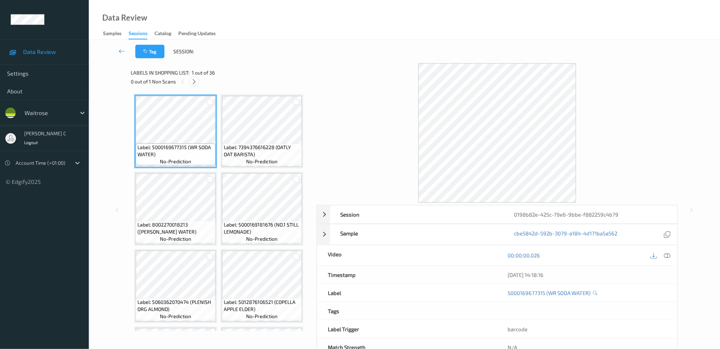
click at [195, 80] on icon at bounding box center [194, 81] width 6 height 6
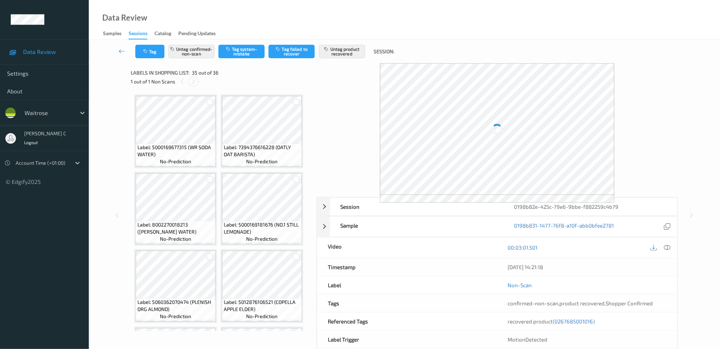
scroll to position [1223, 0]
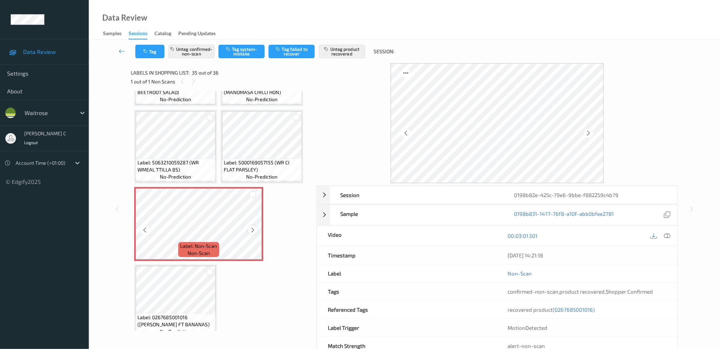
click at [250, 227] on icon at bounding box center [253, 230] width 6 height 6
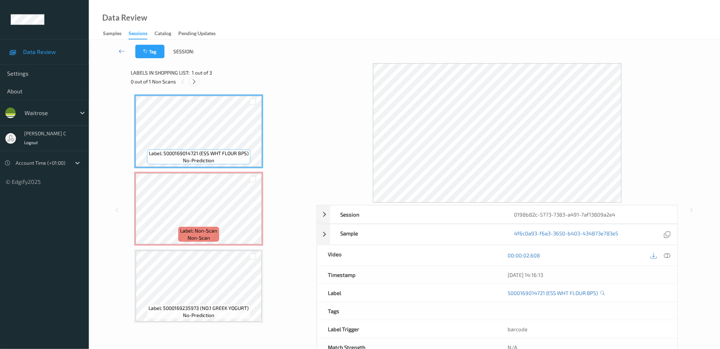
click at [197, 84] on div at bounding box center [194, 81] width 9 height 9
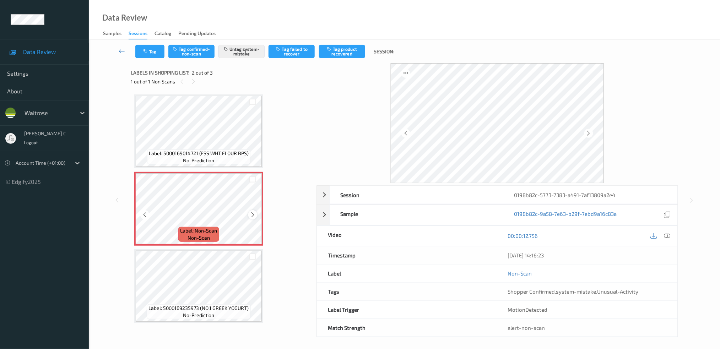
click at [253, 212] on icon at bounding box center [253, 215] width 6 height 6
click at [212, 151] on span "Label: 5000169014721 (ESS WHT FLOUR BPS)" at bounding box center [199, 153] width 100 height 7
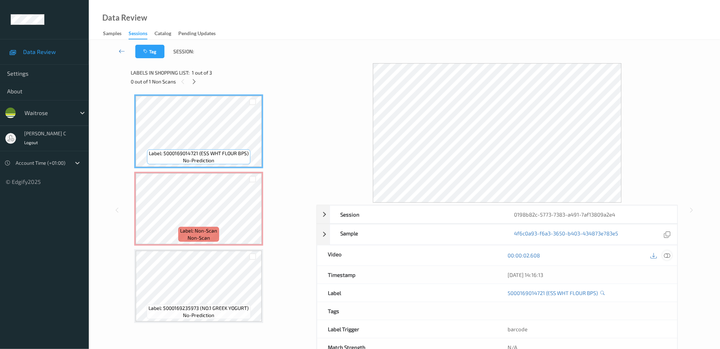
click at [667, 256] on icon at bounding box center [667, 255] width 6 height 6
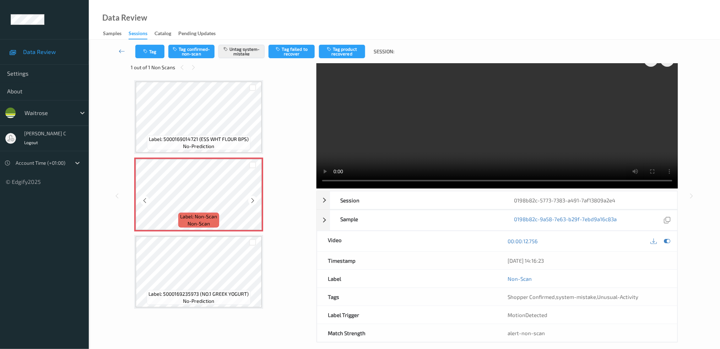
scroll to position [22, 0]
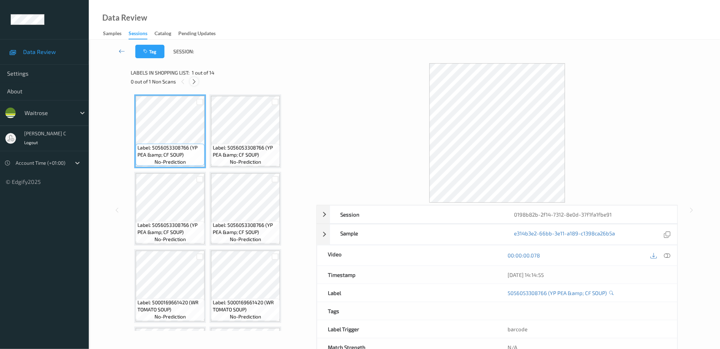
click at [197, 82] on div at bounding box center [194, 81] width 9 height 9
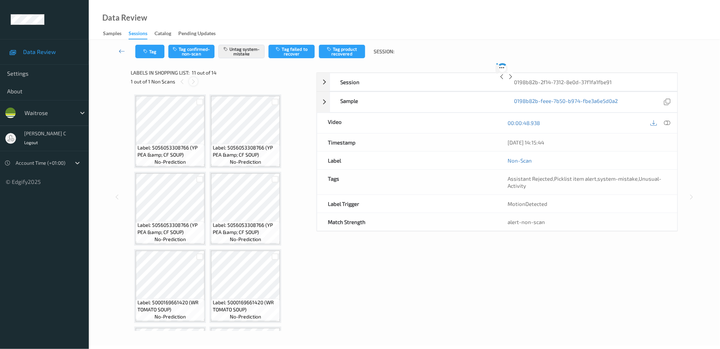
scroll to position [311, 0]
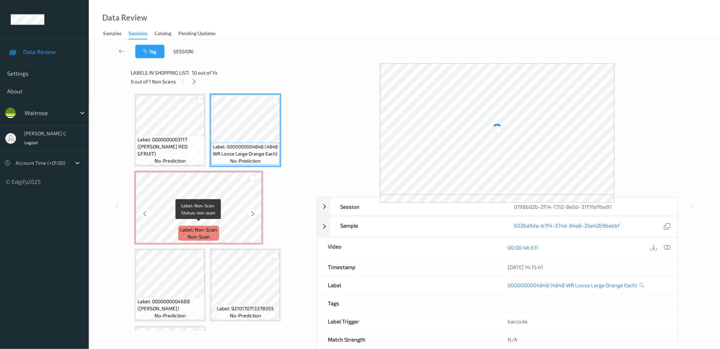
click at [196, 228] on span "Label: Non-Scan" at bounding box center [198, 229] width 37 height 7
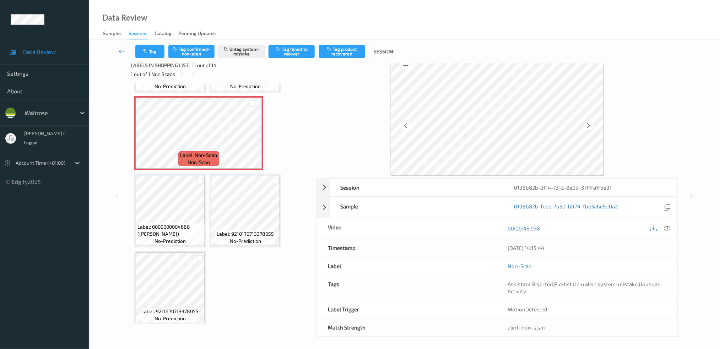
scroll to position [10, 0]
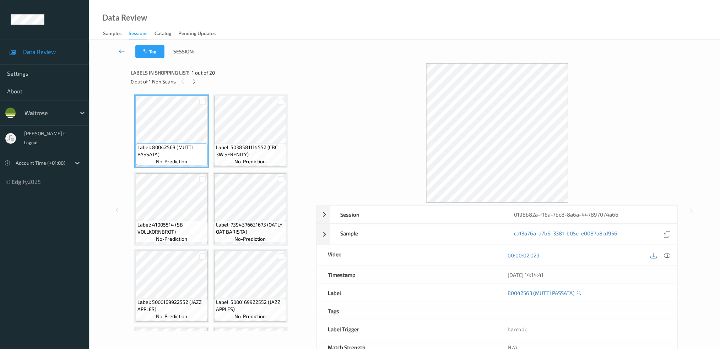
click at [194, 75] on span "1 out of 20" at bounding box center [203, 72] width 23 height 7
click at [195, 82] on icon at bounding box center [194, 81] width 6 height 6
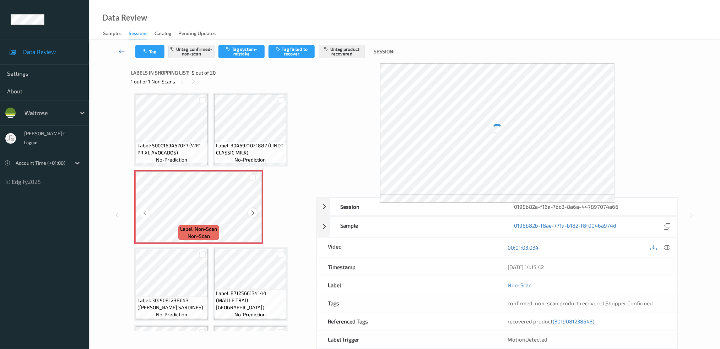
click at [254, 211] on icon at bounding box center [253, 213] width 6 height 6
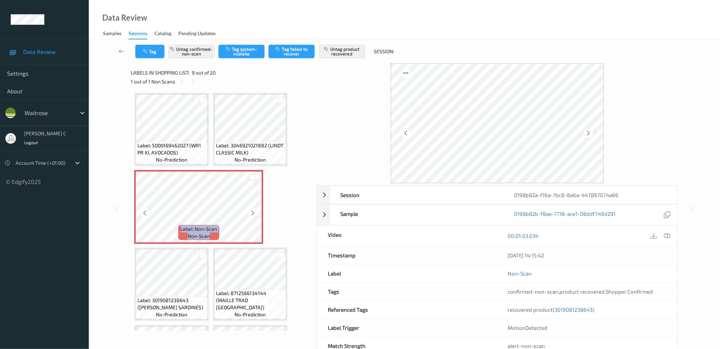
click at [254, 211] on icon at bounding box center [253, 213] width 6 height 6
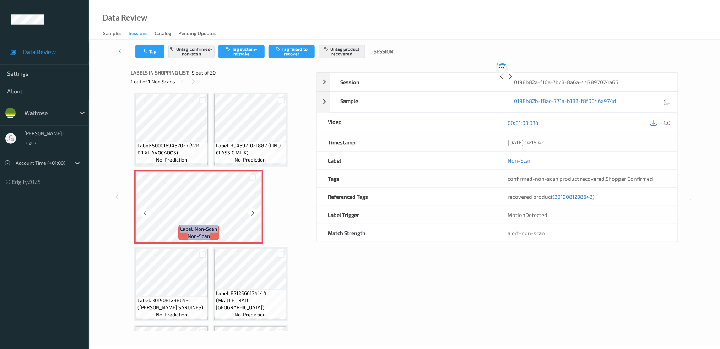
click at [254, 211] on icon at bounding box center [253, 213] width 6 height 6
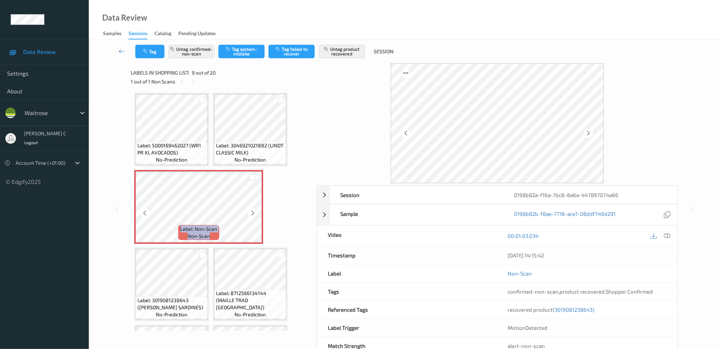
click at [254, 211] on icon at bounding box center [253, 213] width 6 height 6
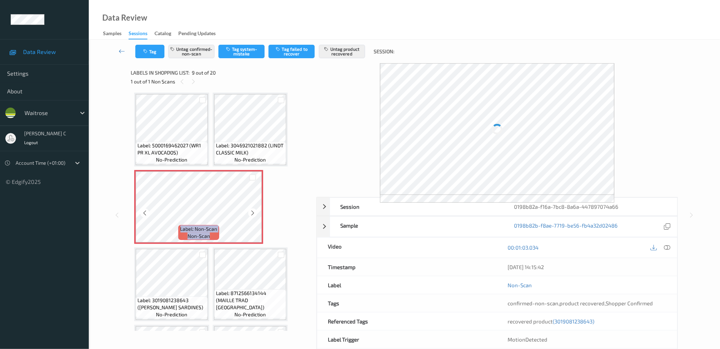
click at [254, 211] on icon at bounding box center [253, 213] width 6 height 6
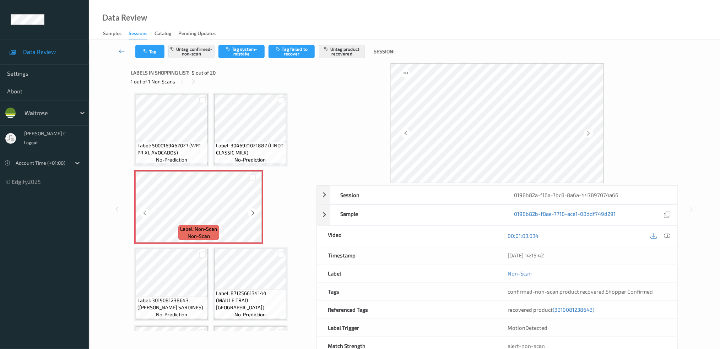
click at [254, 211] on icon at bounding box center [253, 213] width 6 height 6
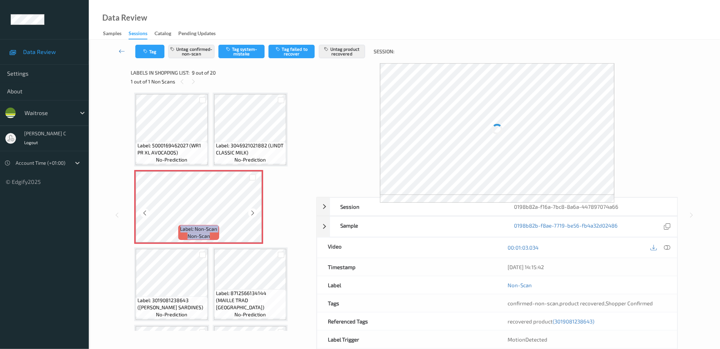
click at [254, 211] on icon at bounding box center [253, 213] width 6 height 6
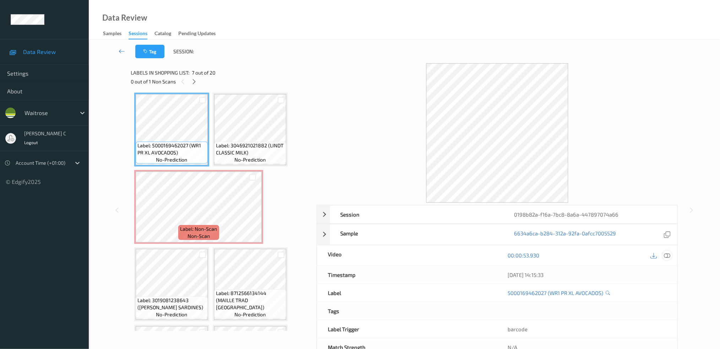
click at [669, 256] on icon at bounding box center [667, 255] width 6 height 6
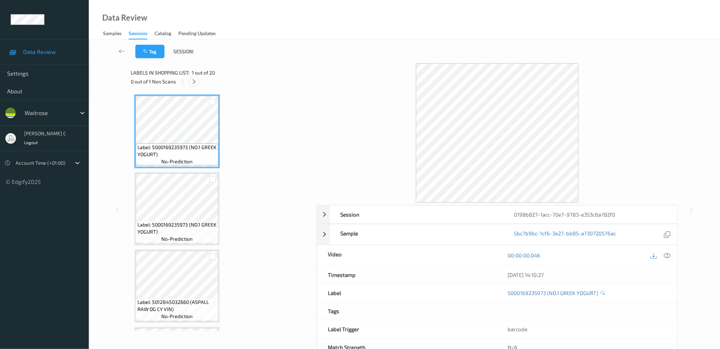
click at [194, 81] on icon at bounding box center [194, 81] width 6 height 6
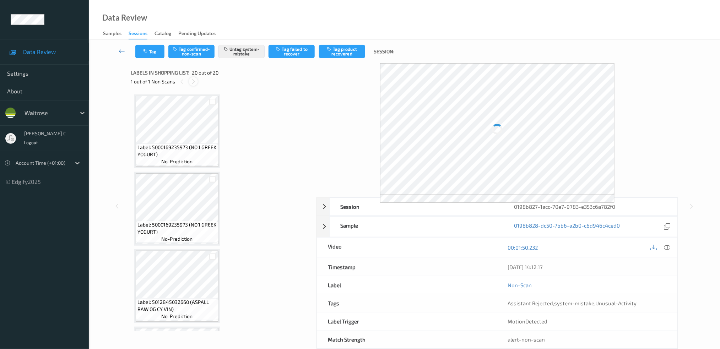
scroll to position [1300, 0]
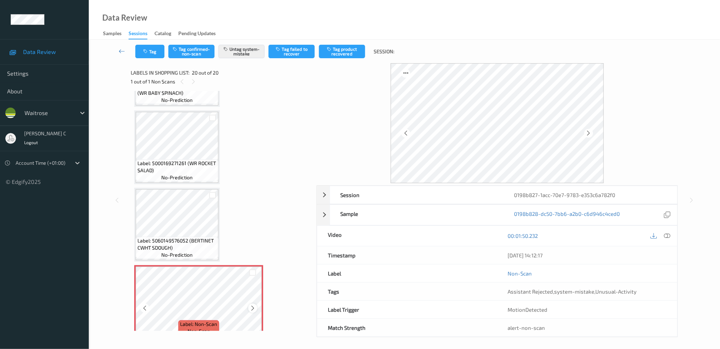
click at [251, 305] on icon at bounding box center [253, 308] width 6 height 6
click at [253, 305] on icon at bounding box center [253, 308] width 6 height 6
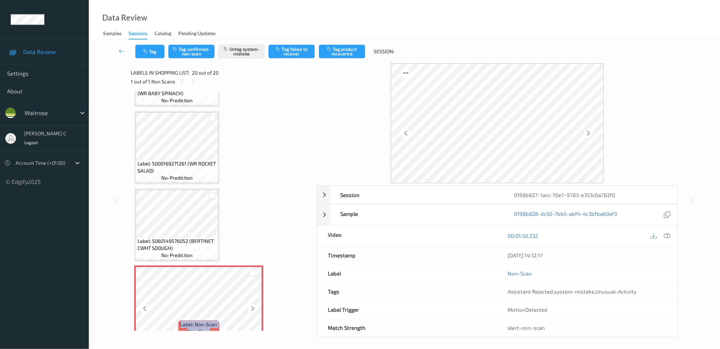
click at [253, 305] on icon at bounding box center [253, 308] width 6 height 6
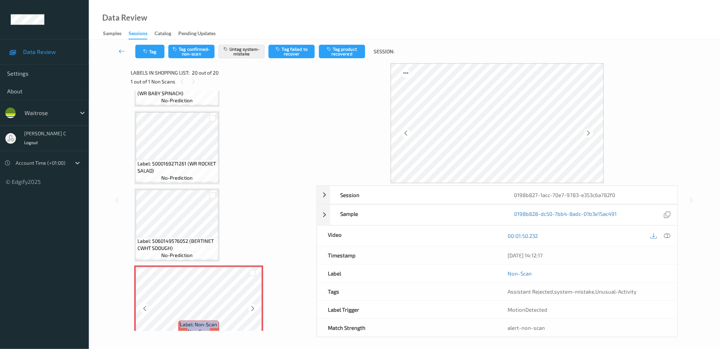
click at [253, 305] on icon at bounding box center [253, 308] width 6 height 6
click at [152, 50] on button "Tag" at bounding box center [149, 51] width 29 height 13
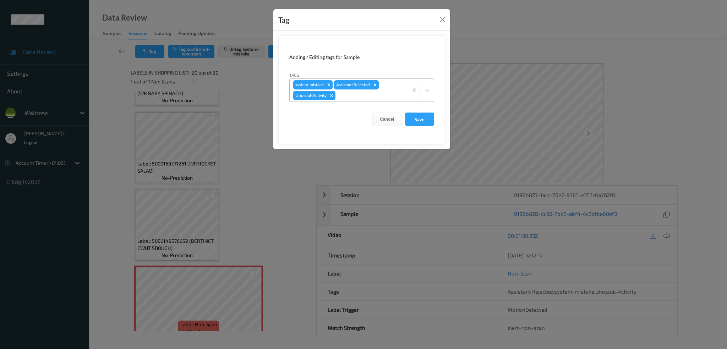
click at [349, 98] on div at bounding box center [370, 95] width 67 height 9
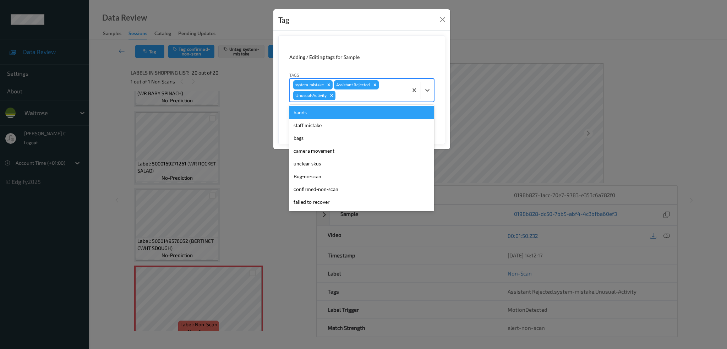
type input "b"
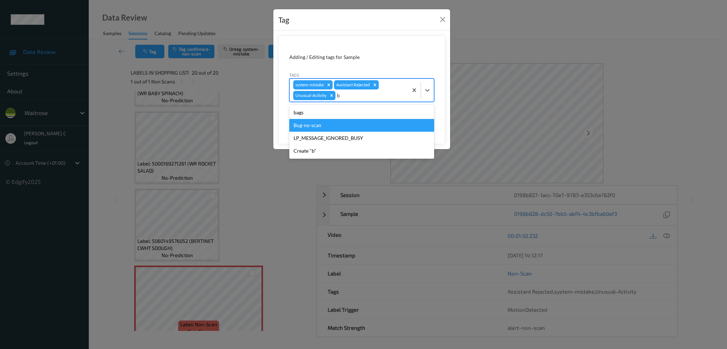
click at [326, 126] on div "Bug-no-scan" at bounding box center [361, 125] width 145 height 13
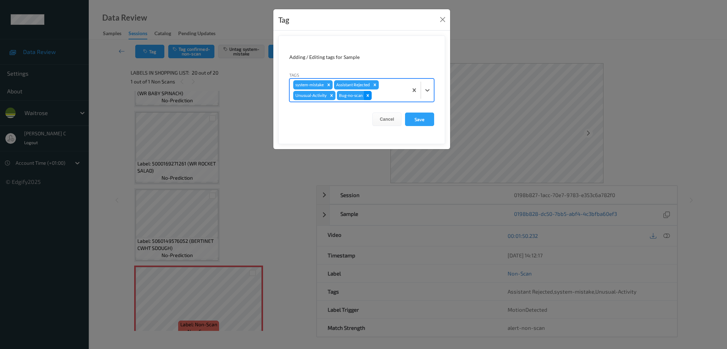
click at [367, 98] on div "Remove Bug-no-scan" at bounding box center [368, 95] width 8 height 9
type input "b"
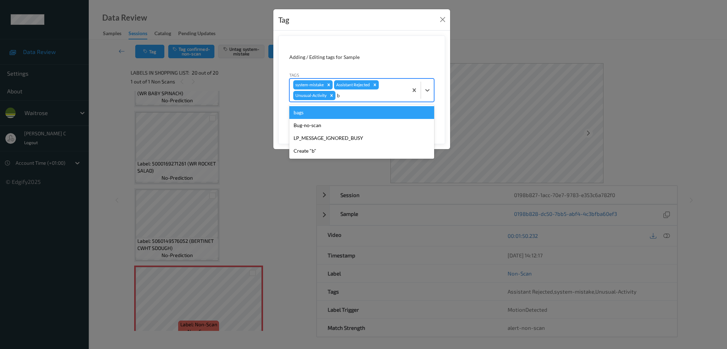
click at [317, 115] on div "bags" at bounding box center [361, 112] width 145 height 13
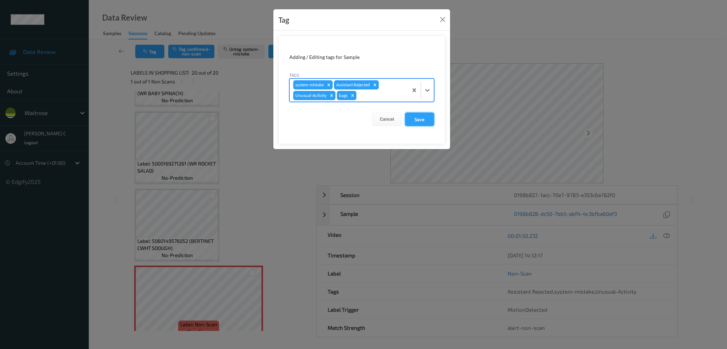
click at [422, 118] on button "Save" at bounding box center [419, 119] width 29 height 13
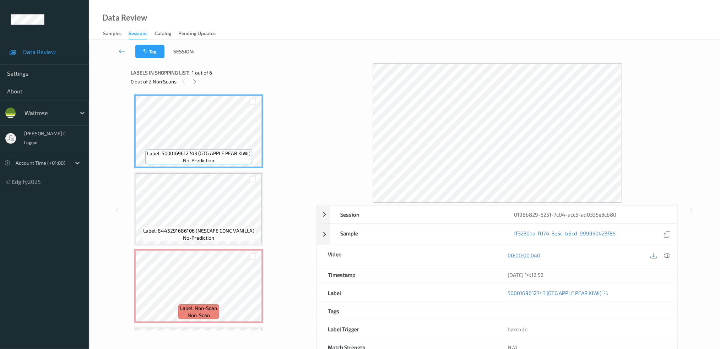
click at [190, 84] on div "0 out of 2 Non Scans" at bounding box center [221, 81] width 181 height 9
click at [192, 85] on div at bounding box center [194, 81] width 9 height 9
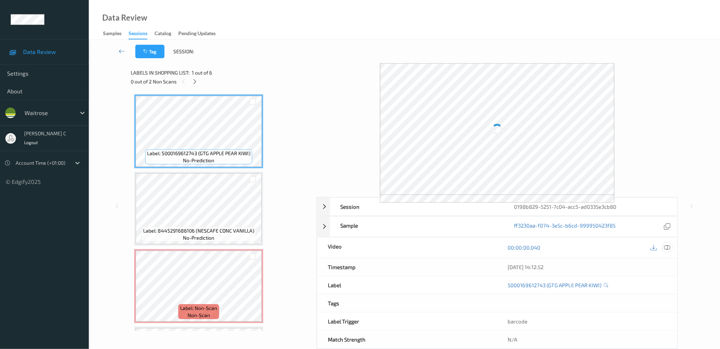
click at [669, 246] on icon at bounding box center [667, 247] width 6 height 6
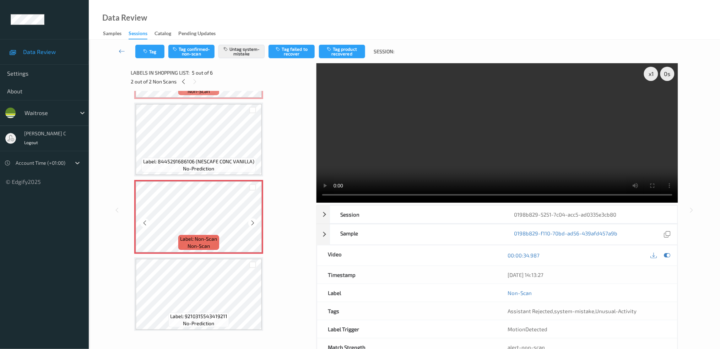
scroll to position [22, 0]
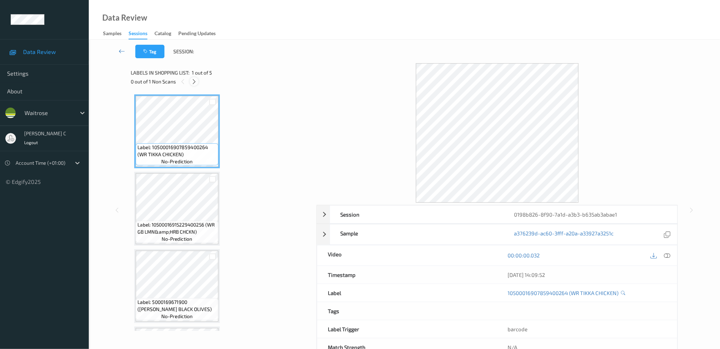
click at [195, 82] on icon at bounding box center [194, 81] width 6 height 6
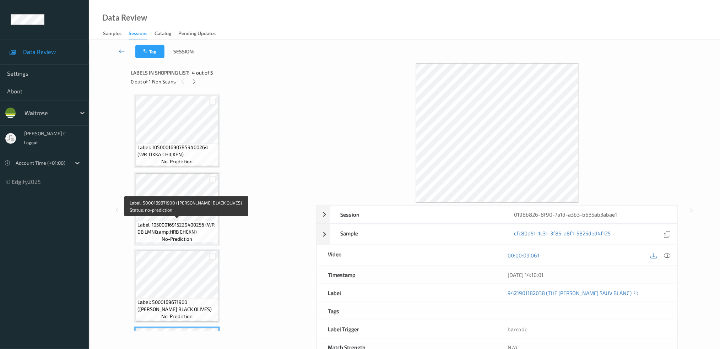
click at [196, 299] on span "Label: 5000169671900 (WR ESS BLACK OLIVES)" at bounding box center [176, 306] width 79 height 14
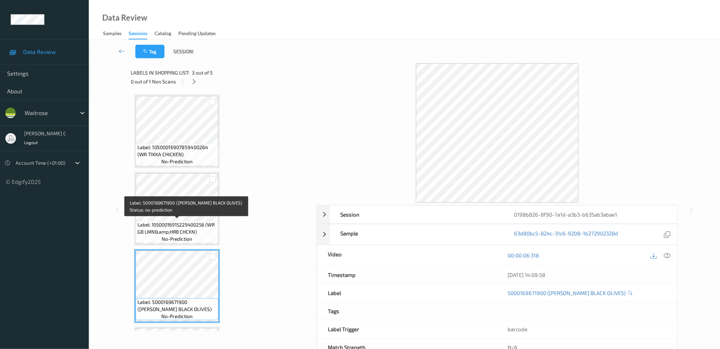
click at [174, 170] on div "Label: 10500016907859400264 (WR TIKKA CHICKEN) no-prediction Label: 10500016915…" at bounding box center [221, 286] width 174 height 384
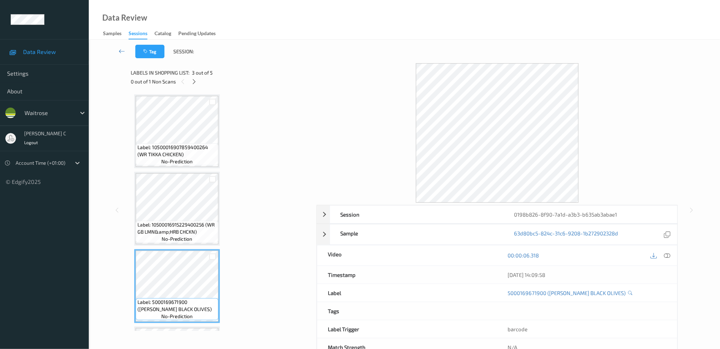
click at [172, 150] on span "Label: 10500016907859400264 (WR TIKKA CHICKEN)" at bounding box center [176, 151] width 79 height 14
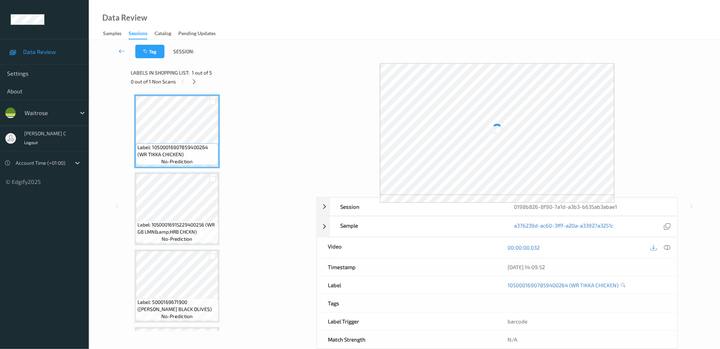
click at [673, 249] on div "00:00:00.032" at bounding box center [587, 248] width 180 height 20
click at [670, 249] on icon at bounding box center [667, 247] width 6 height 6
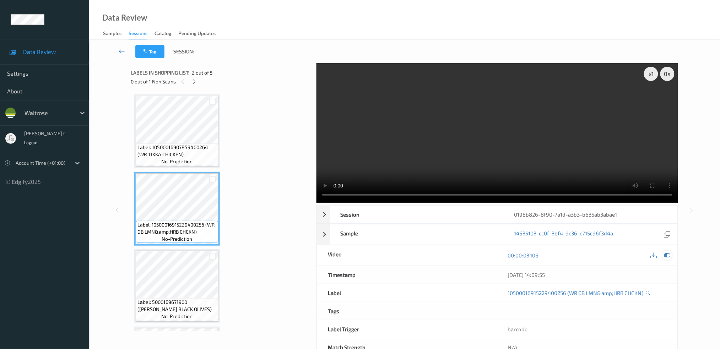
click at [666, 254] on icon at bounding box center [667, 255] width 6 height 6
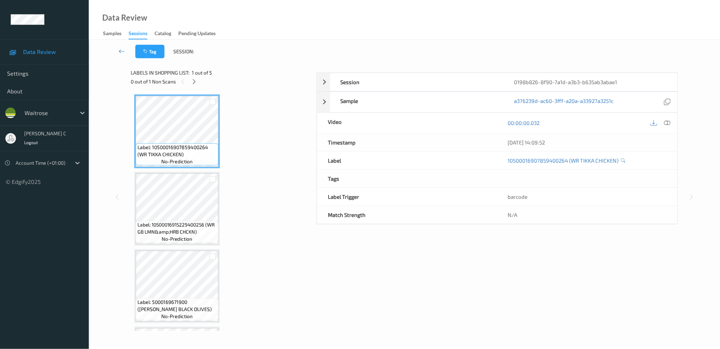
scroll to position [22, 0]
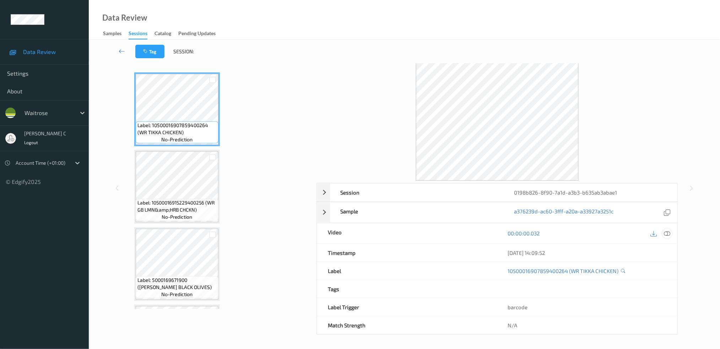
click at [667, 231] on icon at bounding box center [667, 233] width 6 height 6
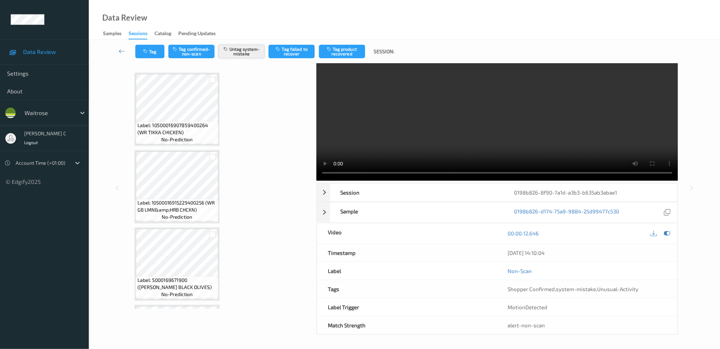
click at [246, 56] on button "Untag system-mistake" at bounding box center [241, 51] width 46 height 13
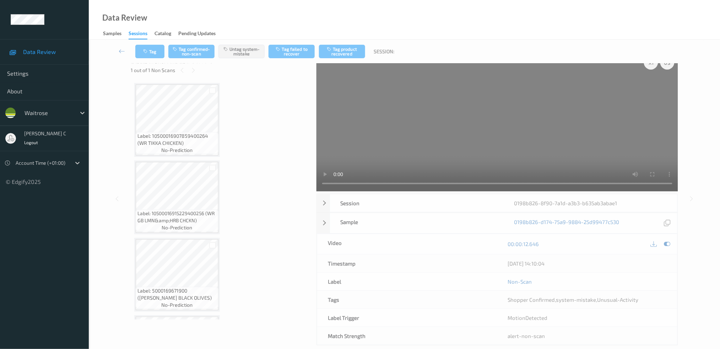
scroll to position [0, 0]
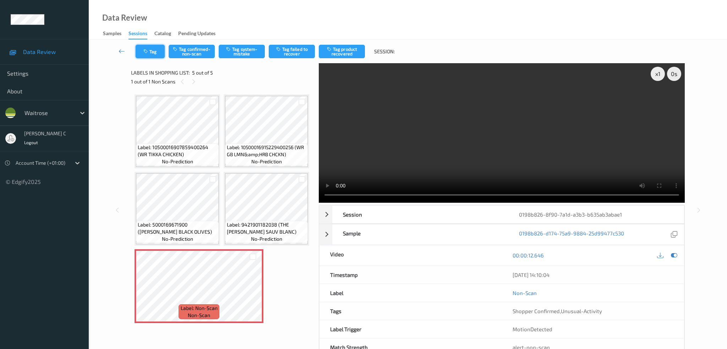
click at [151, 51] on button "Tag" at bounding box center [150, 51] width 29 height 13
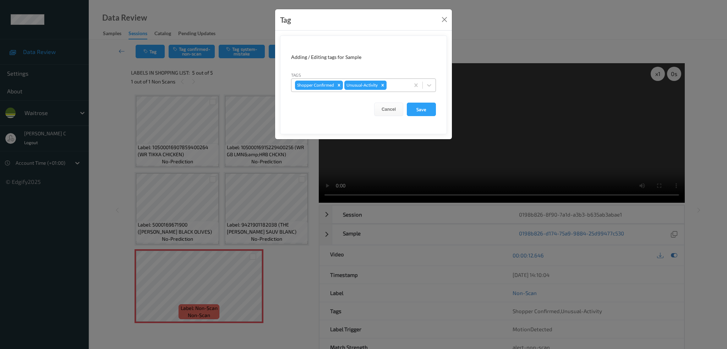
click at [383, 86] on icon "Remove Unusual-Activity" at bounding box center [382, 85] width 5 height 5
click at [424, 105] on button "Save" at bounding box center [421, 109] width 29 height 13
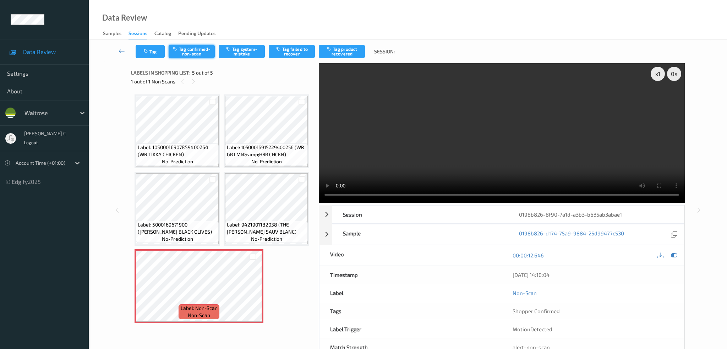
click at [199, 52] on button "Tag confirmed-non-scan" at bounding box center [192, 51] width 46 height 13
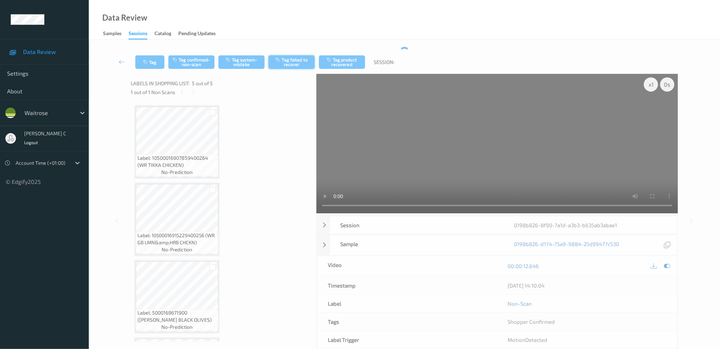
click at [296, 57] on button "Tag failed to recover" at bounding box center [291, 61] width 46 height 13
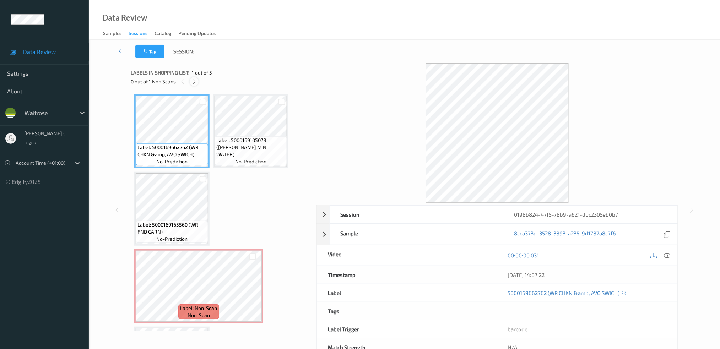
click at [192, 81] on icon at bounding box center [194, 81] width 6 height 6
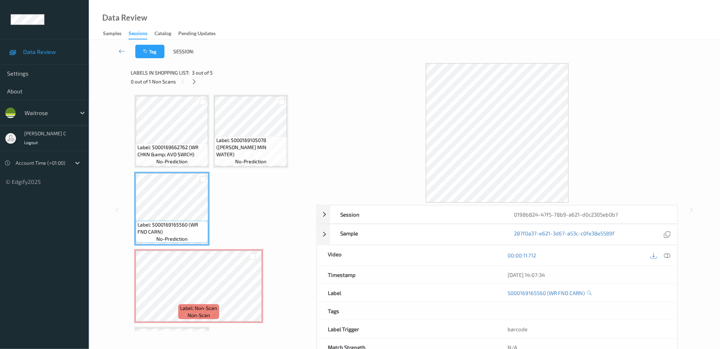
scroll to position [70, 0]
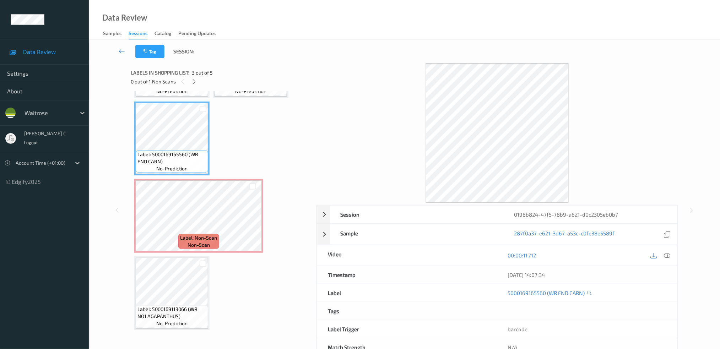
click at [180, 234] on span "Label: Non-Scan" at bounding box center [198, 237] width 37 height 7
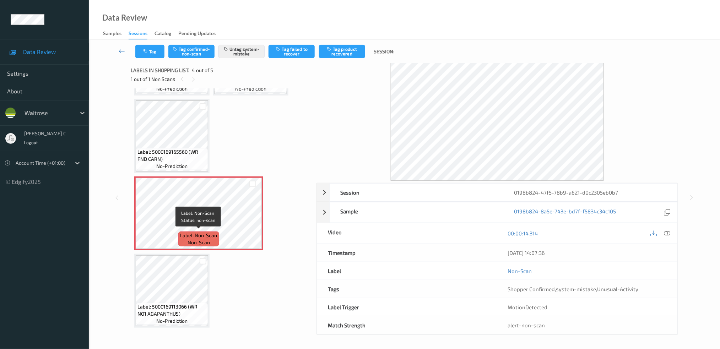
scroll to position [3, 0]
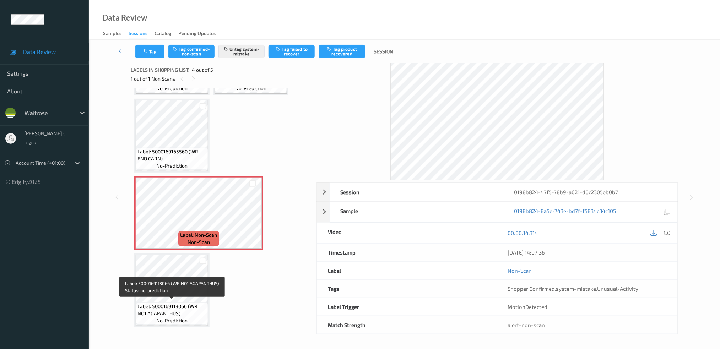
click at [171, 306] on span "Label: 5000169113066 (WR NO1 AGAPANTHUS)" at bounding box center [171, 310] width 69 height 14
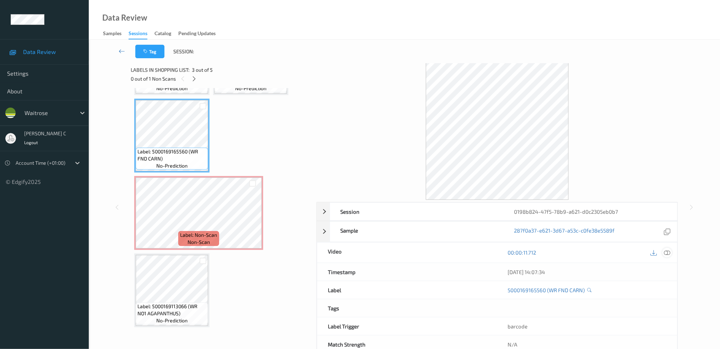
click at [667, 251] on icon at bounding box center [667, 252] width 6 height 6
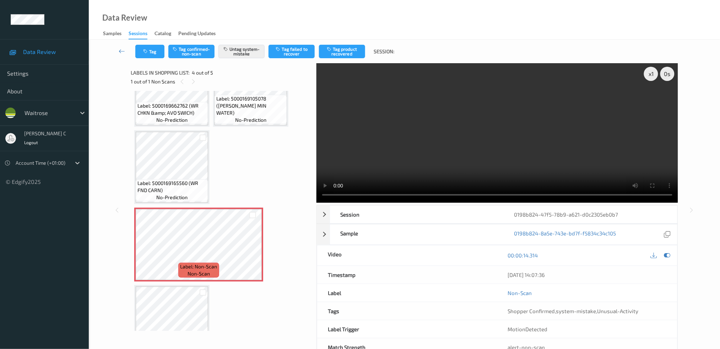
scroll to position [70, 0]
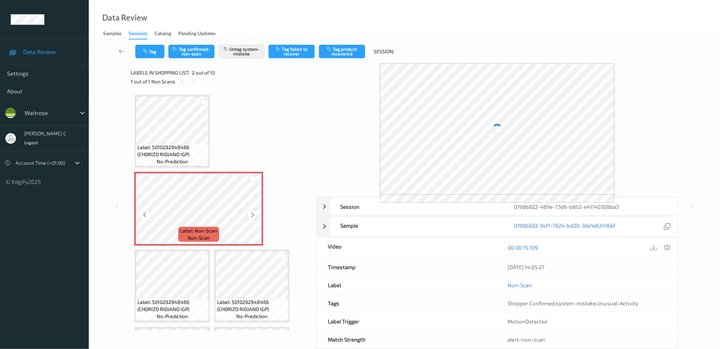
click at [256, 212] on div at bounding box center [252, 214] width 9 height 9
click at [255, 212] on icon at bounding box center [253, 215] width 6 height 6
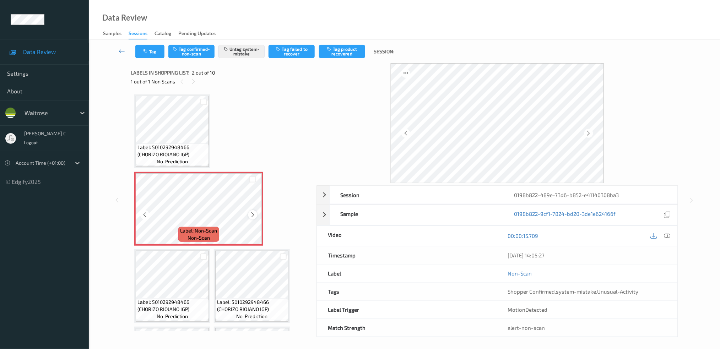
click at [253, 212] on icon at bounding box center [253, 215] width 6 height 6
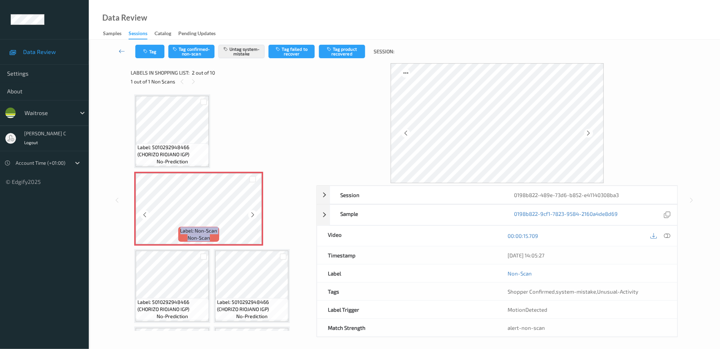
click at [253, 212] on icon at bounding box center [253, 215] width 6 height 6
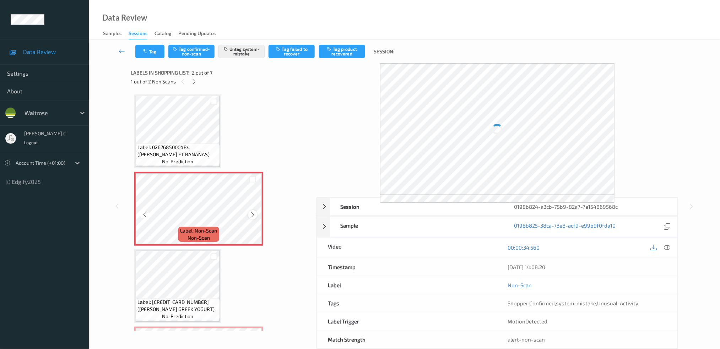
click at [254, 214] on icon at bounding box center [253, 215] width 6 height 6
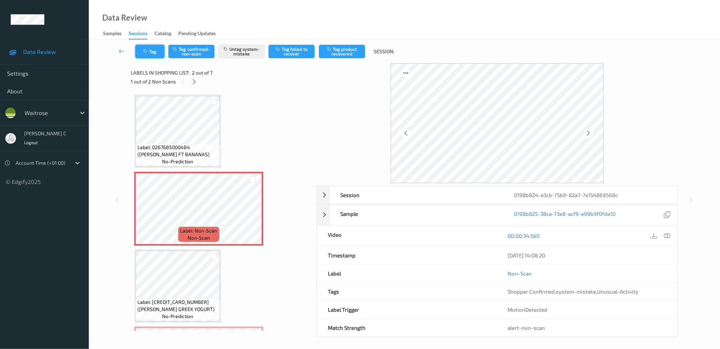
click at [151, 51] on button "Tag" at bounding box center [149, 51] width 29 height 13
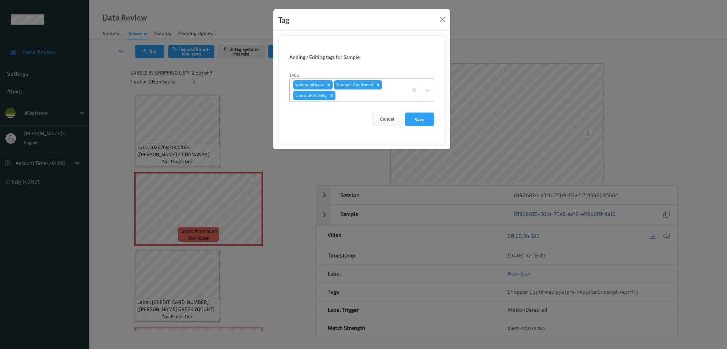
click at [331, 96] on icon "Remove Unusual-Activity" at bounding box center [332, 95] width 2 height 2
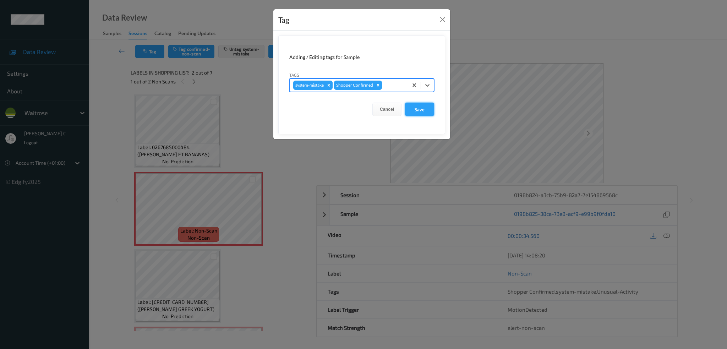
click at [411, 109] on button "Save" at bounding box center [419, 109] width 29 height 13
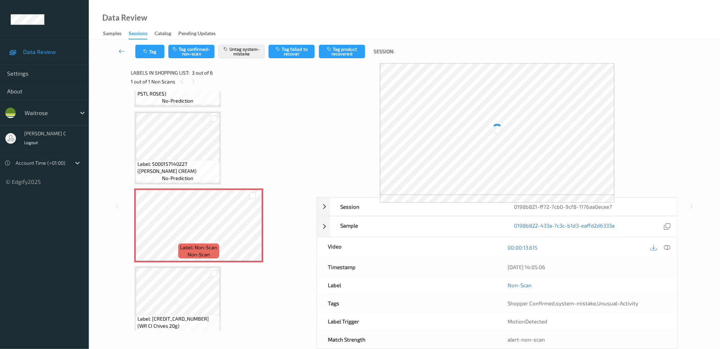
scroll to position [94, 0]
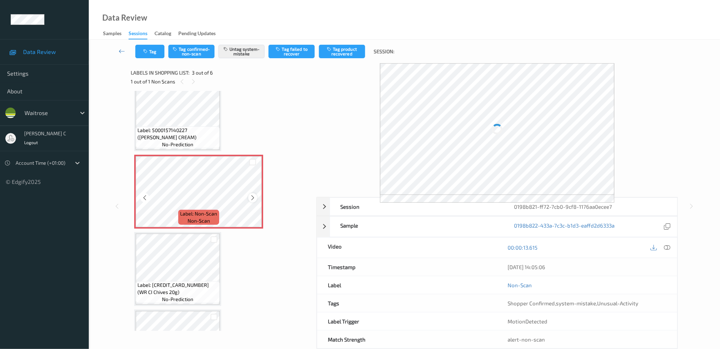
click at [252, 195] on icon at bounding box center [253, 198] width 6 height 6
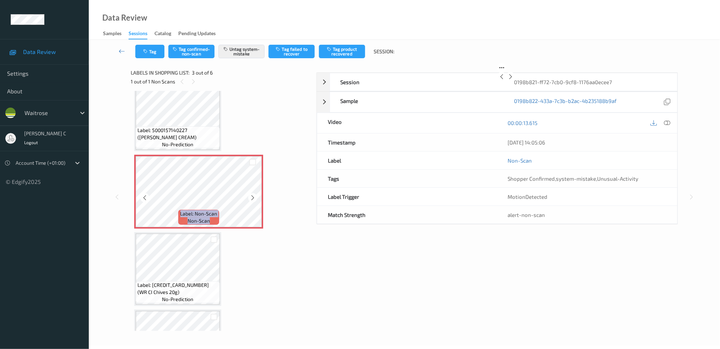
click at [252, 195] on icon at bounding box center [253, 198] width 6 height 6
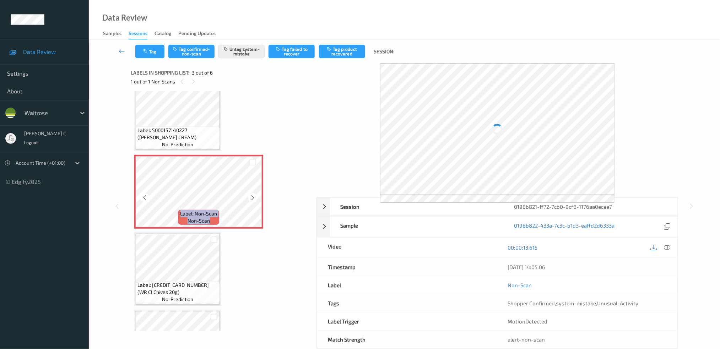
click at [252, 195] on icon at bounding box center [253, 198] width 6 height 6
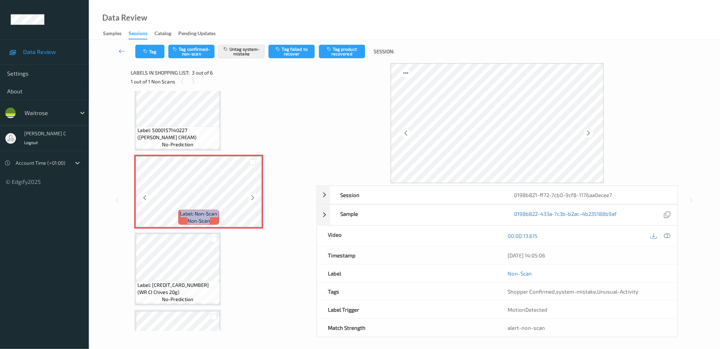
click at [252, 195] on icon at bounding box center [253, 198] width 6 height 6
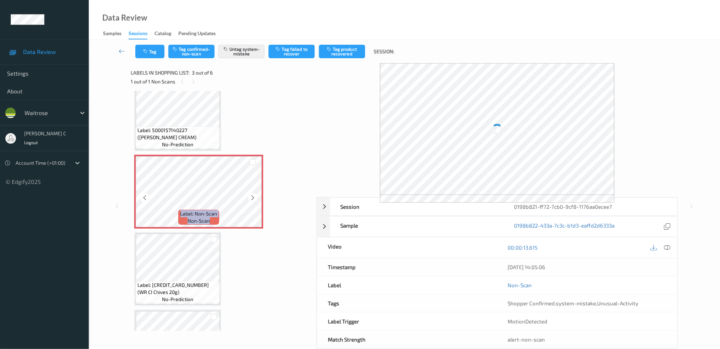
click at [252, 195] on icon at bounding box center [253, 198] width 6 height 6
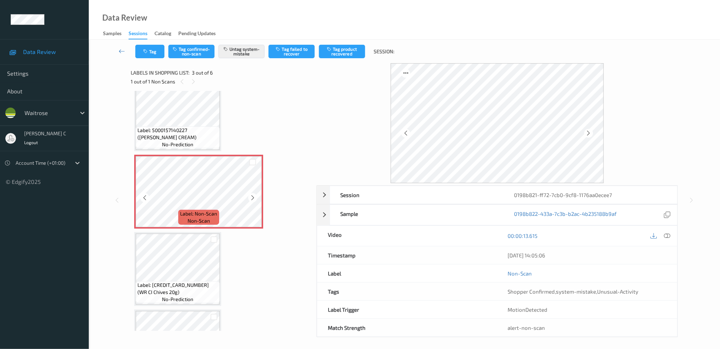
scroll to position [0, 0]
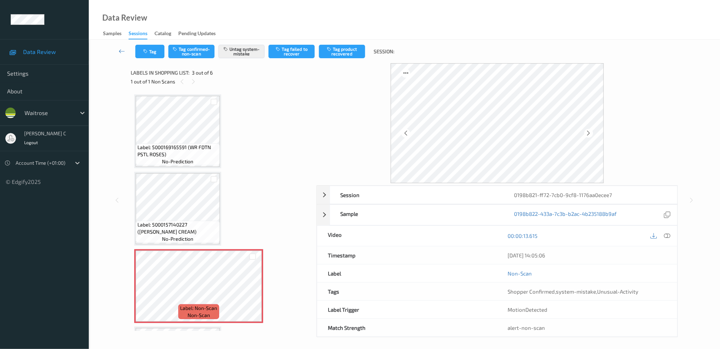
click at [188, 171] on div "Label: 5000169165591 (WR FDTN PSTL ROSES) no-prediction Label: 5000157140227 (H…" at bounding box center [221, 324] width 174 height 461
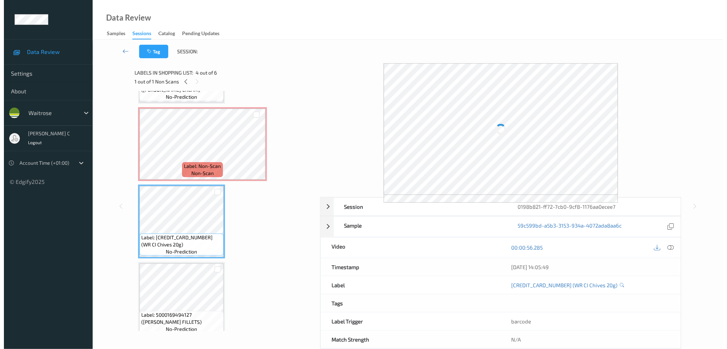
scroll to position [47, 0]
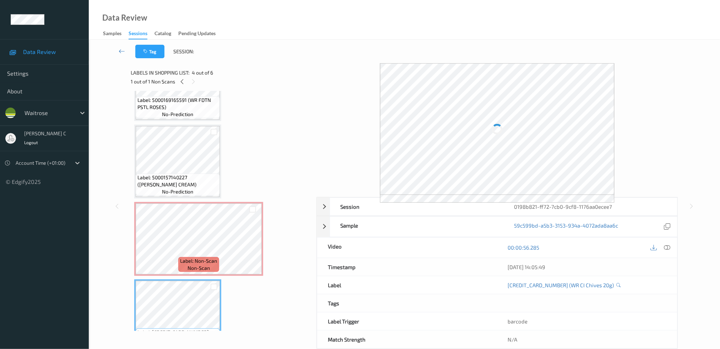
click at [172, 191] on span "no-prediction" at bounding box center [177, 191] width 31 height 7
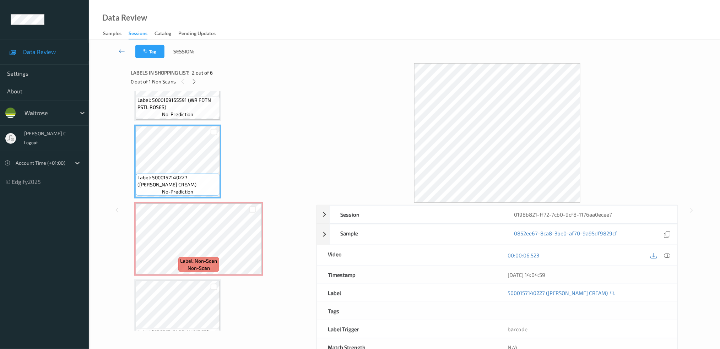
click at [673, 254] on div "00:00:06.523" at bounding box center [587, 255] width 180 height 20
click at [666, 256] on icon at bounding box center [667, 255] width 6 height 6
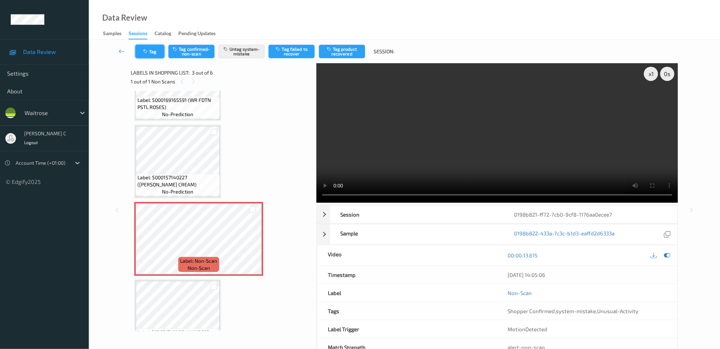
click at [147, 51] on icon "button" at bounding box center [146, 51] width 6 height 5
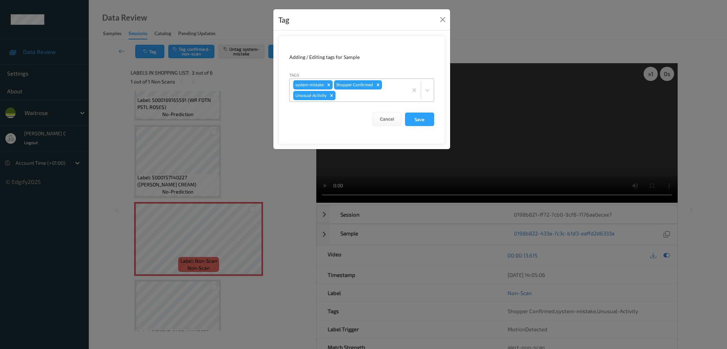
click at [333, 97] on icon "Remove Unusual-Activity" at bounding box center [331, 95] width 5 height 5
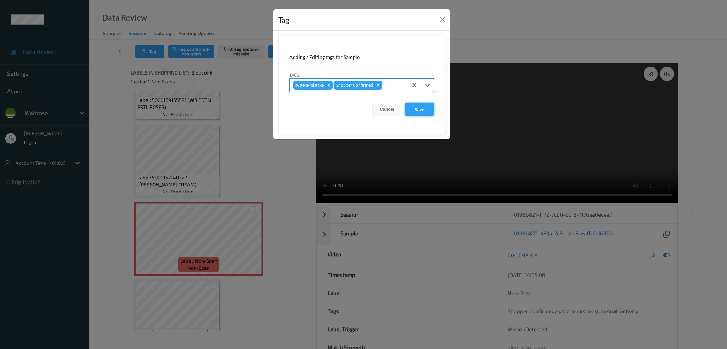
click at [418, 108] on button "Save" at bounding box center [419, 109] width 29 height 13
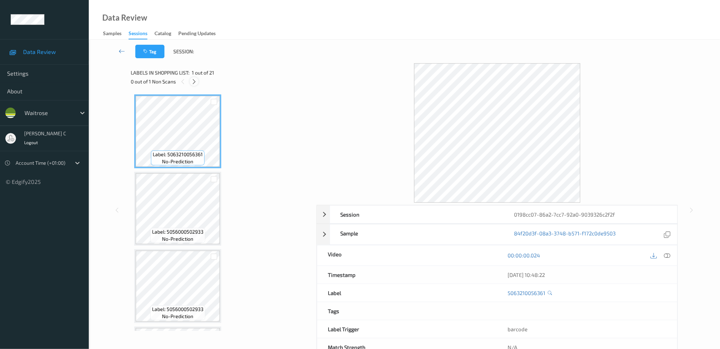
click at [194, 85] on icon at bounding box center [194, 81] width 6 height 6
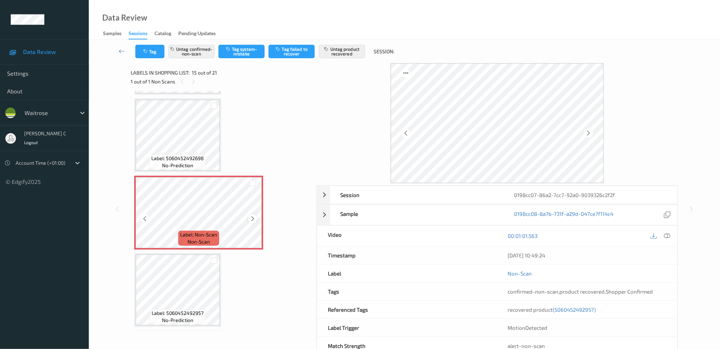
click at [254, 216] on icon at bounding box center [253, 219] width 6 height 6
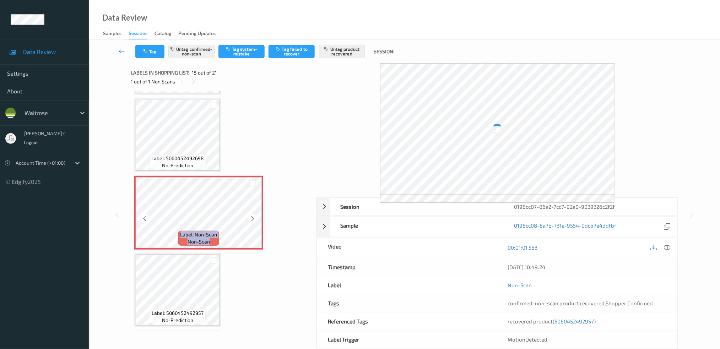
click at [254, 216] on icon at bounding box center [253, 219] width 6 height 6
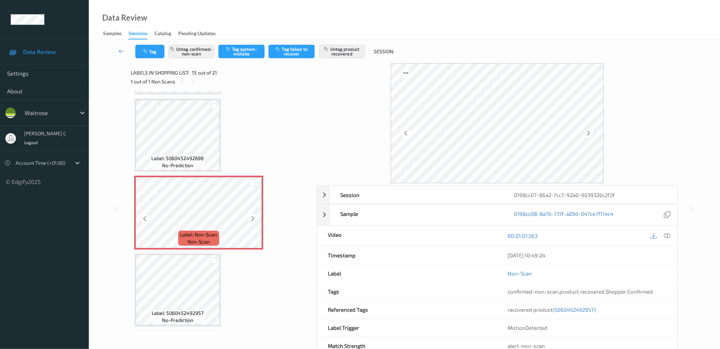
click at [254, 216] on icon at bounding box center [253, 219] width 6 height 6
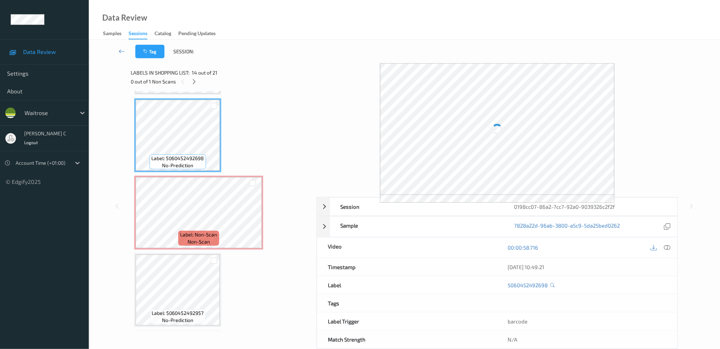
scroll to position [908, 0]
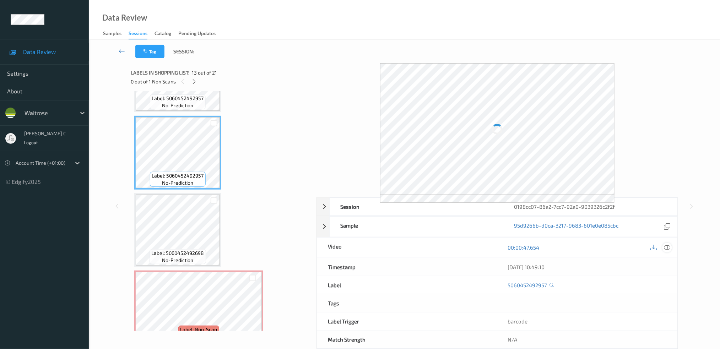
click at [671, 250] on div at bounding box center [667, 248] width 10 height 10
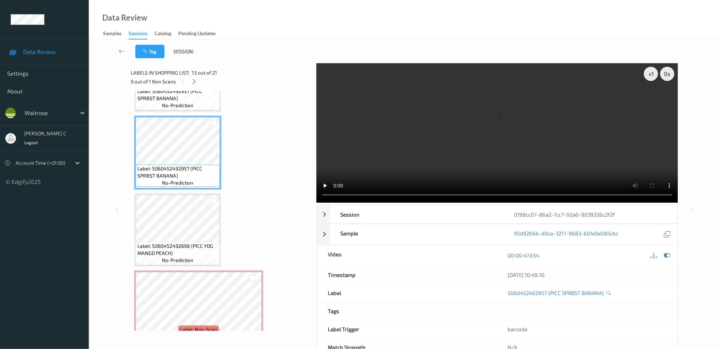
scroll to position [901, 0]
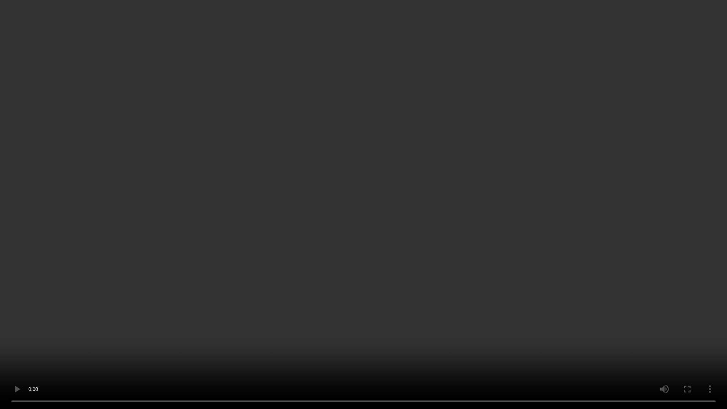
click at [184, 349] on video at bounding box center [363, 204] width 727 height 409
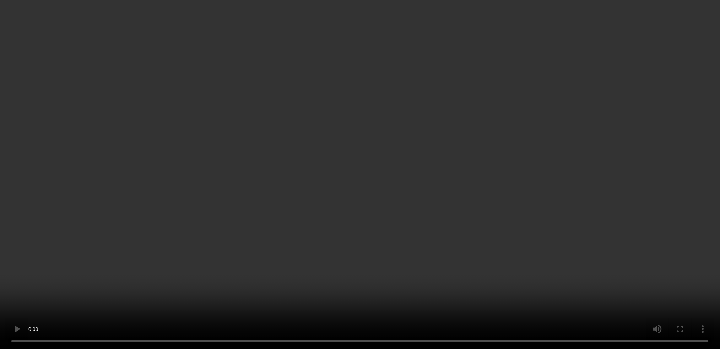
scroll to position [1043, 0]
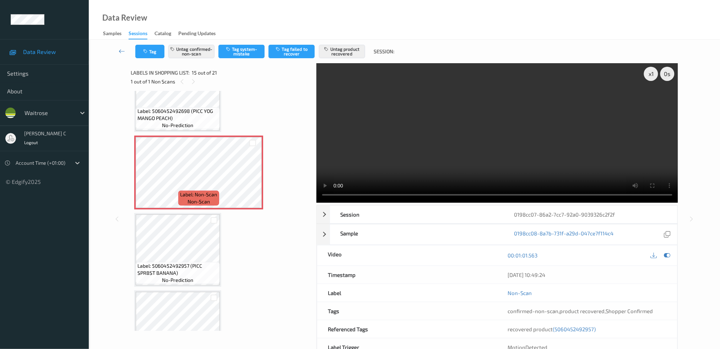
click at [179, 262] on span "Label: 5060452492957 (PICC SPRBST BANANA)" at bounding box center [177, 269] width 81 height 14
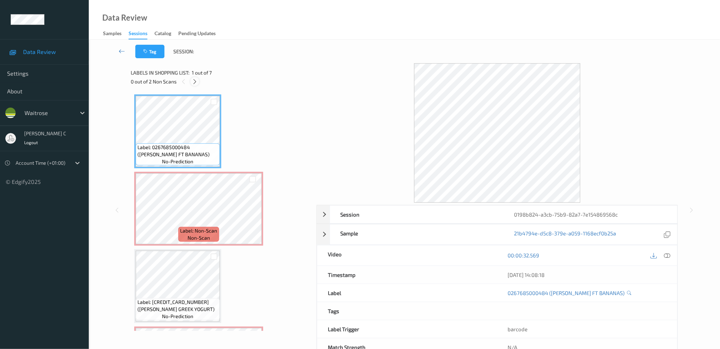
click at [196, 81] on icon at bounding box center [195, 81] width 6 height 6
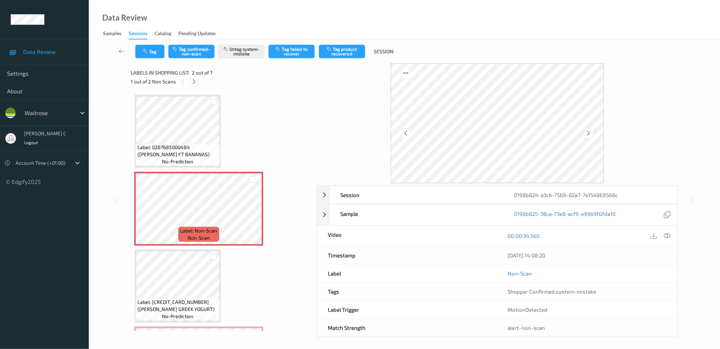
scroll to position [3, 0]
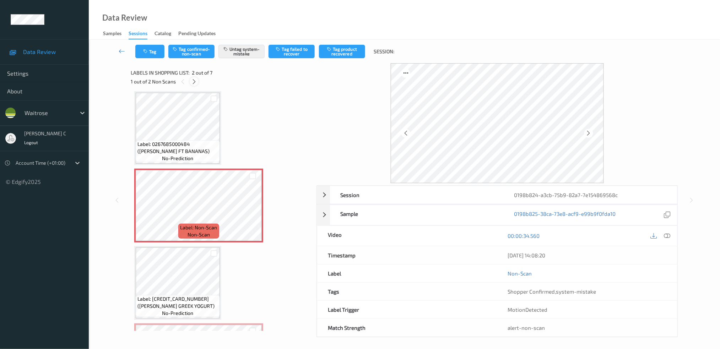
click at [194, 82] on icon at bounding box center [194, 81] width 6 height 6
click at [252, 212] on icon at bounding box center [253, 213] width 6 height 6
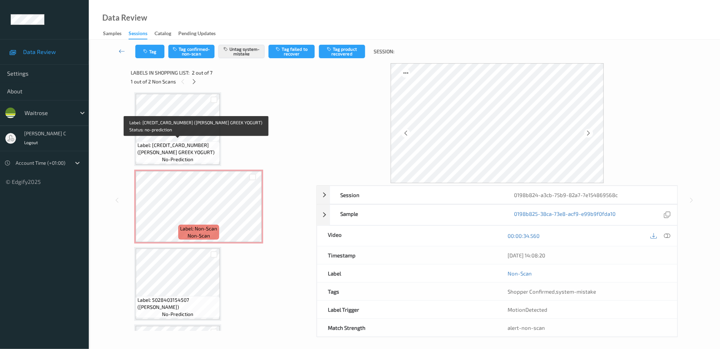
click at [174, 156] on span "no-prediction" at bounding box center [177, 159] width 31 height 7
